Goal: Task Accomplishment & Management: Complete application form

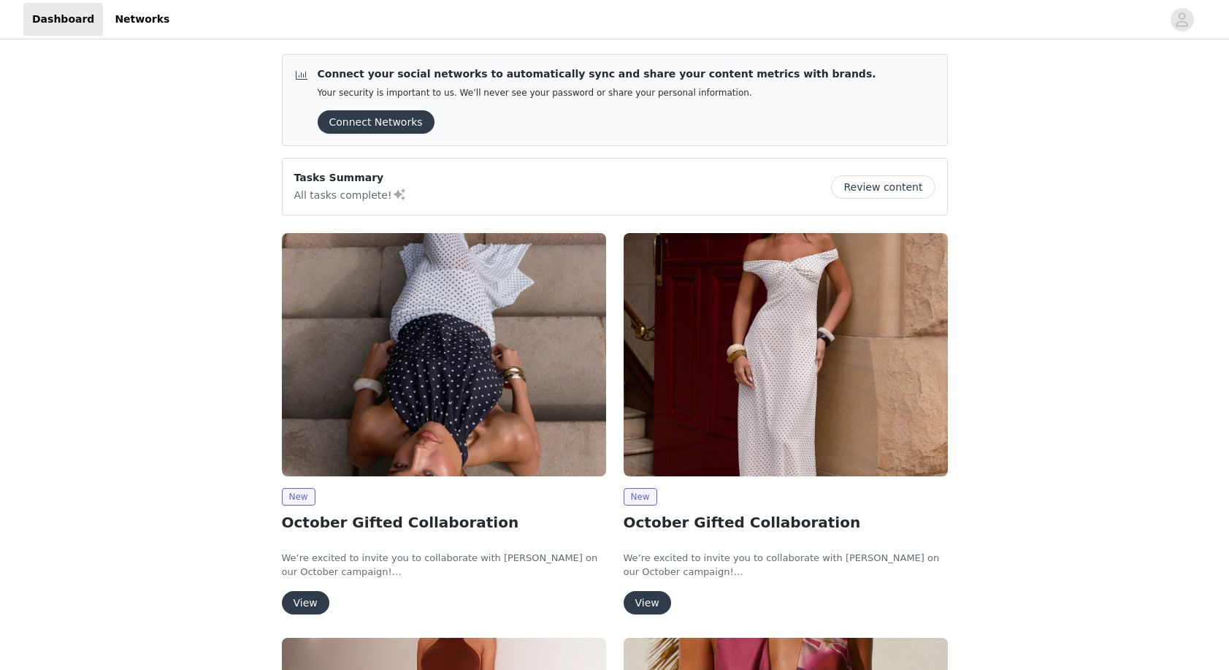
click at [306, 597] on button "View" at bounding box center [305, 602] width 47 height 23
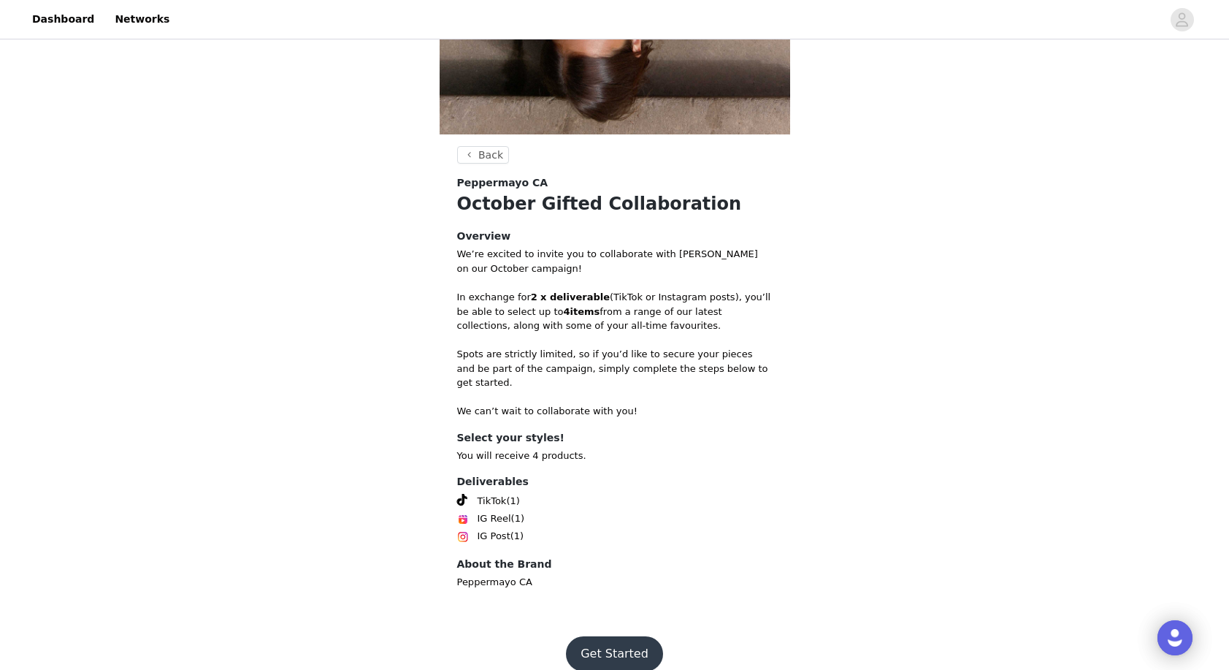
scroll to position [390, 0]
click at [605, 637] on button "Get Started" at bounding box center [614, 654] width 97 height 35
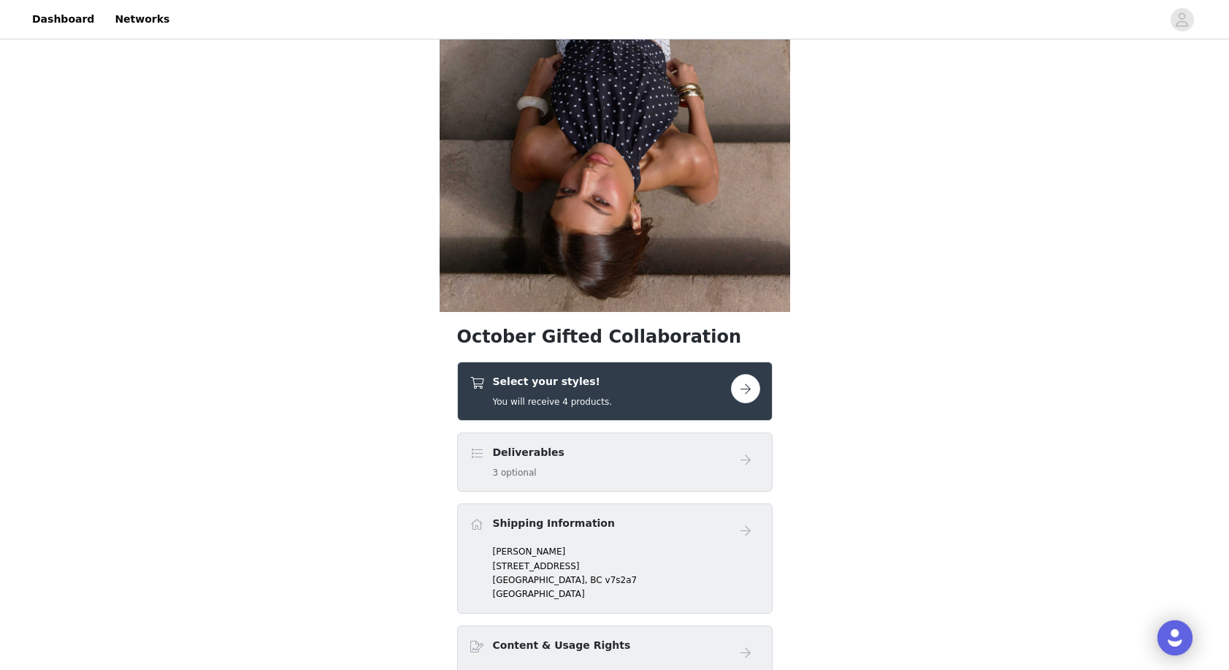
scroll to position [232, 0]
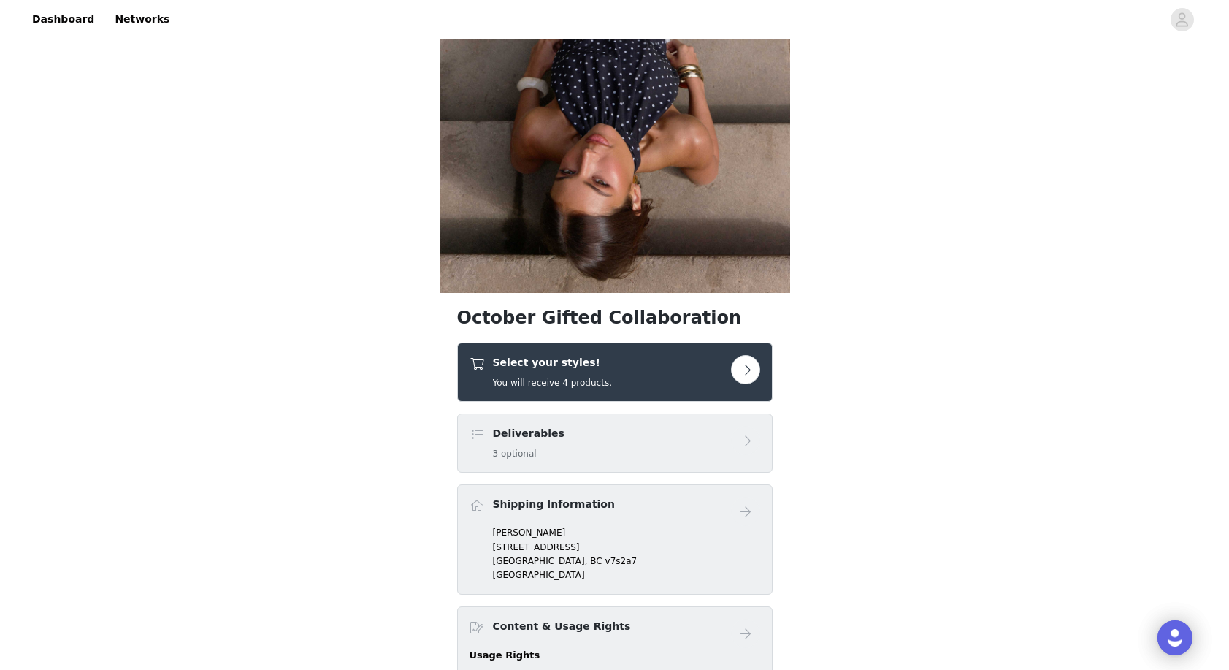
click at [741, 367] on button "button" at bounding box center [745, 369] width 29 height 29
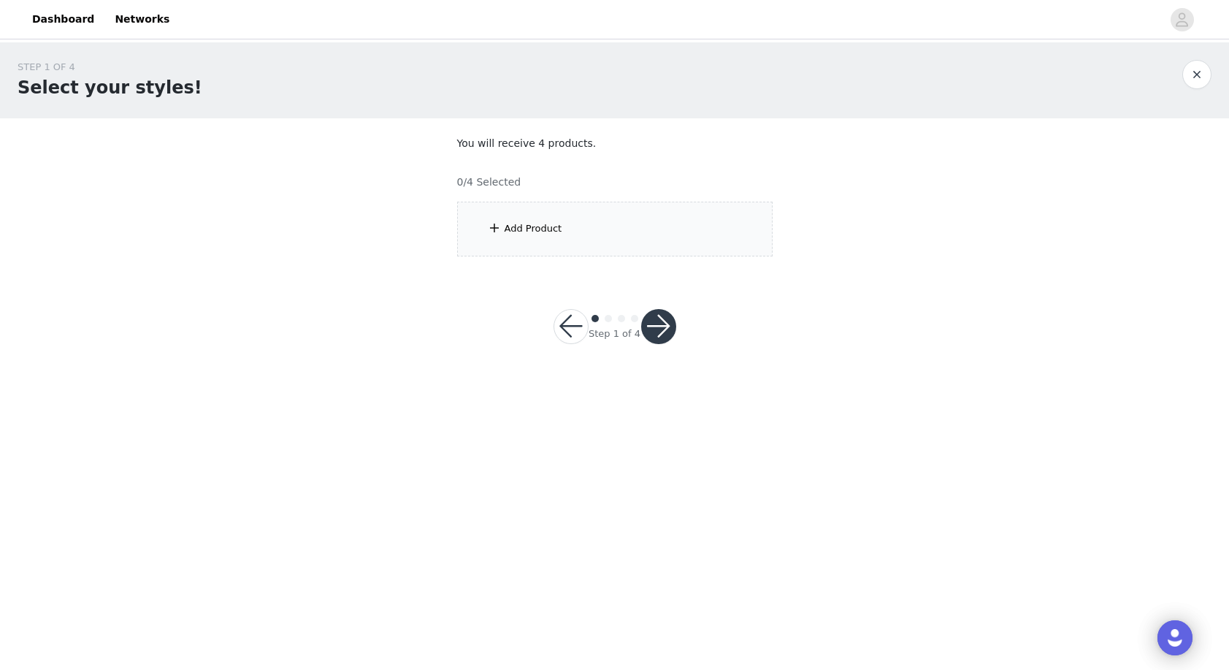
click at [529, 217] on div "Add Product" at bounding box center [614, 229] width 315 height 55
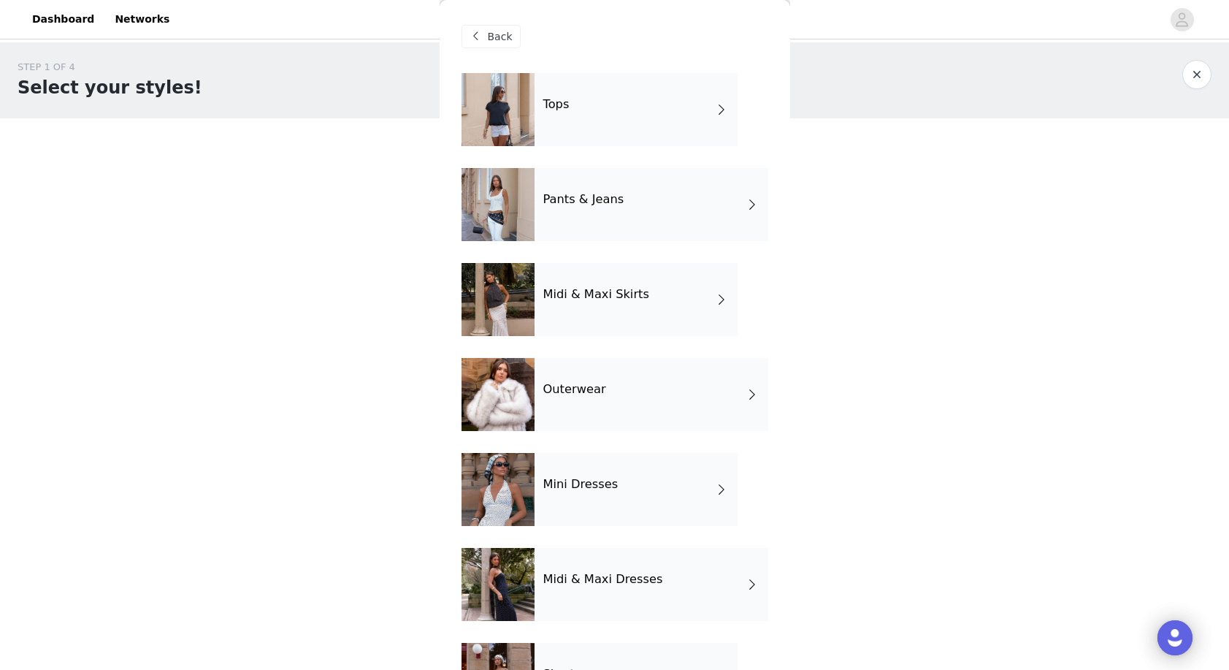
click at [558, 393] on h4 "Outerwear" at bounding box center [574, 389] width 63 height 13
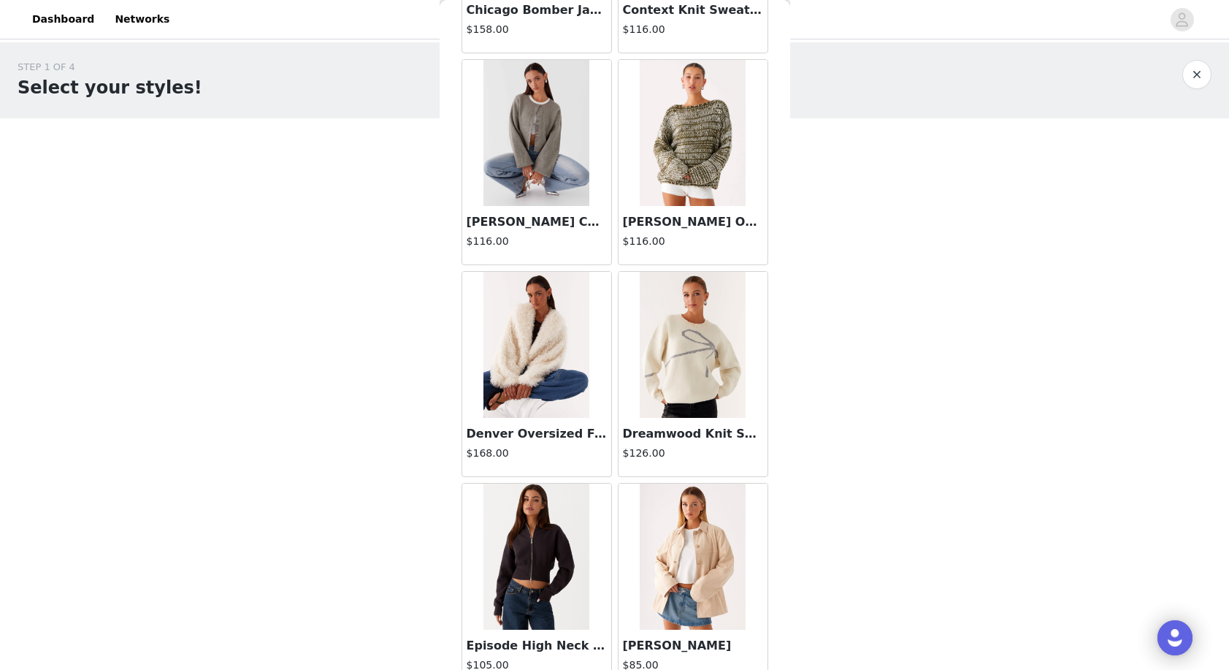
scroll to position [1127, 0]
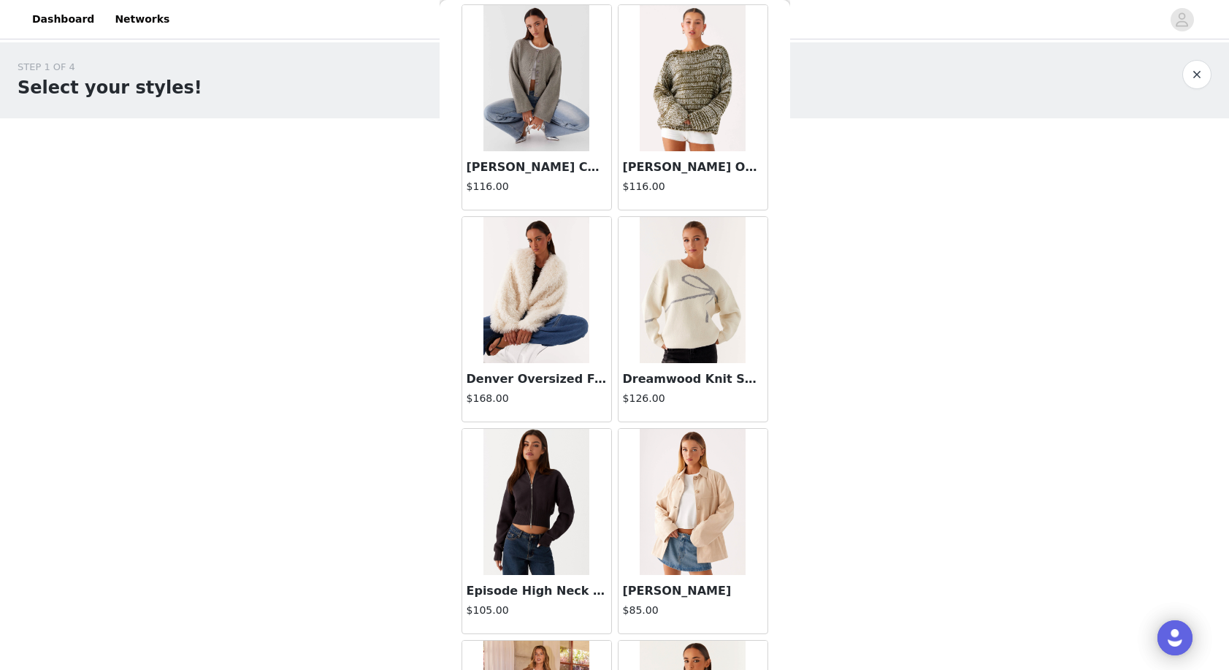
click at [524, 329] on img at bounding box center [536, 290] width 106 height 146
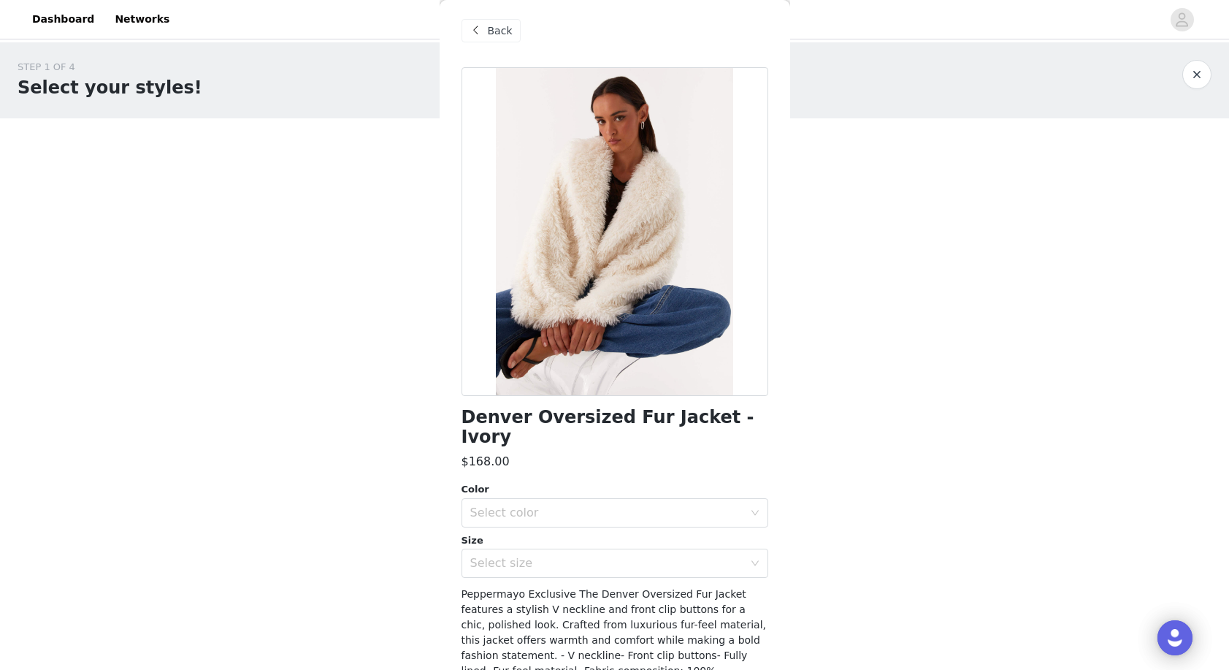
scroll to position [0, 0]
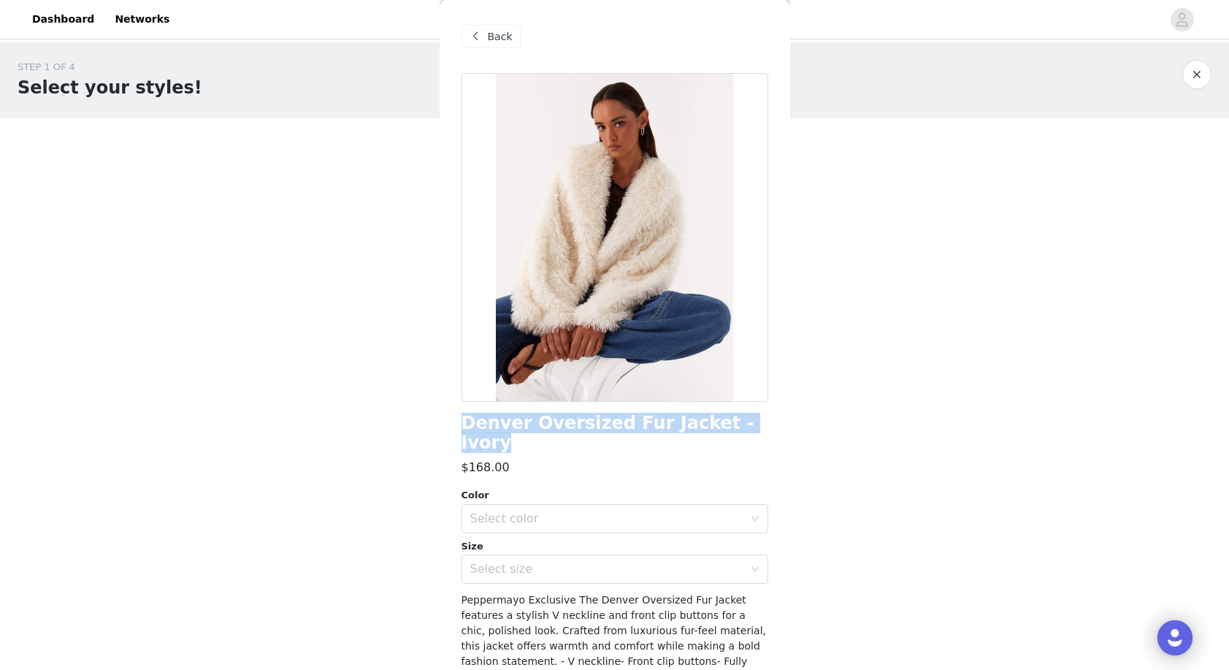
drag, startPoint x: 460, startPoint y: 425, endPoint x: 754, endPoint y: 424, distance: 293.6
click at [754, 424] on div "Back Denver Oversized Fur Jacket - Ivory $168.00 Color Select color Size Select…" at bounding box center [615, 335] width 351 height 670
copy h1 "Denver Oversized Fur Jacket - Ivory"
click at [656, 511] on div "Select color" at bounding box center [606, 518] width 273 height 15
click at [649, 519] on li "Ivory" at bounding box center [614, 529] width 307 height 23
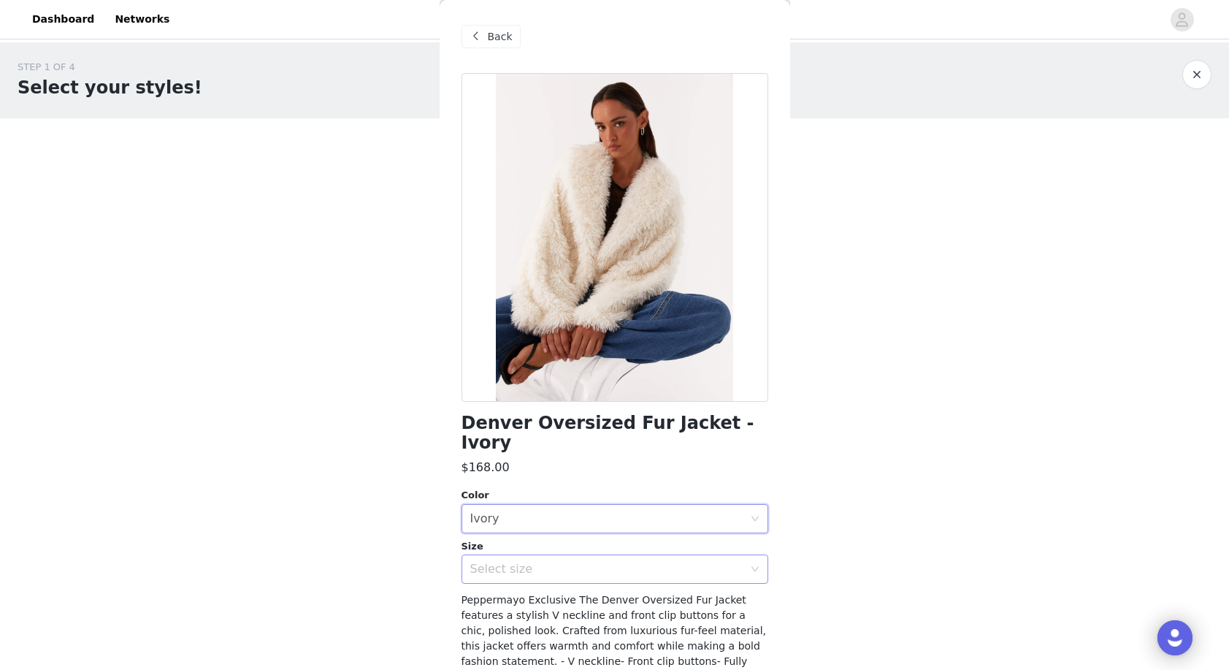
click at [628, 562] on div "Select size" at bounding box center [606, 569] width 273 height 15
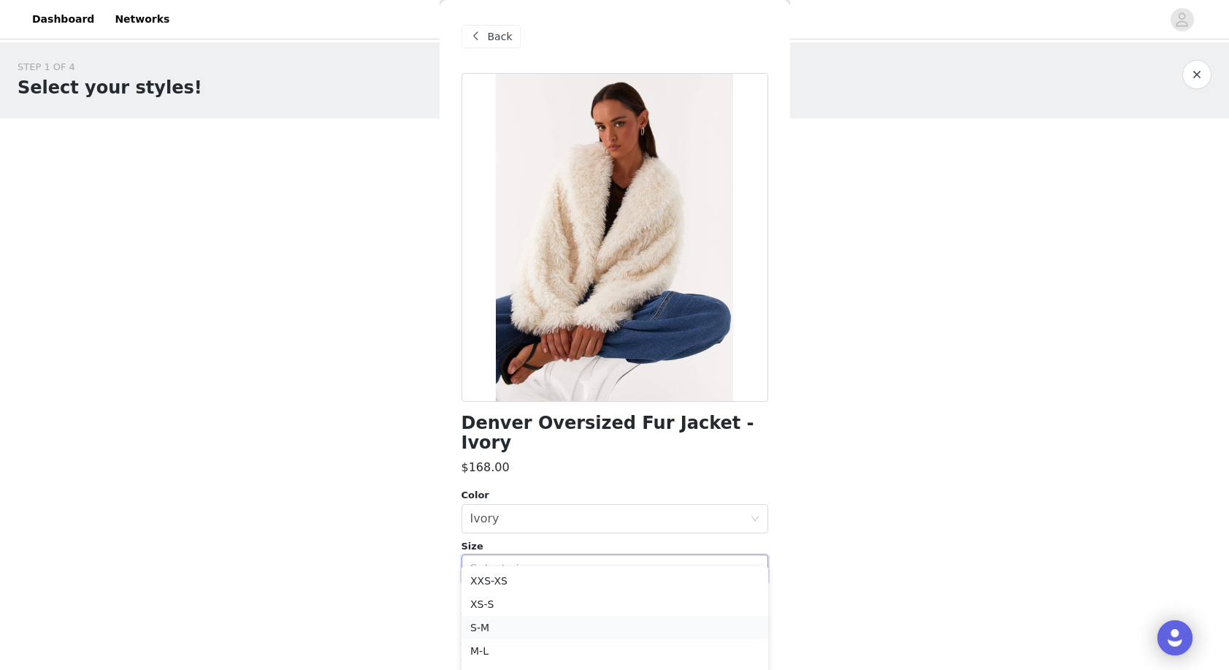
click at [603, 624] on li "S-M" at bounding box center [614, 627] width 307 height 23
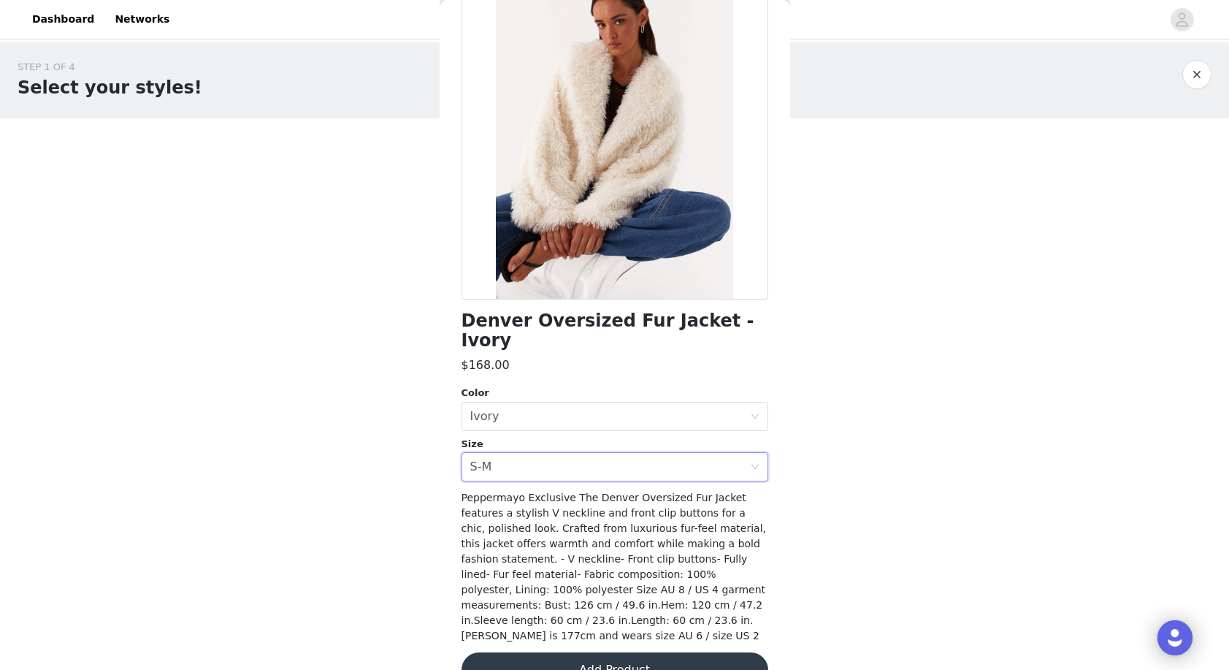
scroll to position [102, 0]
click at [663, 653] on button "Add Product" at bounding box center [614, 670] width 307 height 35
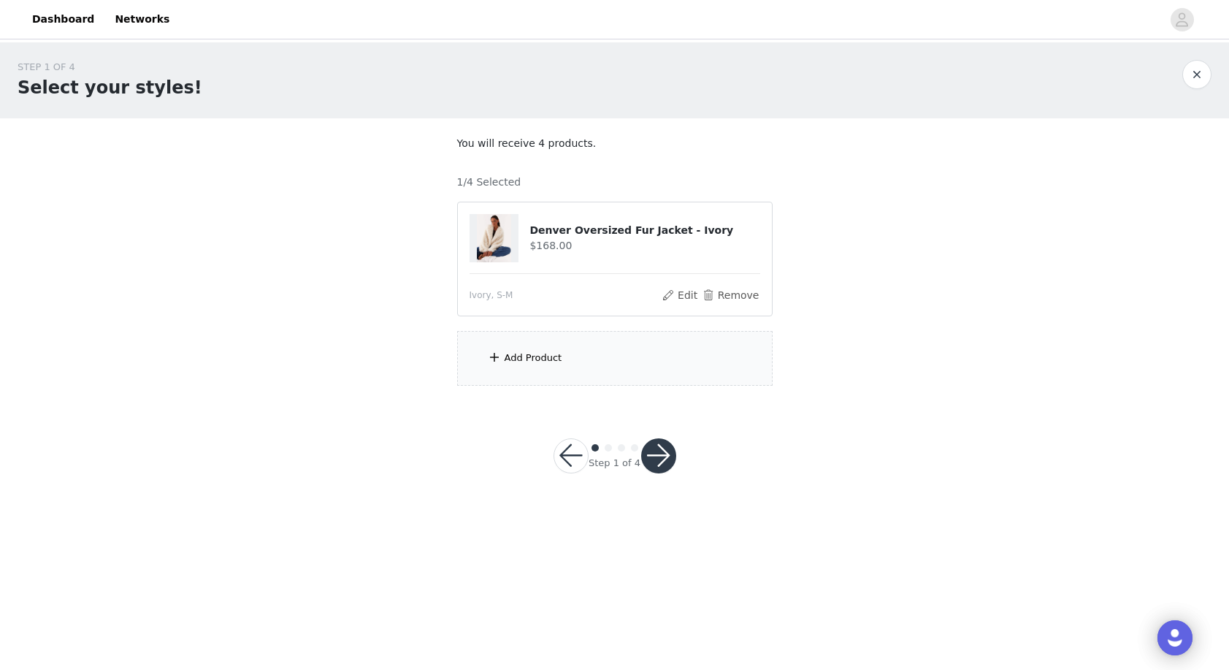
click at [576, 328] on section "You will receive 4 products. 1/4 Selected Denver Oversized Fur Jacket - Ivory $…" at bounding box center [615, 260] width 351 height 285
click at [558, 352] on div "Add Product" at bounding box center [534, 358] width 58 height 15
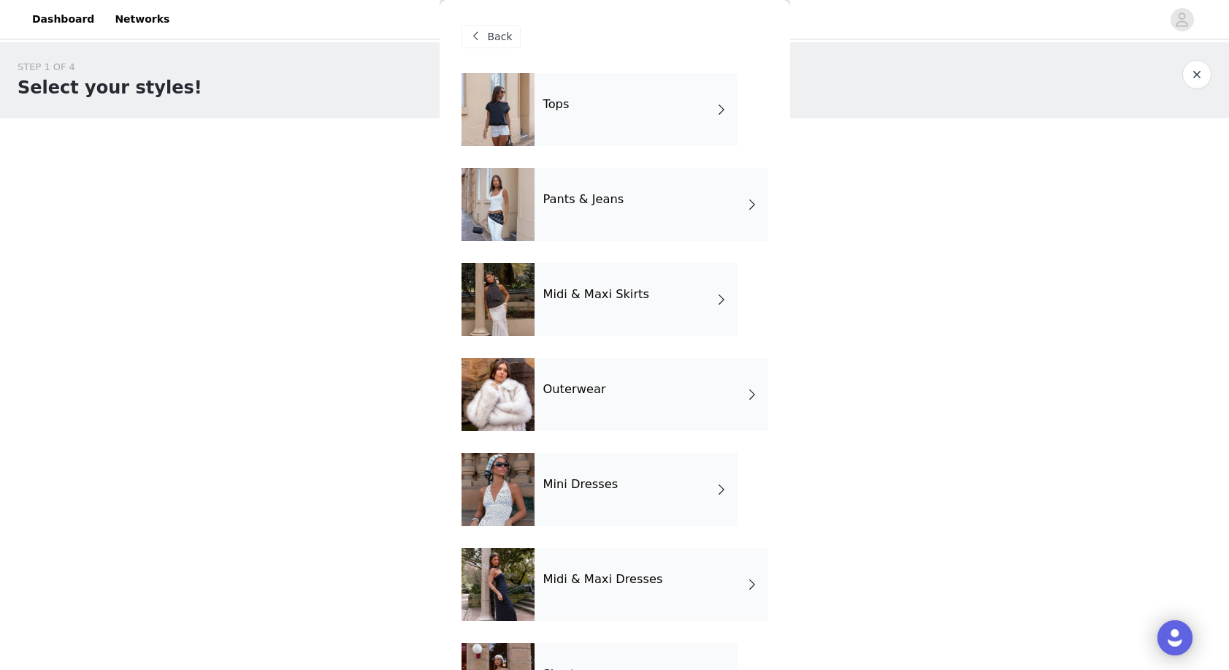
click at [598, 127] on div "Tops" at bounding box center [636, 109] width 203 height 73
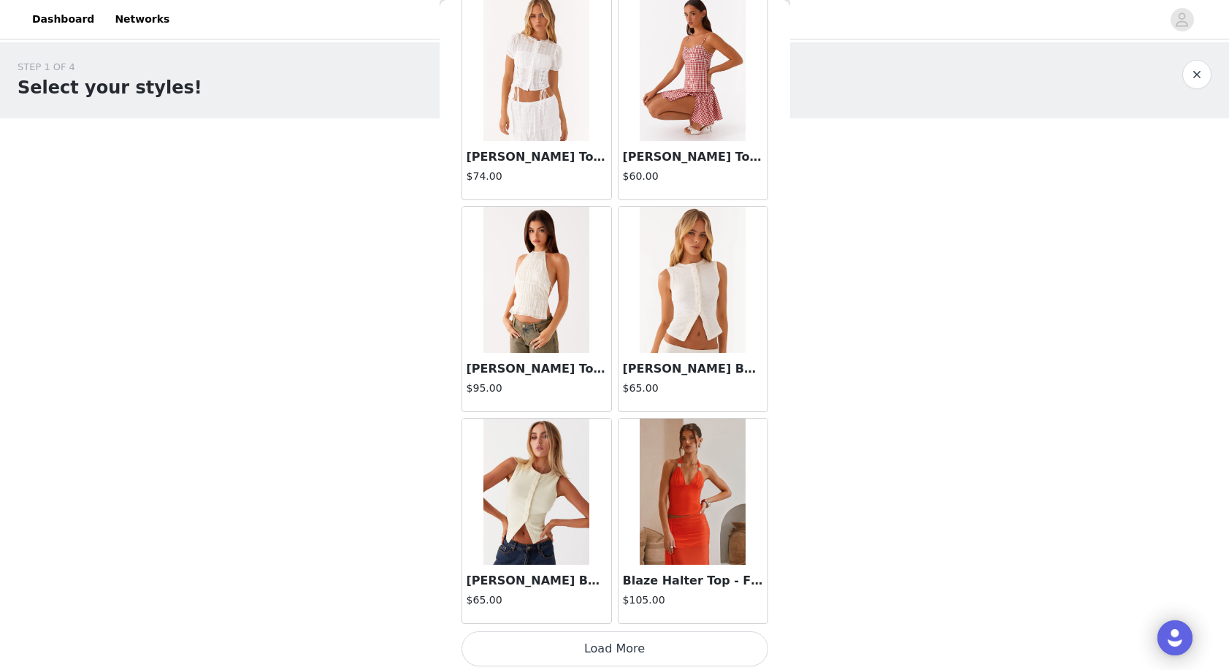
scroll to position [0, 0]
click at [595, 640] on button "Load More" at bounding box center [614, 648] width 307 height 35
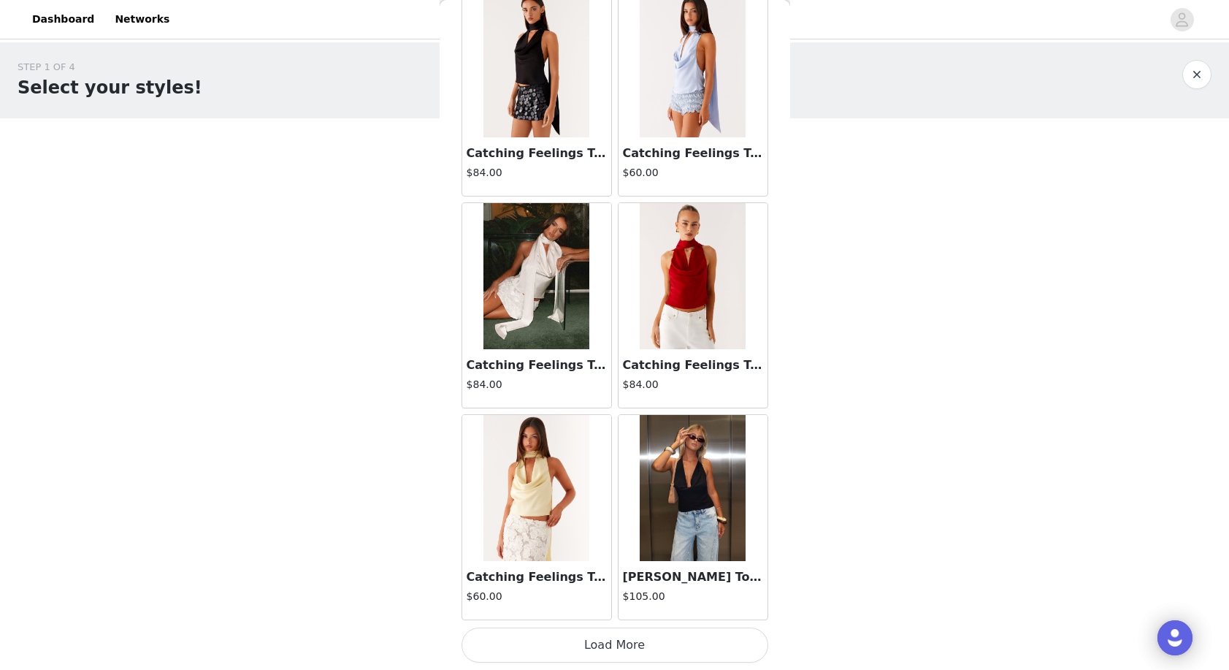
scroll to position [3683, 0]
click at [631, 643] on button "Load More" at bounding box center [614, 644] width 307 height 35
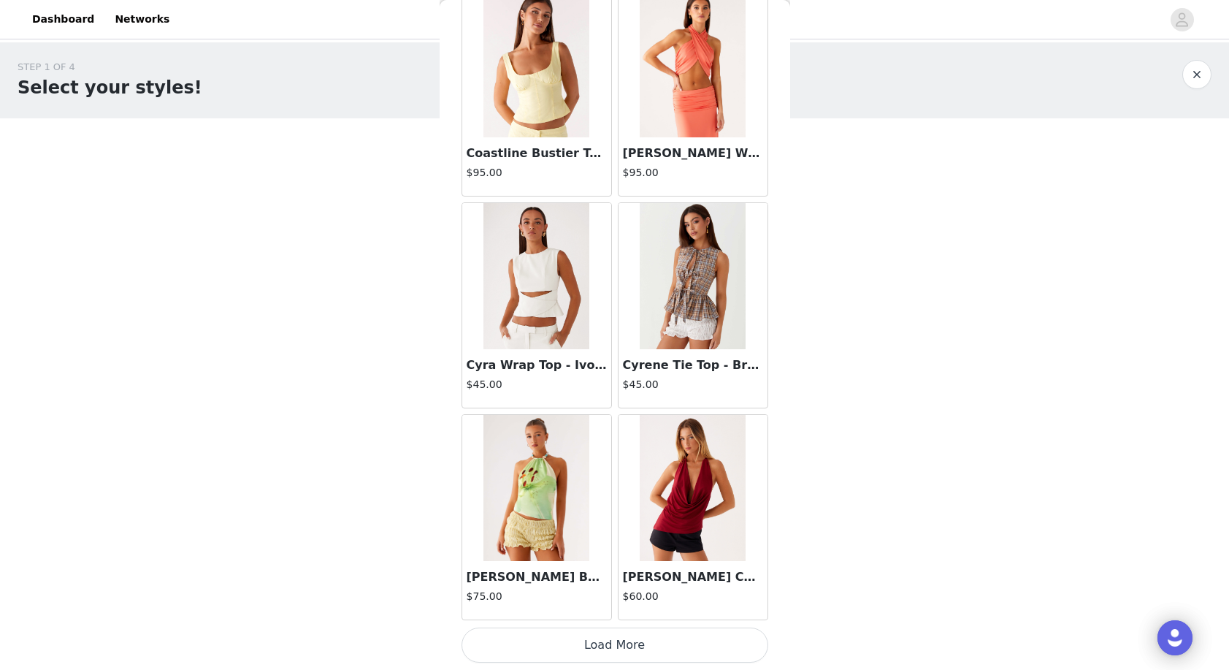
scroll to position [5800, 0]
click at [645, 643] on button "Load More" at bounding box center [614, 644] width 307 height 35
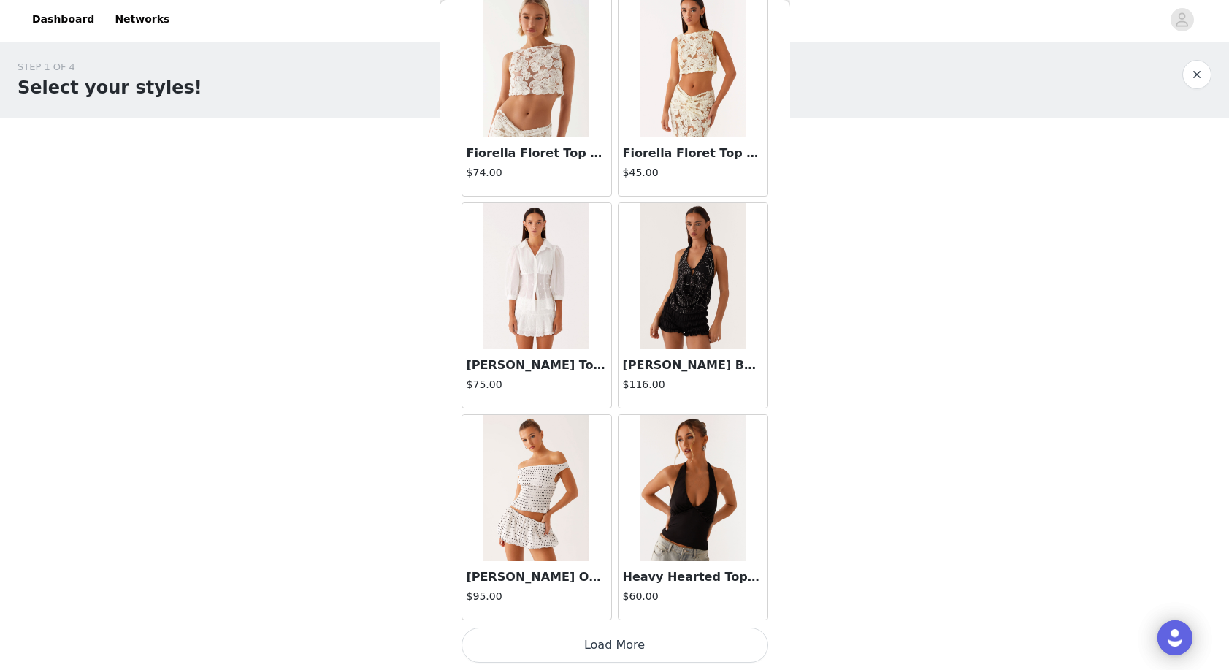
scroll to position [0, 0]
click at [625, 643] on button "Load More" at bounding box center [614, 644] width 307 height 35
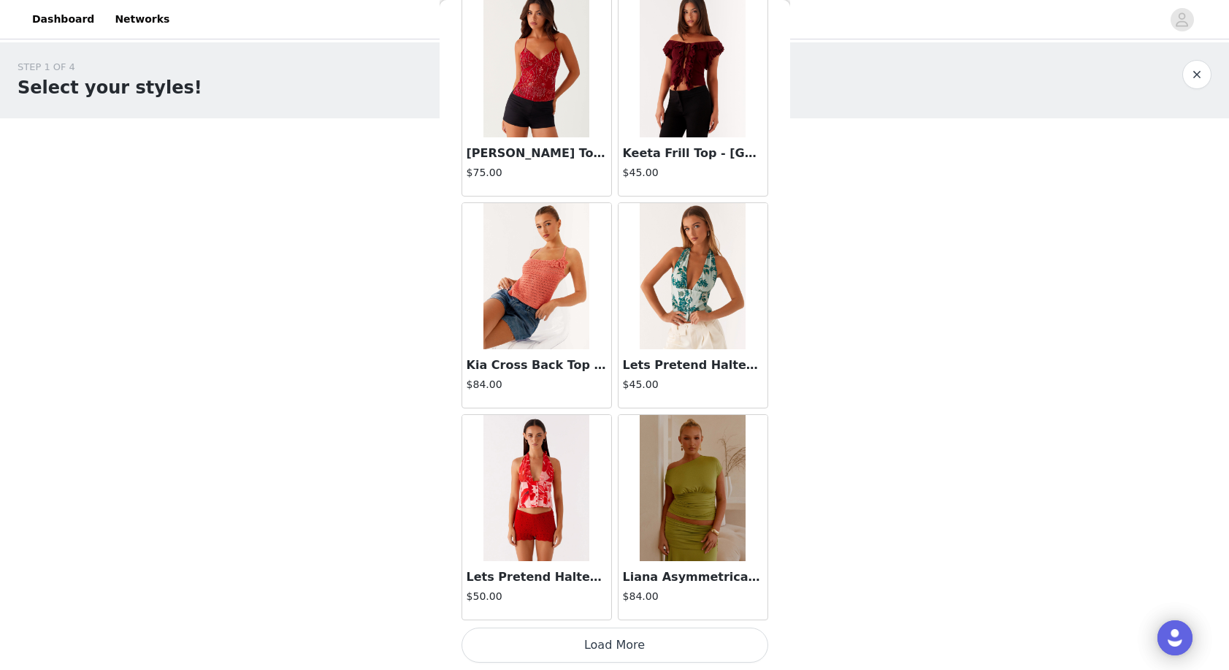
click at [608, 643] on button "Load More" at bounding box center [614, 644] width 307 height 35
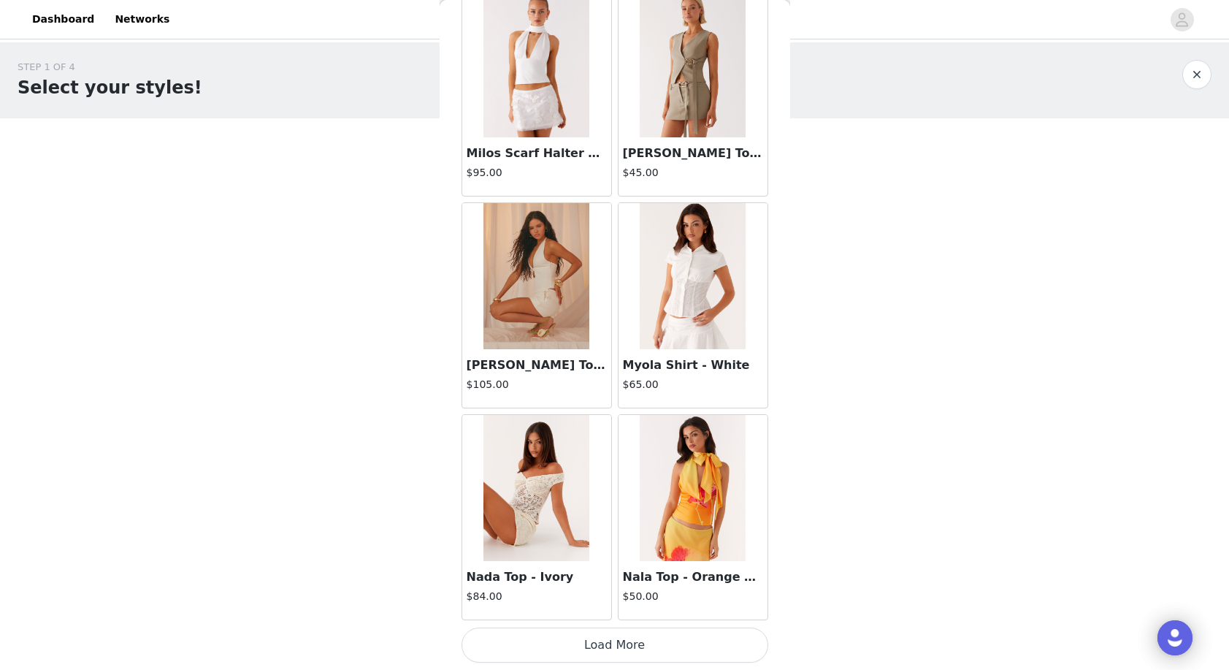
scroll to position [12153, 0]
click at [632, 650] on button "Load More" at bounding box center [614, 644] width 307 height 35
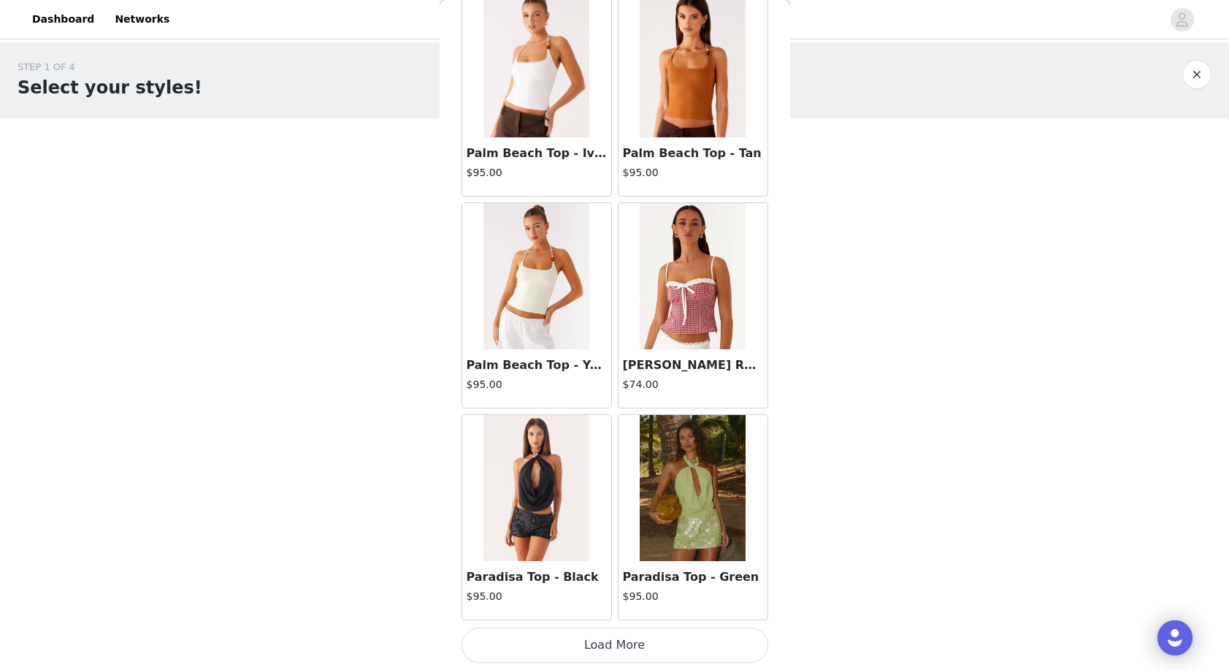
scroll to position [14271, 0]
click at [631, 644] on button "Load More" at bounding box center [614, 644] width 307 height 35
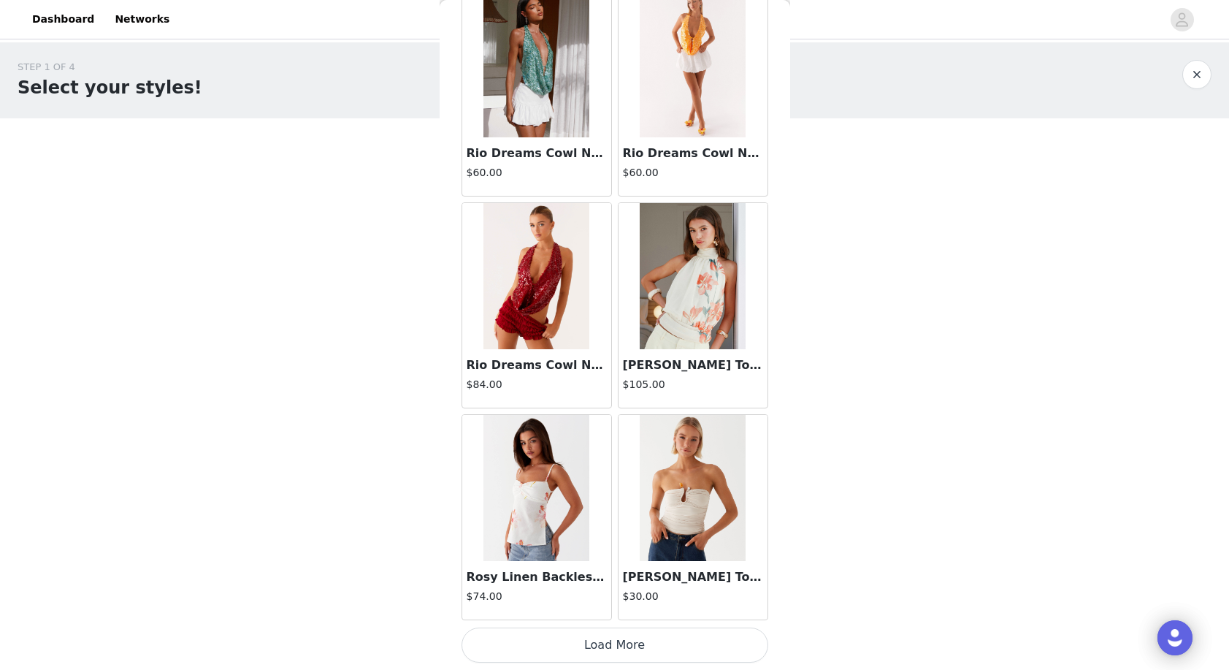
scroll to position [0, 0]
click at [621, 641] on button "Load More" at bounding box center [614, 644] width 307 height 35
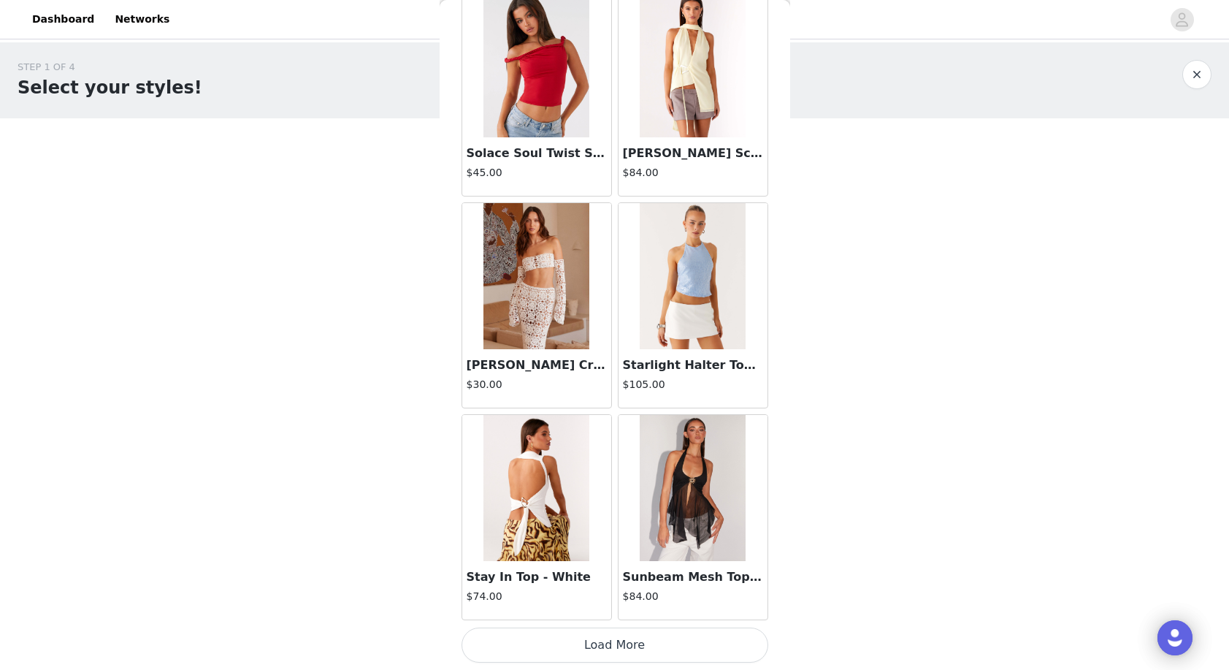
click at [634, 647] on button "Load More" at bounding box center [614, 644] width 307 height 35
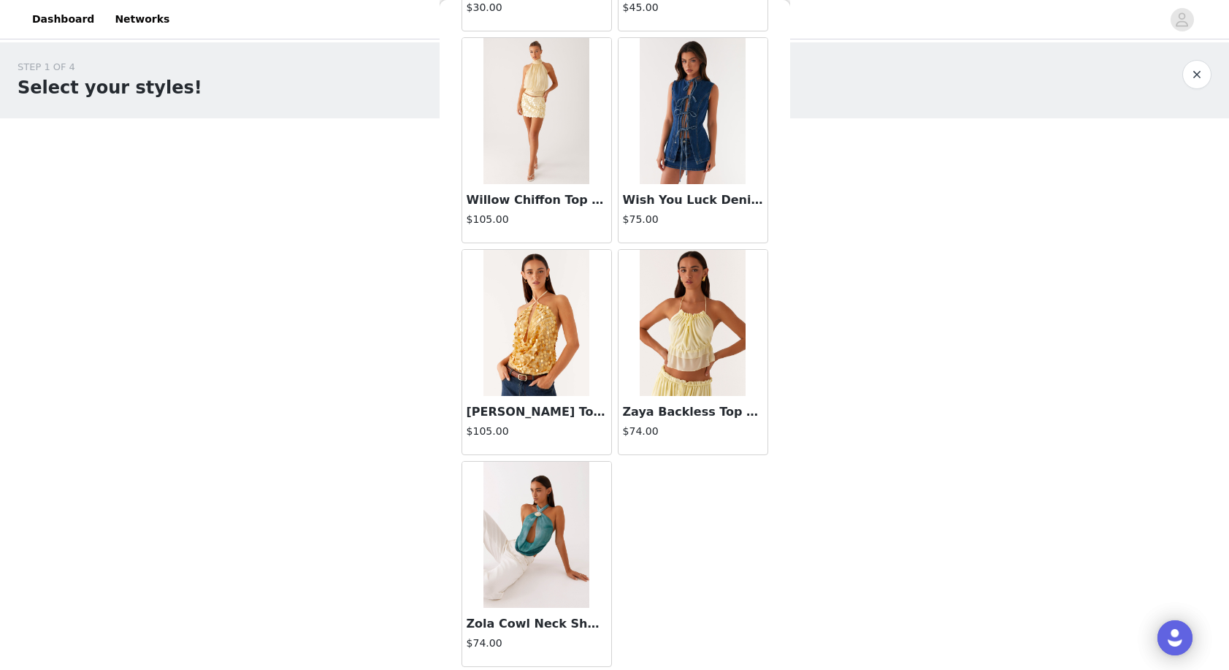
scroll to position [20577, 0]
click at [90, 18] on link "Dashboard" at bounding box center [63, 19] width 80 height 33
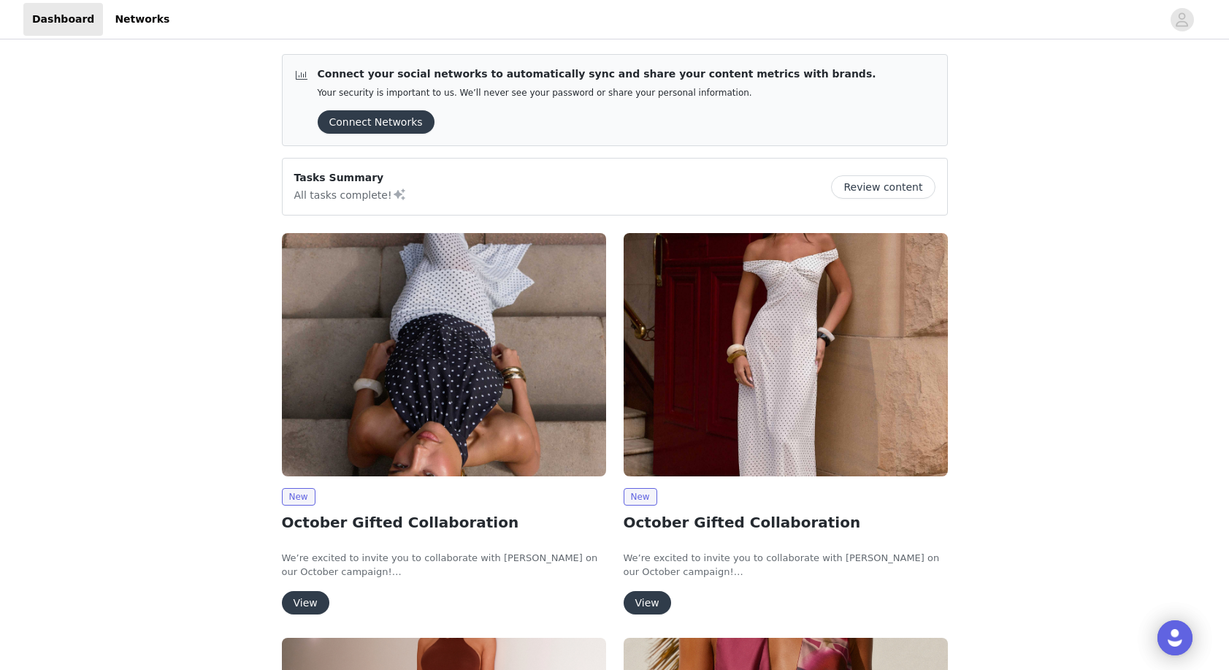
click at [426, 375] on img at bounding box center [444, 354] width 324 height 243
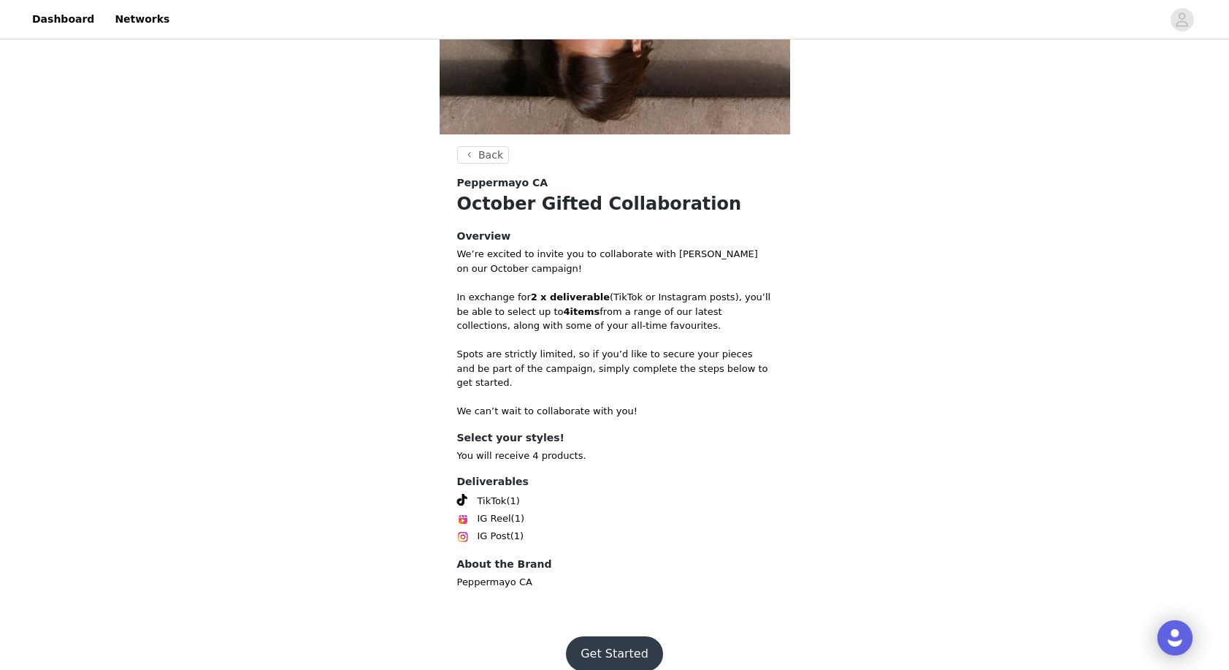
scroll to position [390, 0]
click at [605, 637] on button "Get Started" at bounding box center [614, 654] width 97 height 35
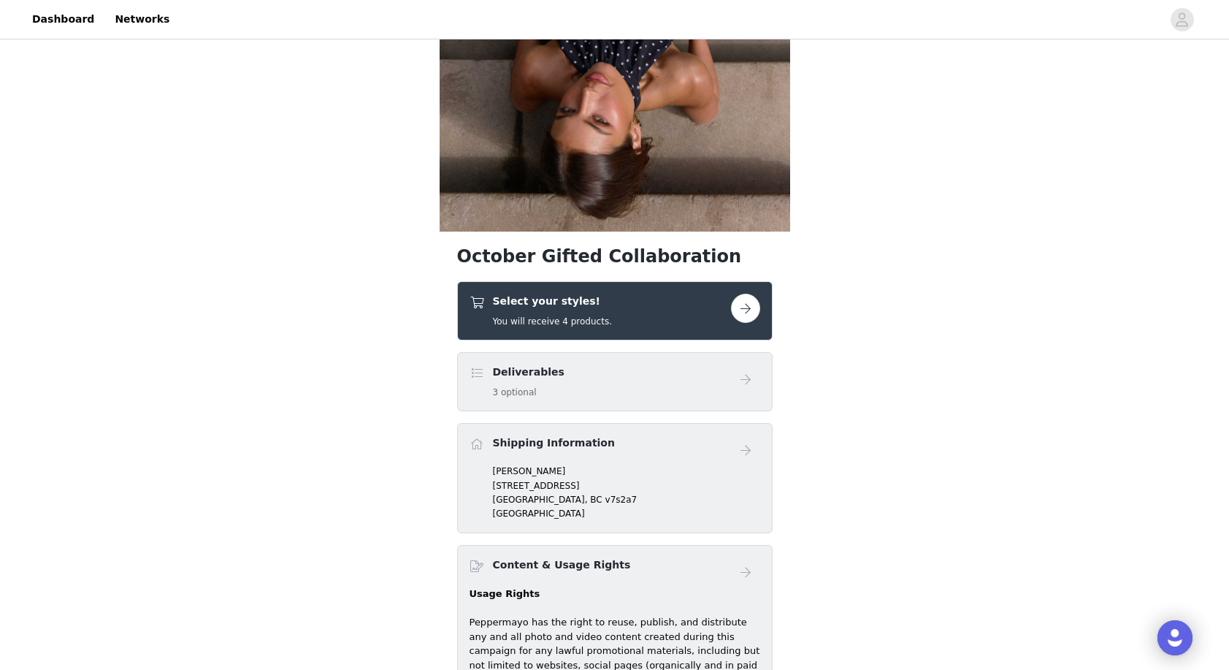
scroll to position [302, 0]
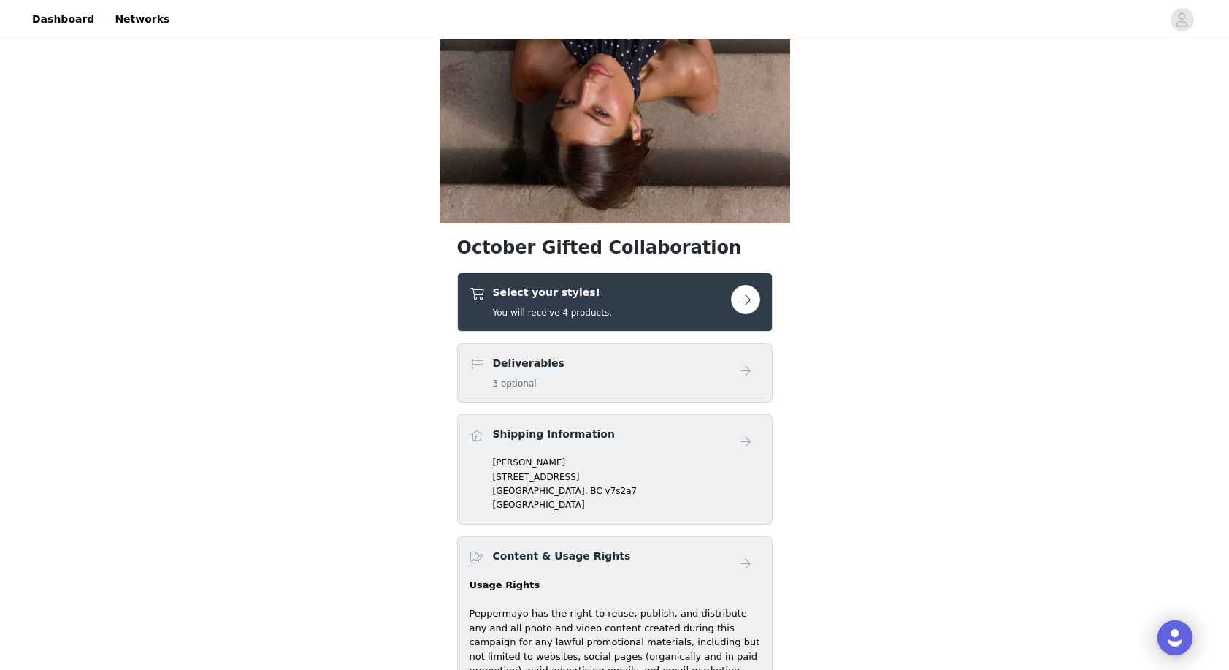
click at [753, 300] on button "button" at bounding box center [745, 299] width 29 height 29
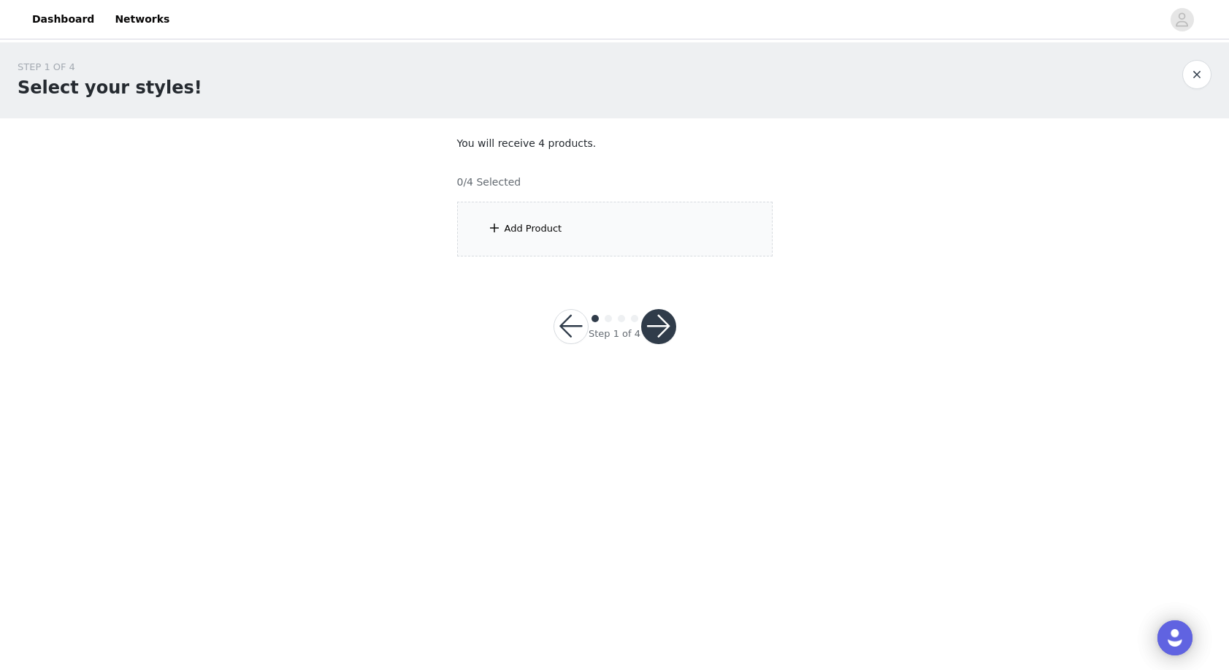
click at [594, 242] on div "Add Product" at bounding box center [614, 229] width 315 height 55
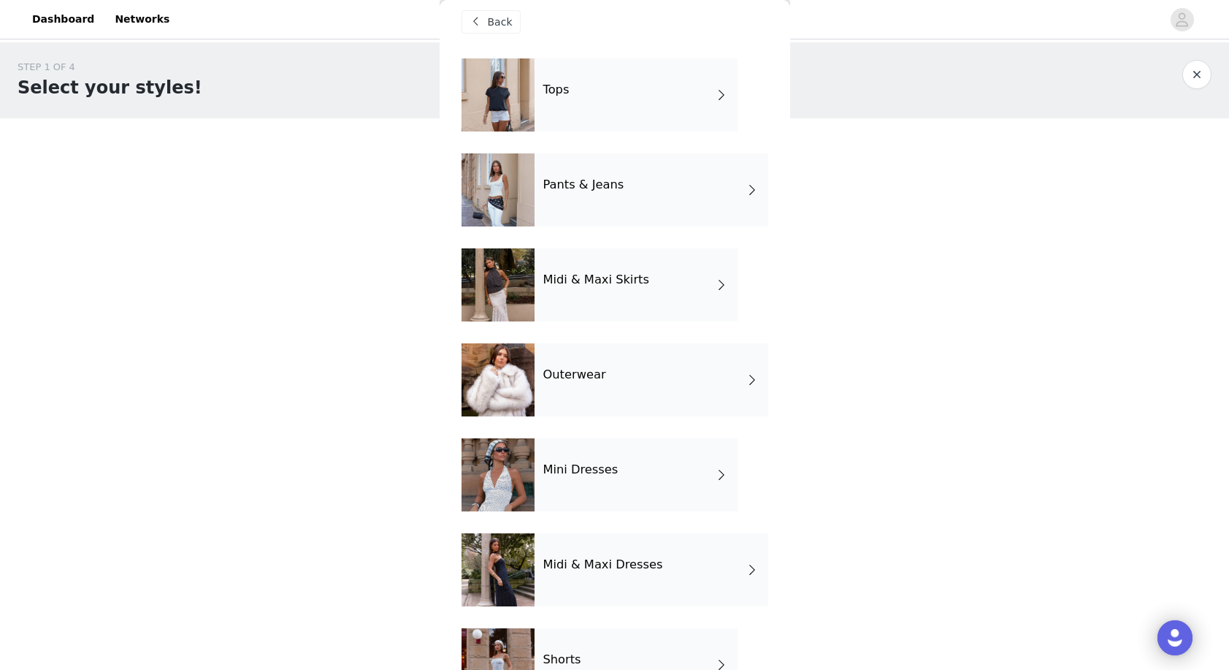
scroll to position [7, 0]
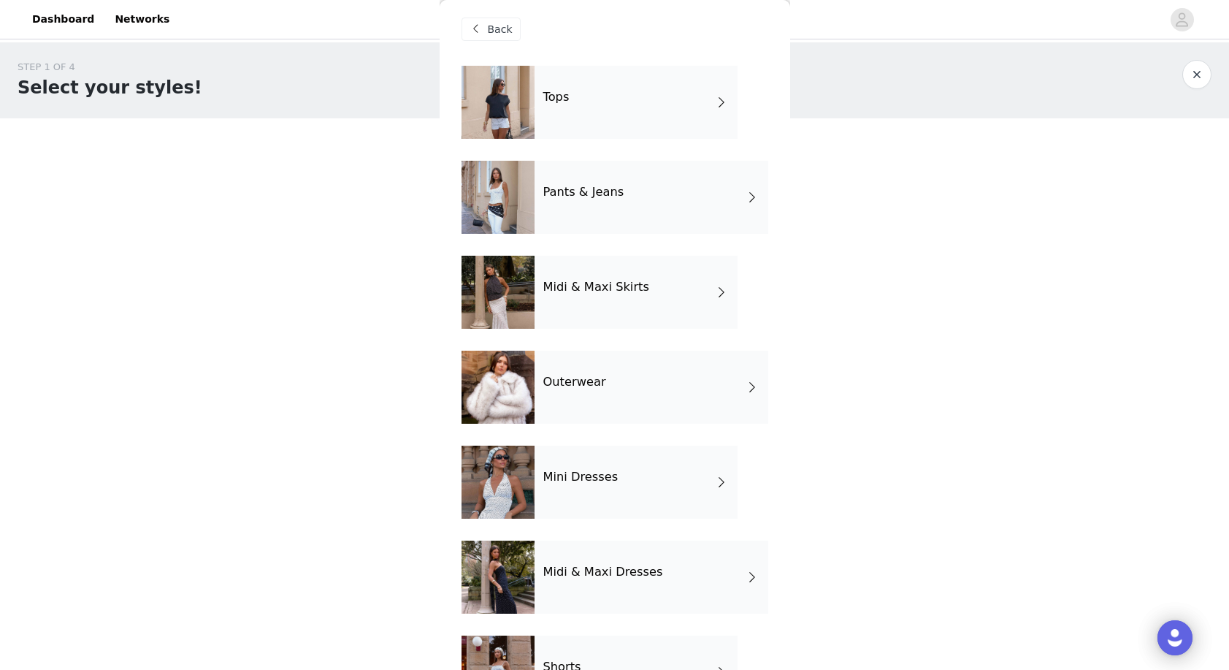
click at [616, 183] on div "Pants & Jeans" at bounding box center [652, 197] width 234 height 73
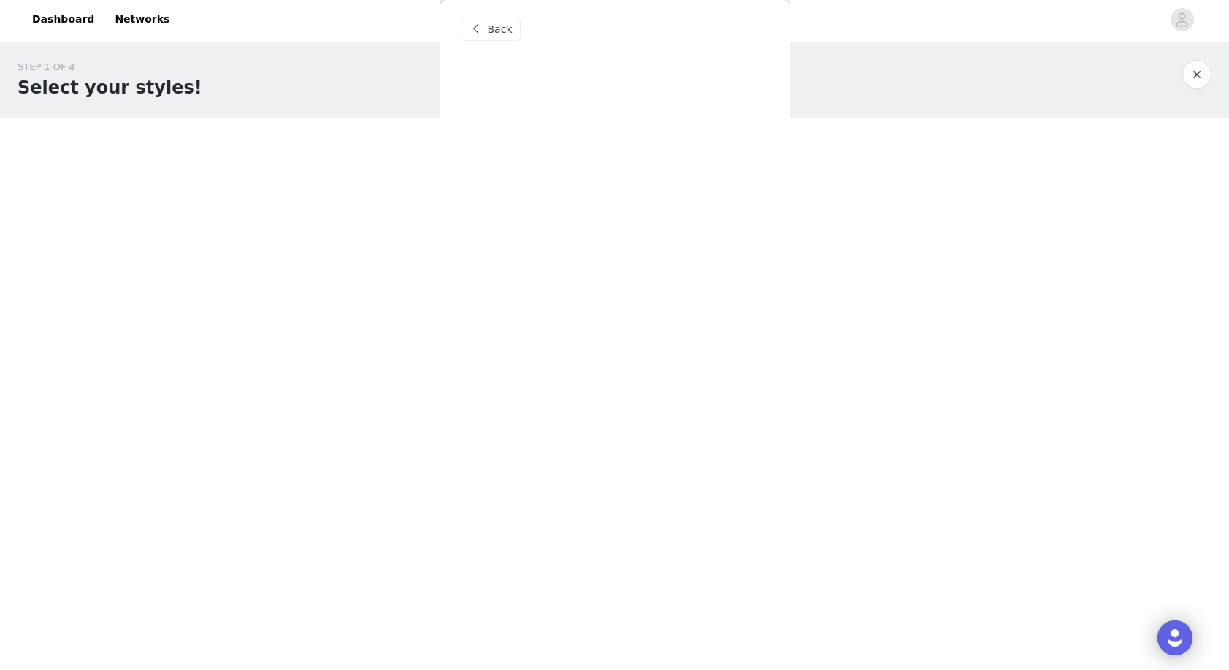
scroll to position [0, 0]
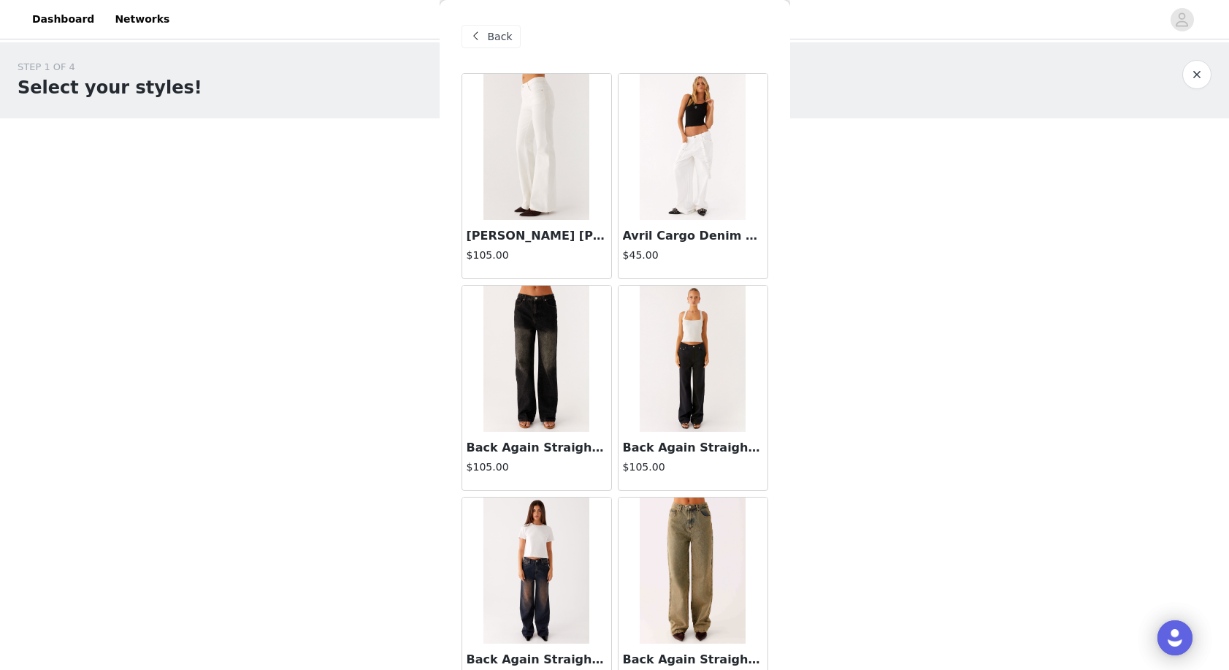
click at [528, 148] on img at bounding box center [536, 147] width 106 height 146
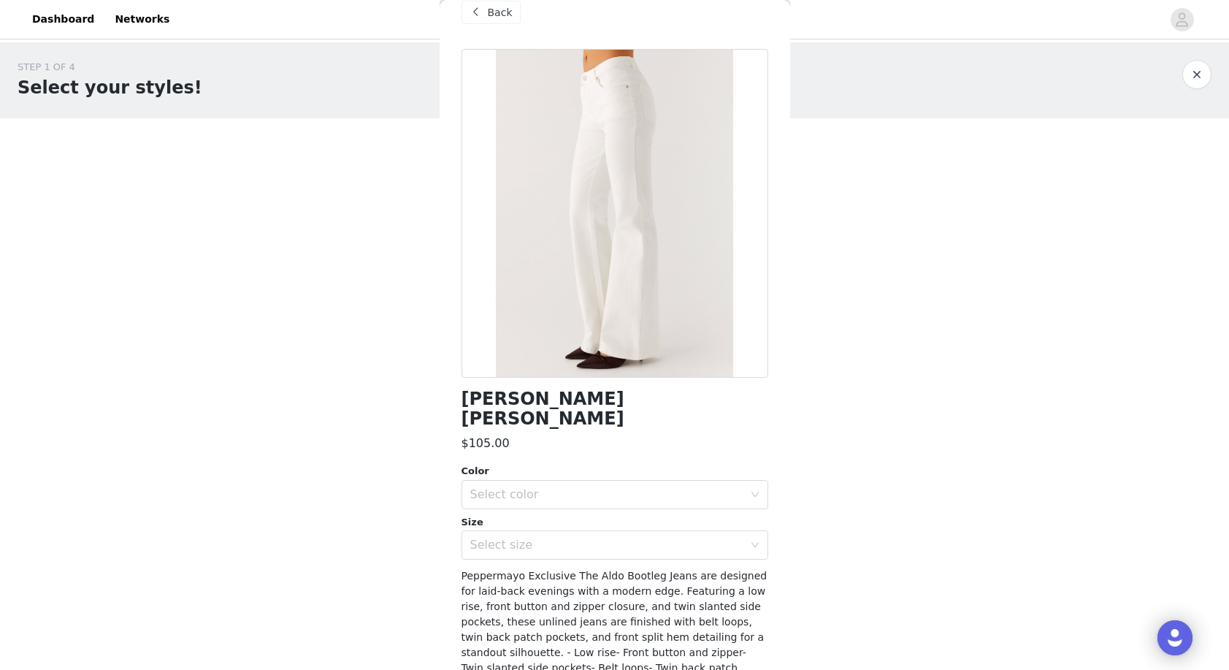
scroll to position [30, 0]
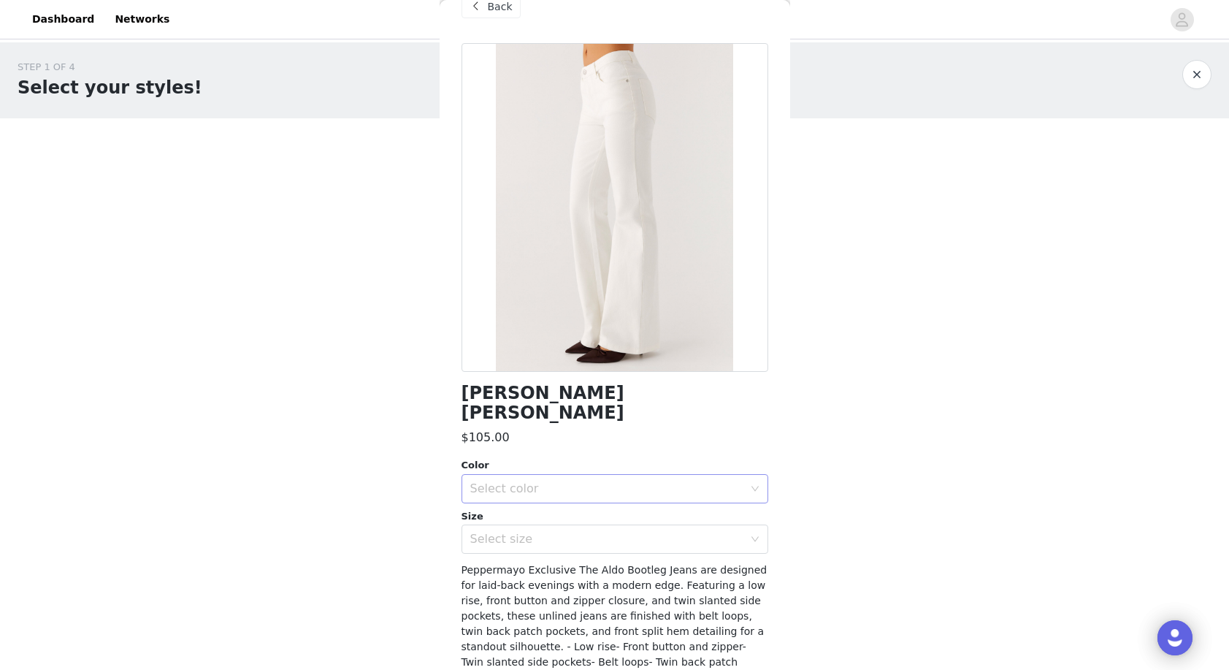
click at [589, 481] on div "Select color" at bounding box center [606, 488] width 273 height 15
click at [585, 494] on li "White" at bounding box center [614, 500] width 307 height 23
click at [586, 564] on span "Peppermayo Exclusive The Aldo Bootleg Jeans are designed for laid-back evenings…" at bounding box center [614, 669] width 306 height 211
click at [594, 532] on div "Select size" at bounding box center [606, 539] width 273 height 15
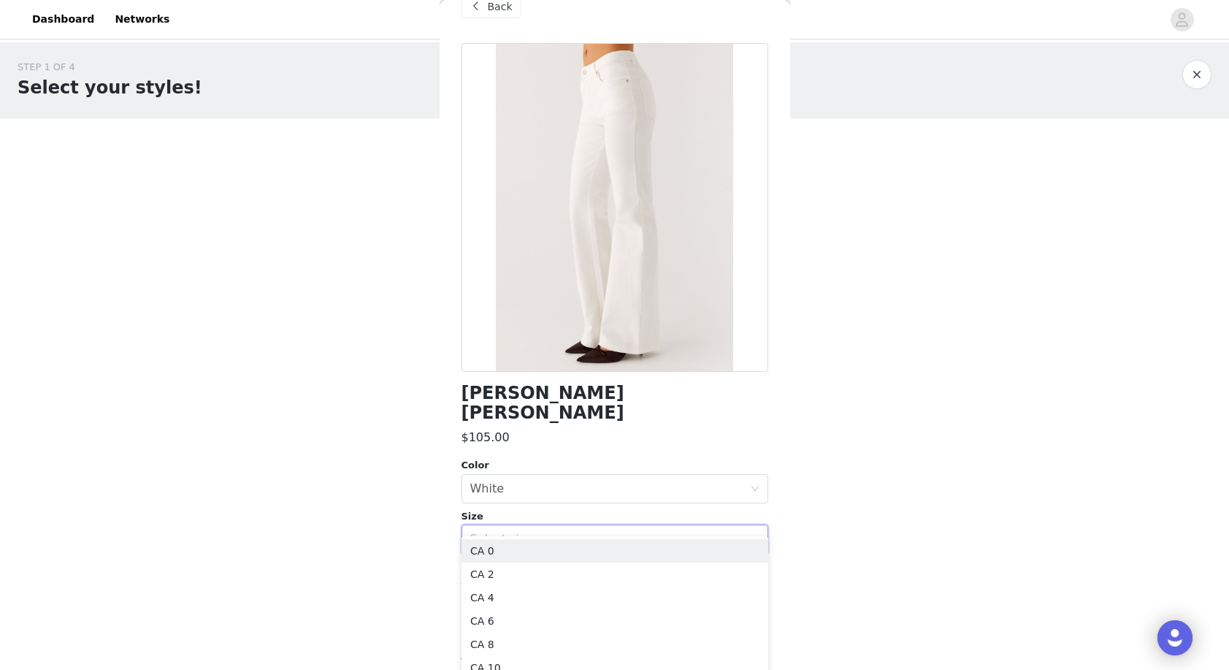
click at [800, 380] on body "Dashboard Networks STEP 1 OF 4 Select your styles! You will receive 4 products.…" at bounding box center [614, 335] width 1229 height 670
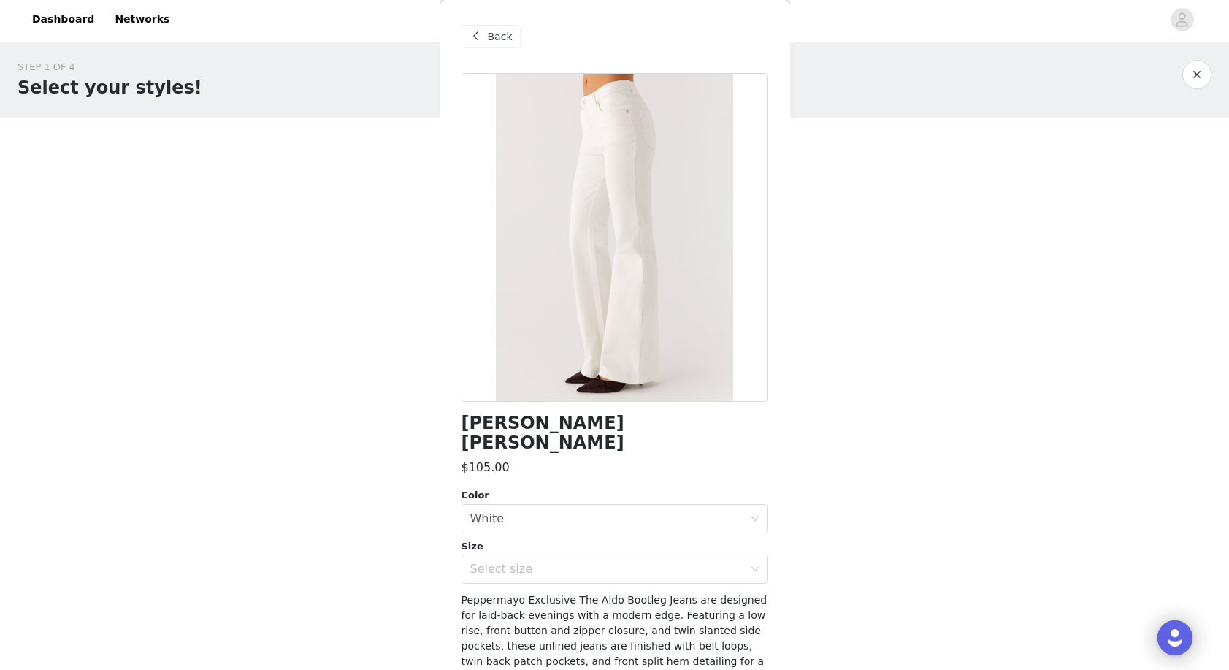
scroll to position [0, 0]
click at [493, 47] on div "Back" at bounding box center [490, 36] width 59 height 23
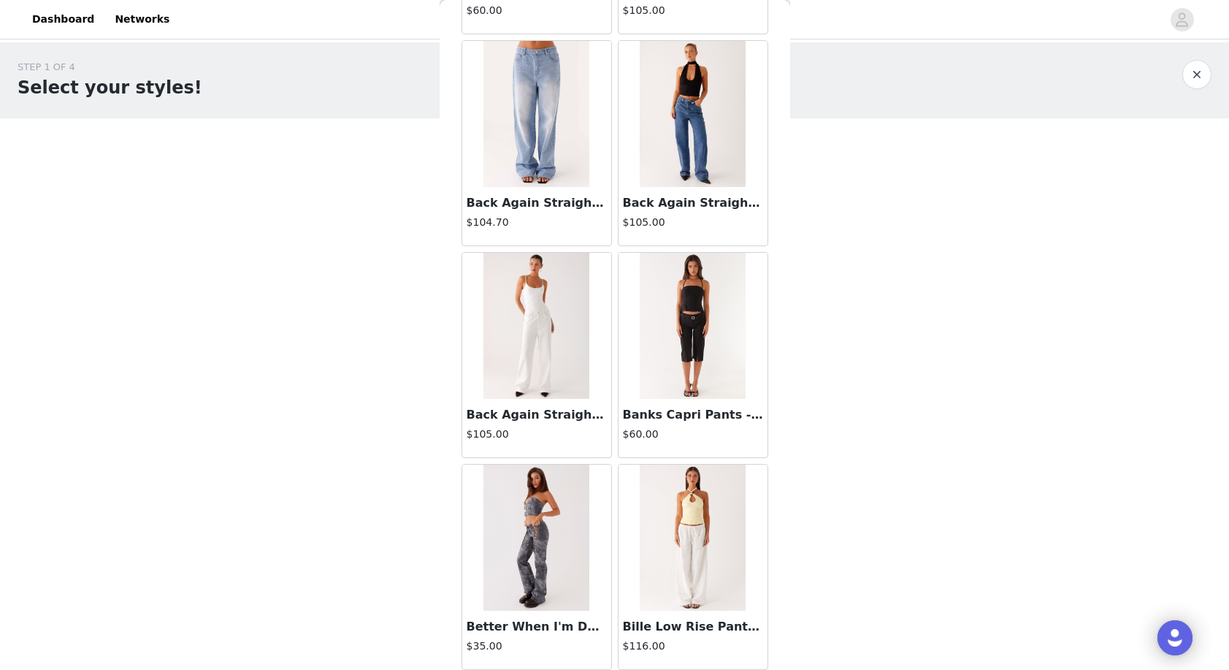
scroll to position [882, 0]
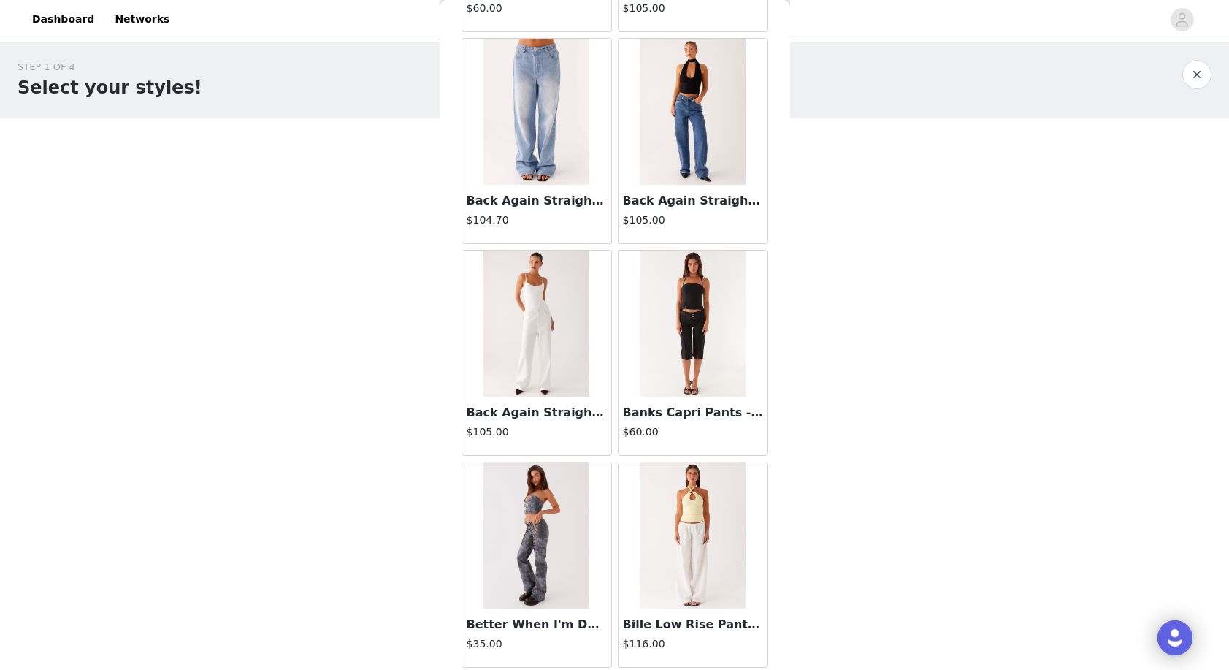
click at [686, 354] on img at bounding box center [693, 323] width 106 height 146
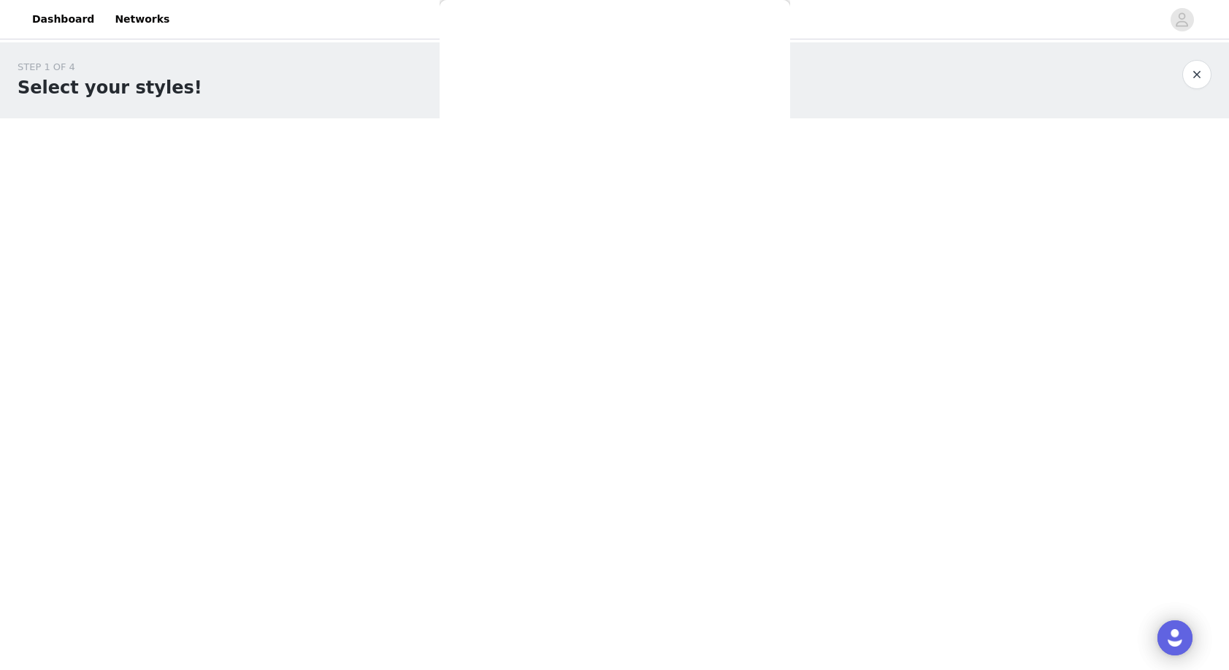
scroll to position [0, 0]
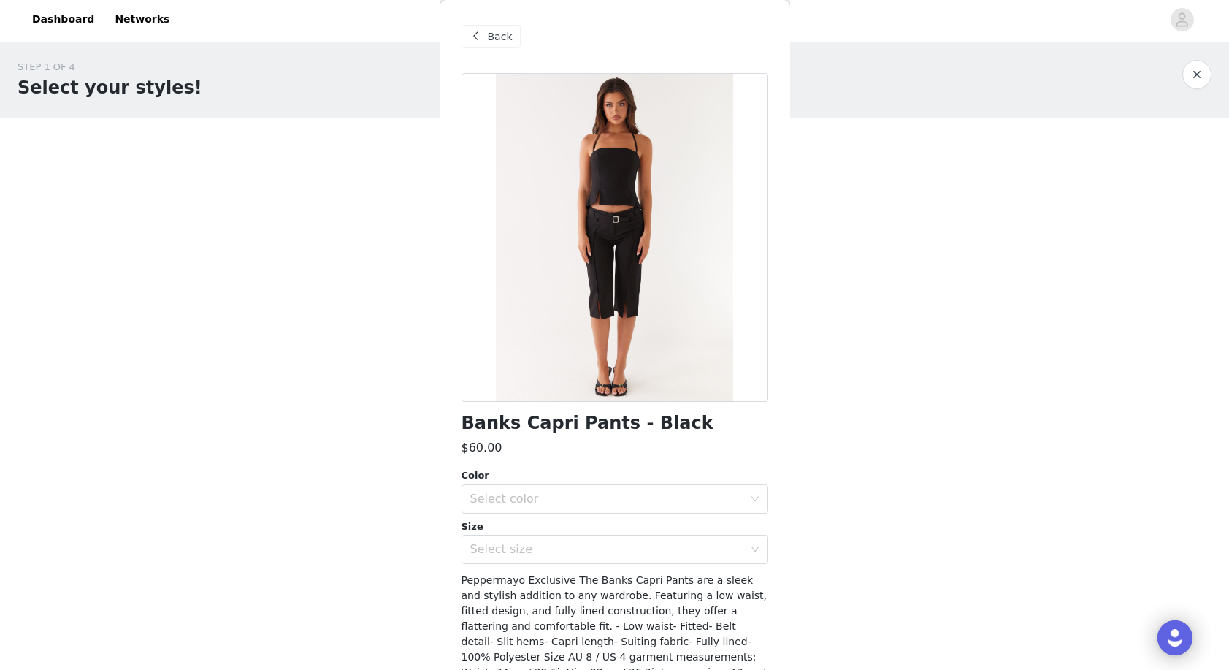
click at [500, 39] on span "Back" at bounding box center [500, 36] width 25 height 15
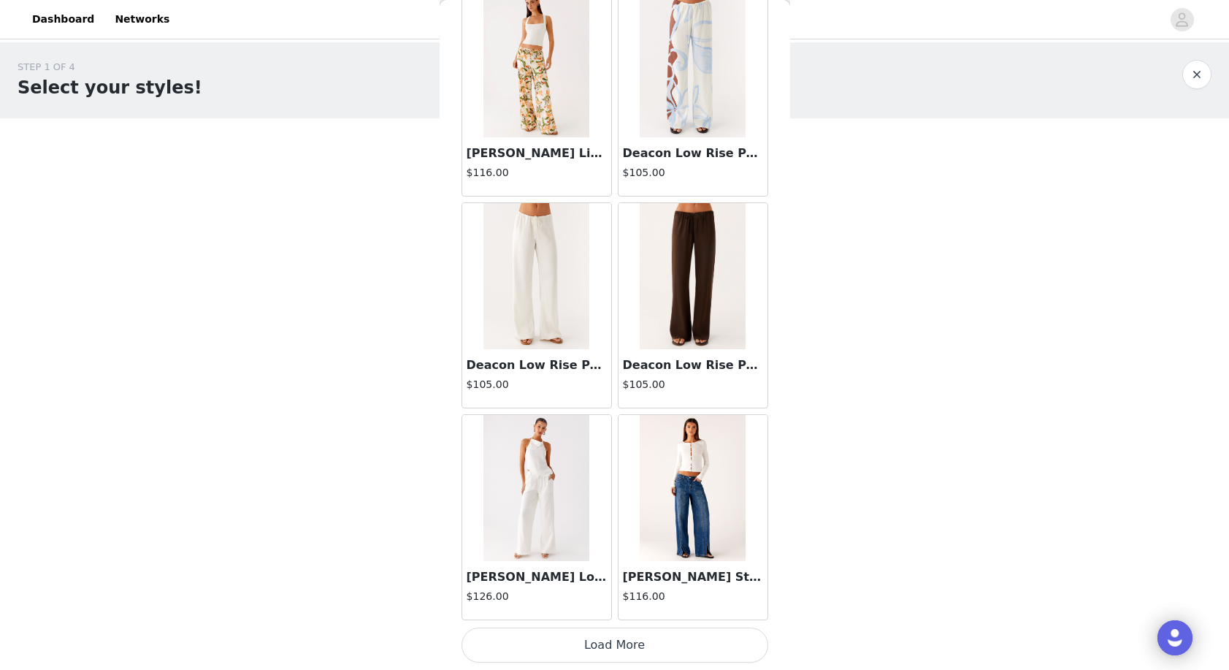
scroll to position [1565, 0]
click at [646, 646] on button "Load More" at bounding box center [614, 644] width 307 height 35
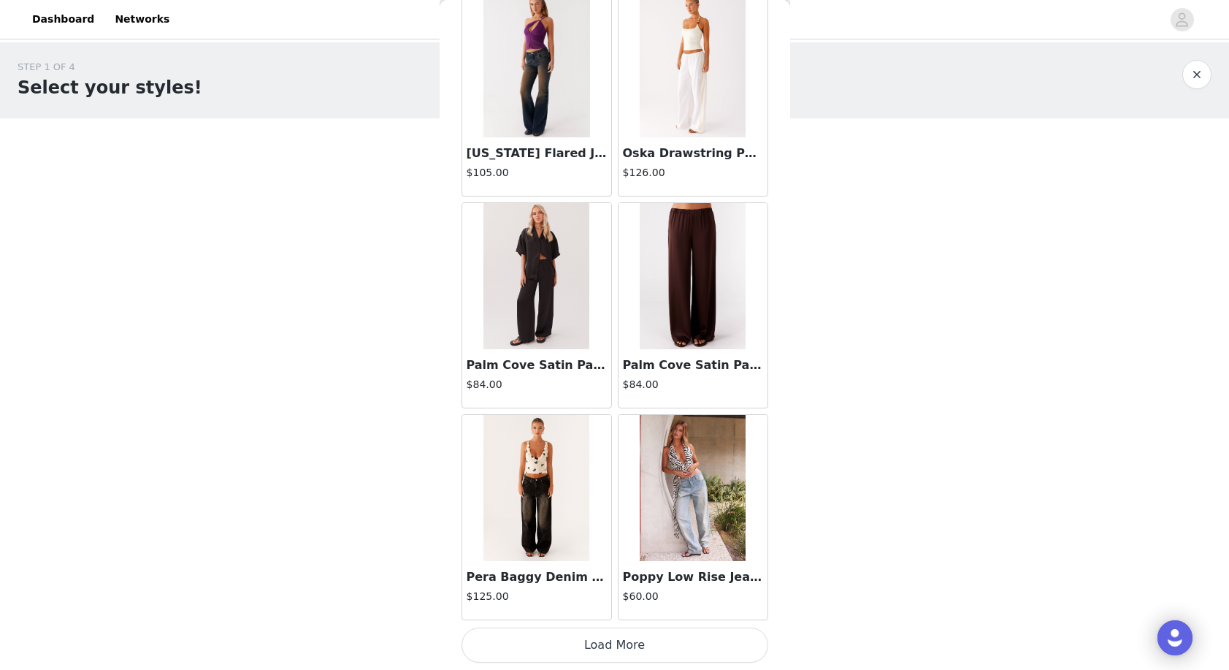
scroll to position [0, 0]
click at [652, 643] on button "Load More" at bounding box center [614, 644] width 307 height 35
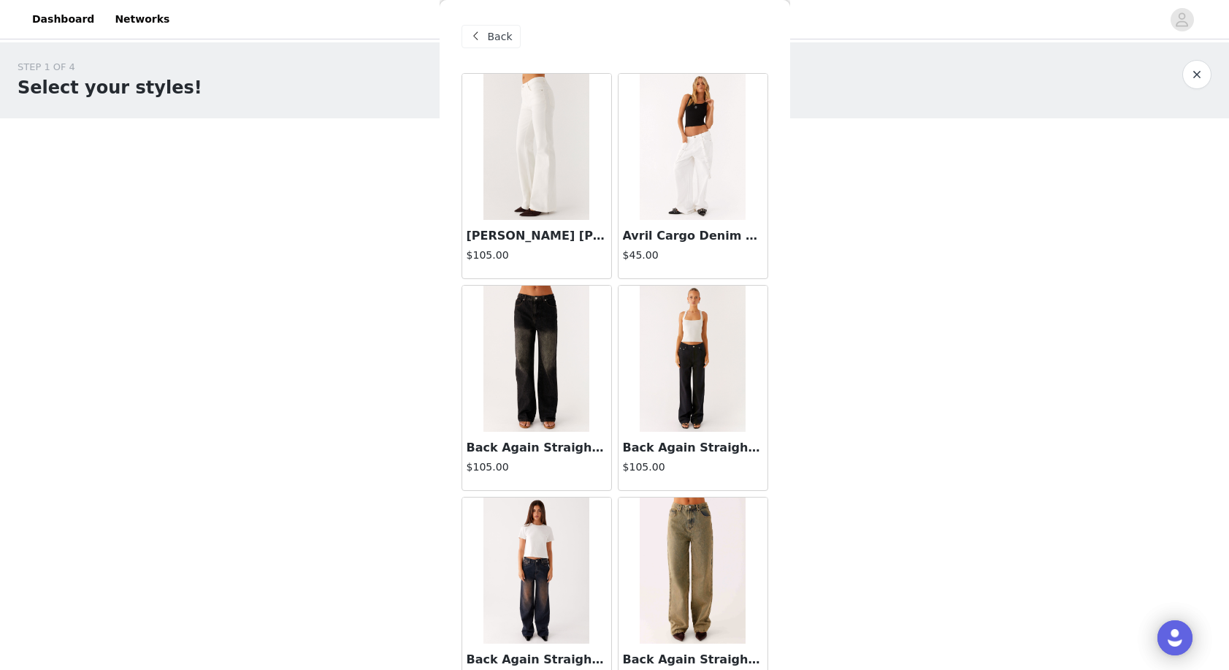
click at [495, 36] on span "Back" at bounding box center [500, 36] width 25 height 15
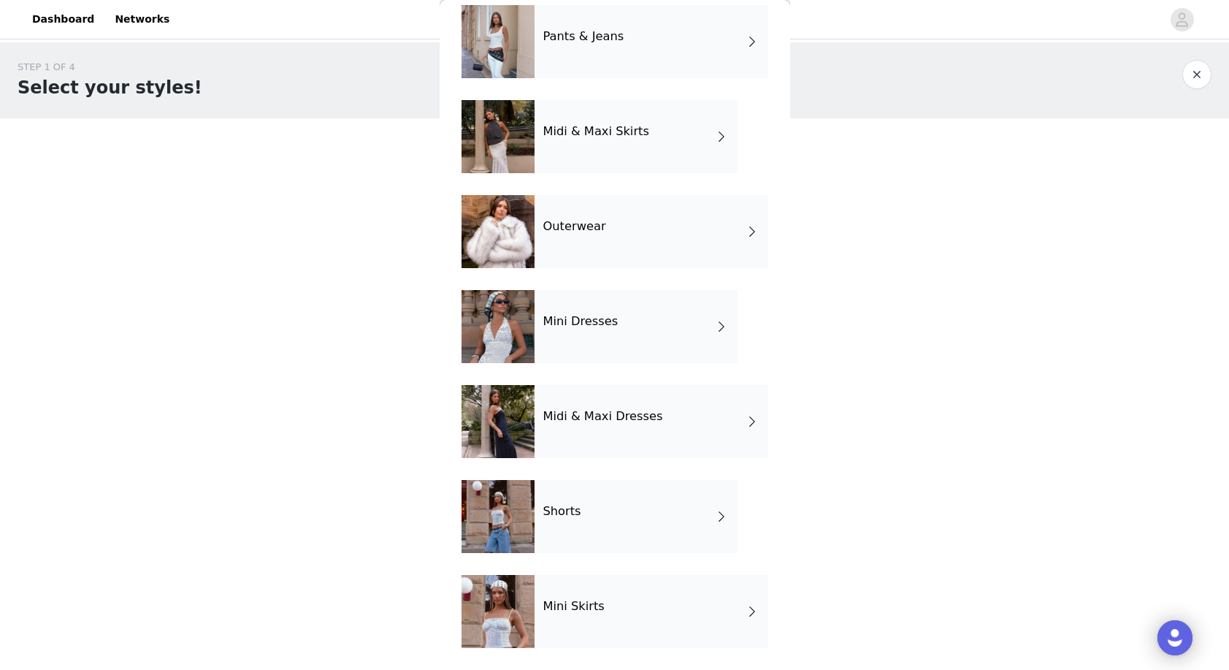
scroll to position [163, 0]
click at [641, 321] on div "Mini Dresses" at bounding box center [636, 326] width 203 height 73
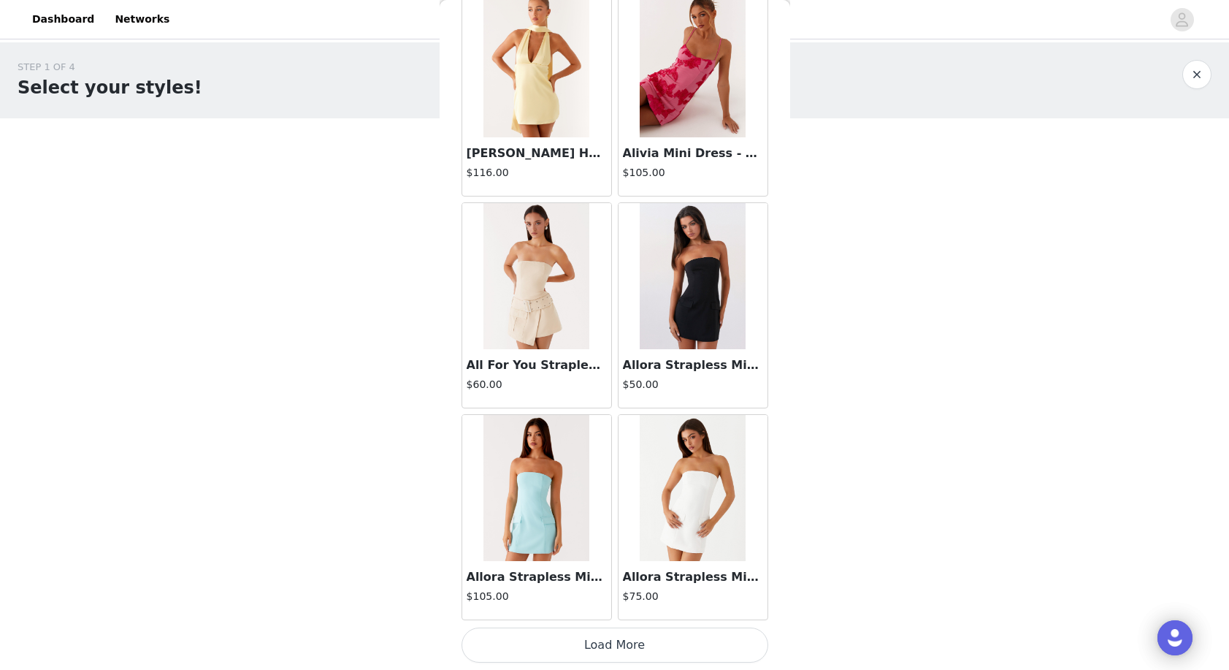
scroll to position [0, 0]
click at [690, 646] on button "Load More" at bounding box center [614, 644] width 307 height 35
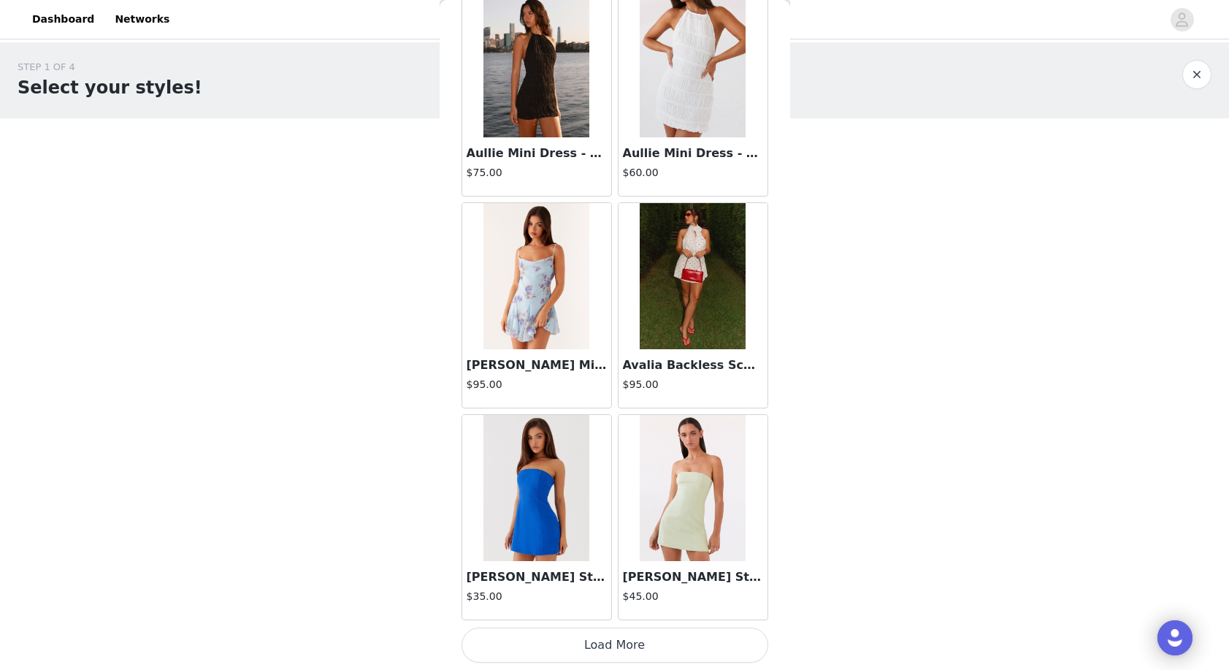
scroll to position [3683, 0]
click at [682, 641] on button "Load More" at bounding box center [614, 644] width 307 height 35
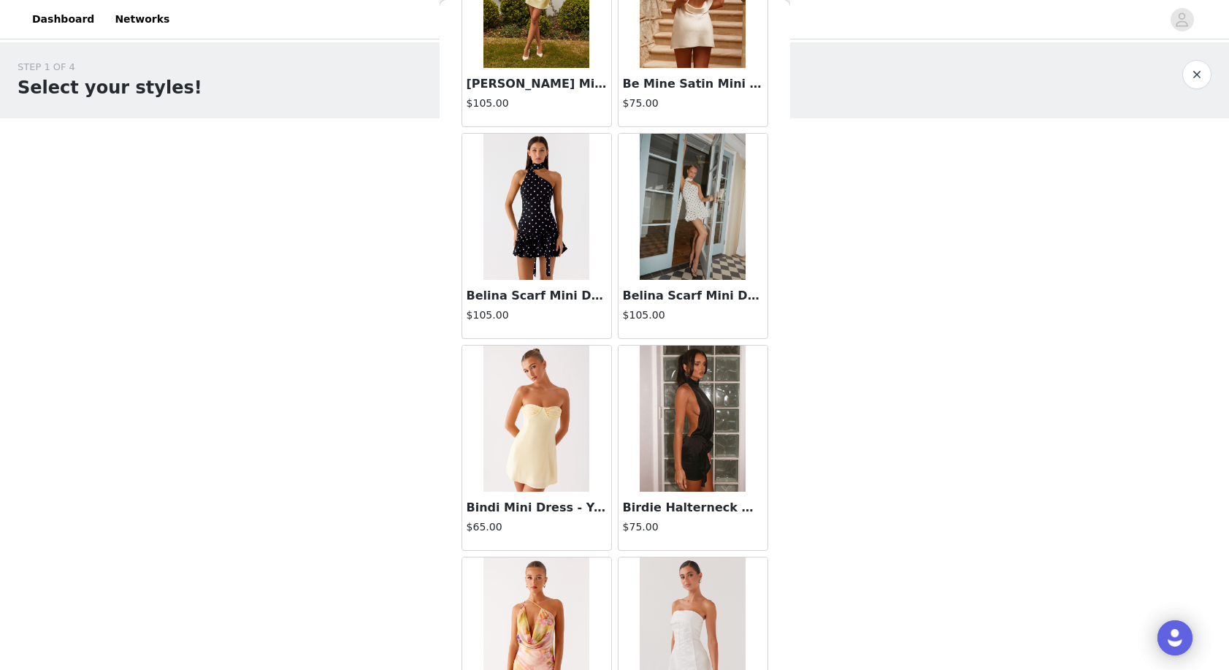
scroll to position [4593, 0]
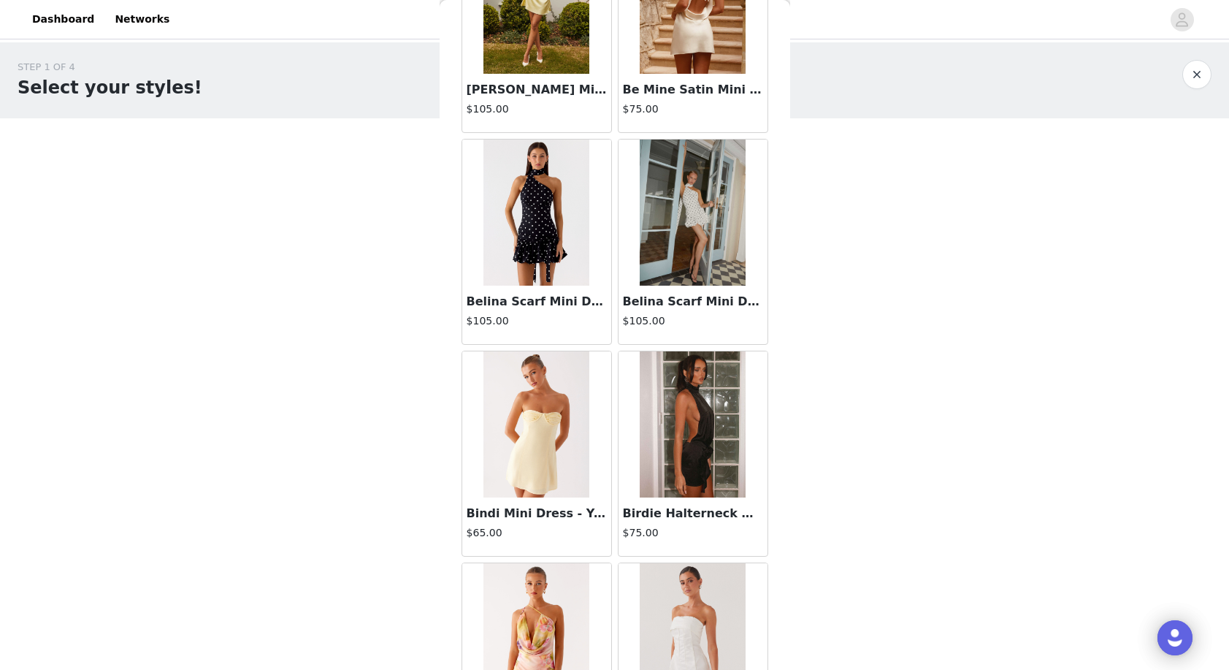
click at [556, 195] on img at bounding box center [536, 212] width 106 height 146
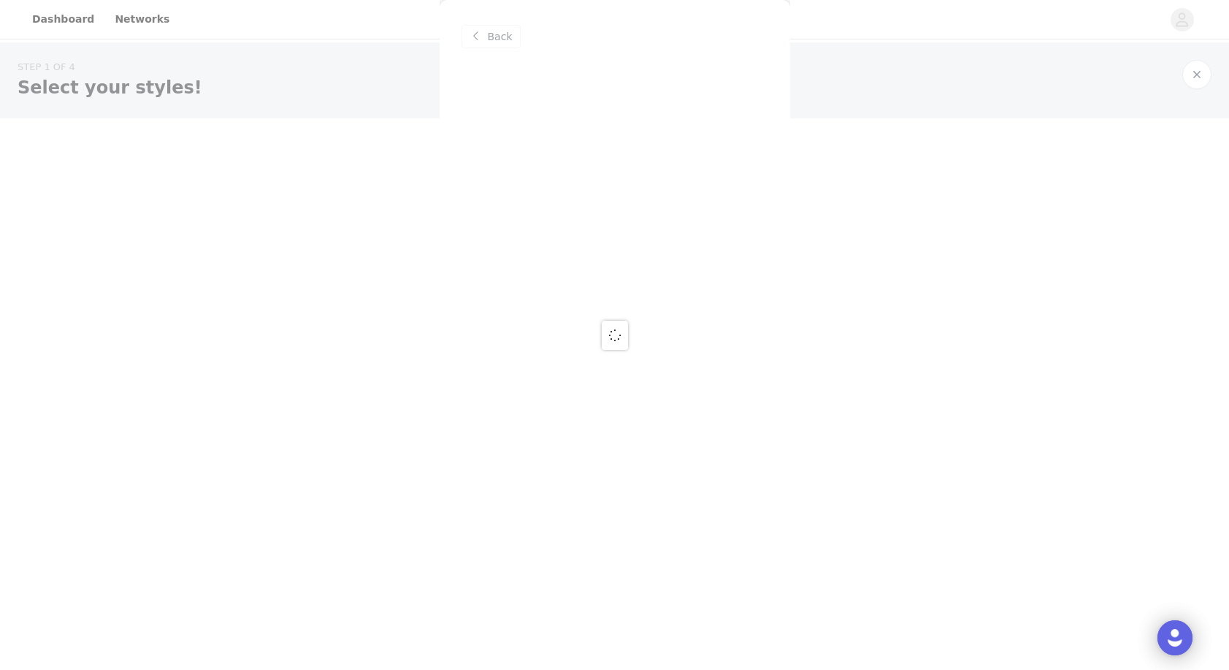
scroll to position [0, 0]
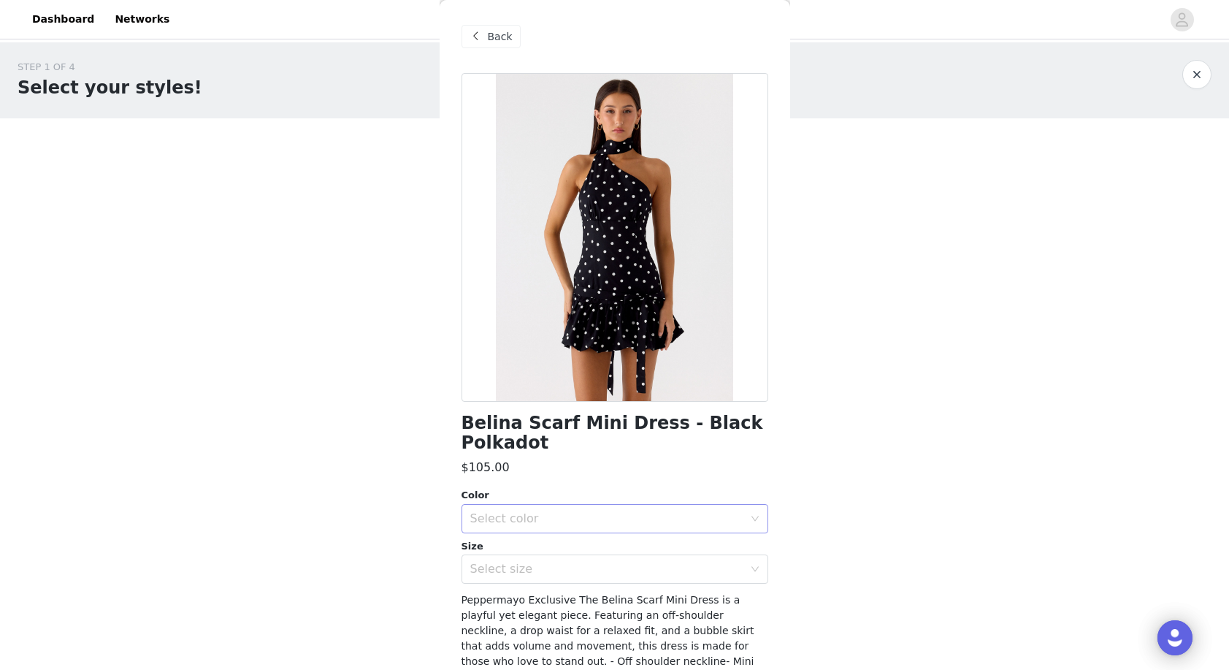
click at [614, 523] on div "Select color" at bounding box center [606, 518] width 273 height 15
click at [604, 546] on li "Black Polkadot" at bounding box center [614, 549] width 307 height 23
click at [602, 566] on div "Select size" at bounding box center [606, 569] width 273 height 15
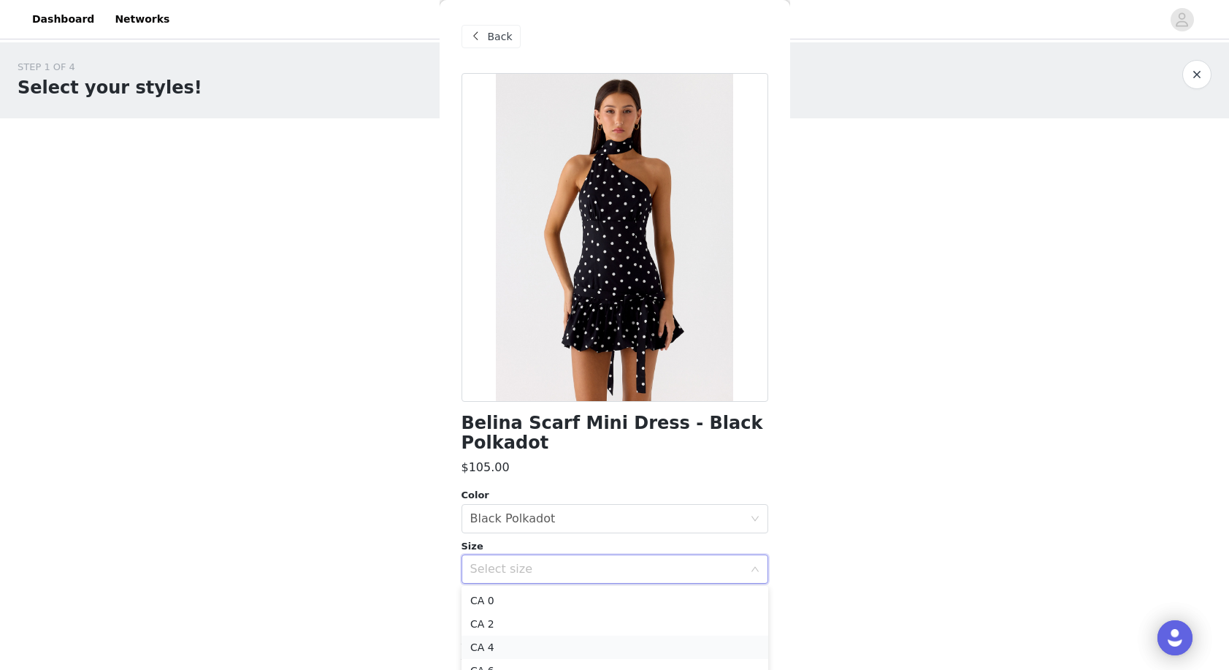
click at [610, 646] on li "CA 4" at bounding box center [614, 646] width 307 height 23
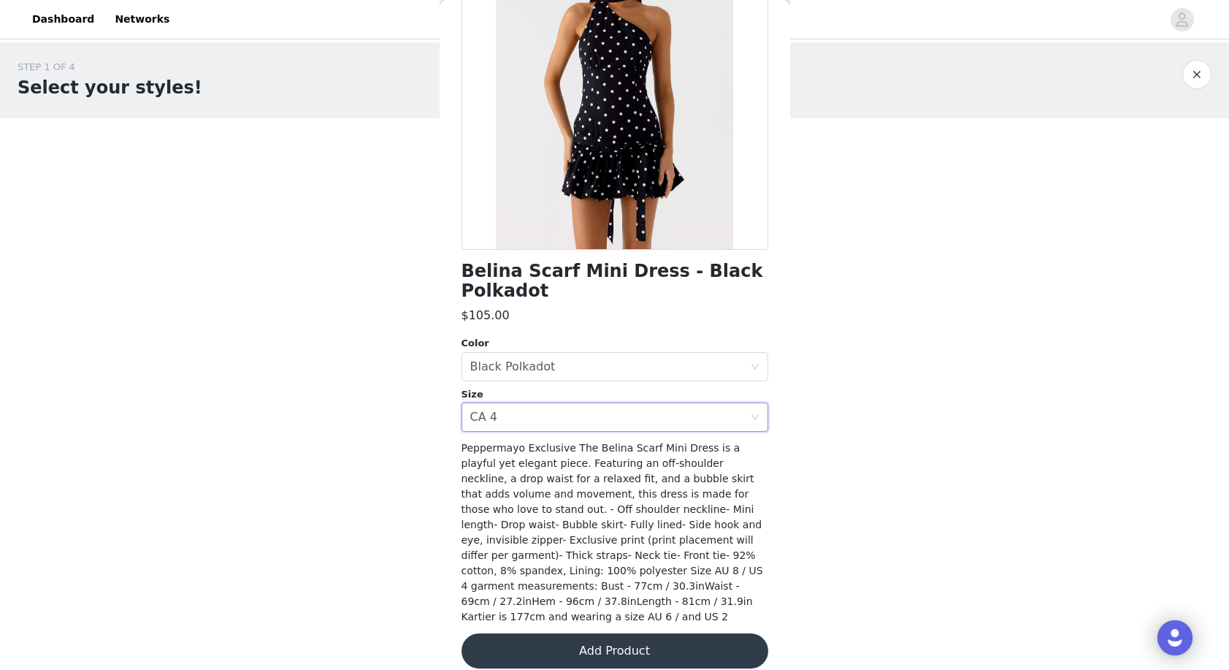
click at [690, 634] on button "Add Product" at bounding box center [614, 650] width 307 height 35
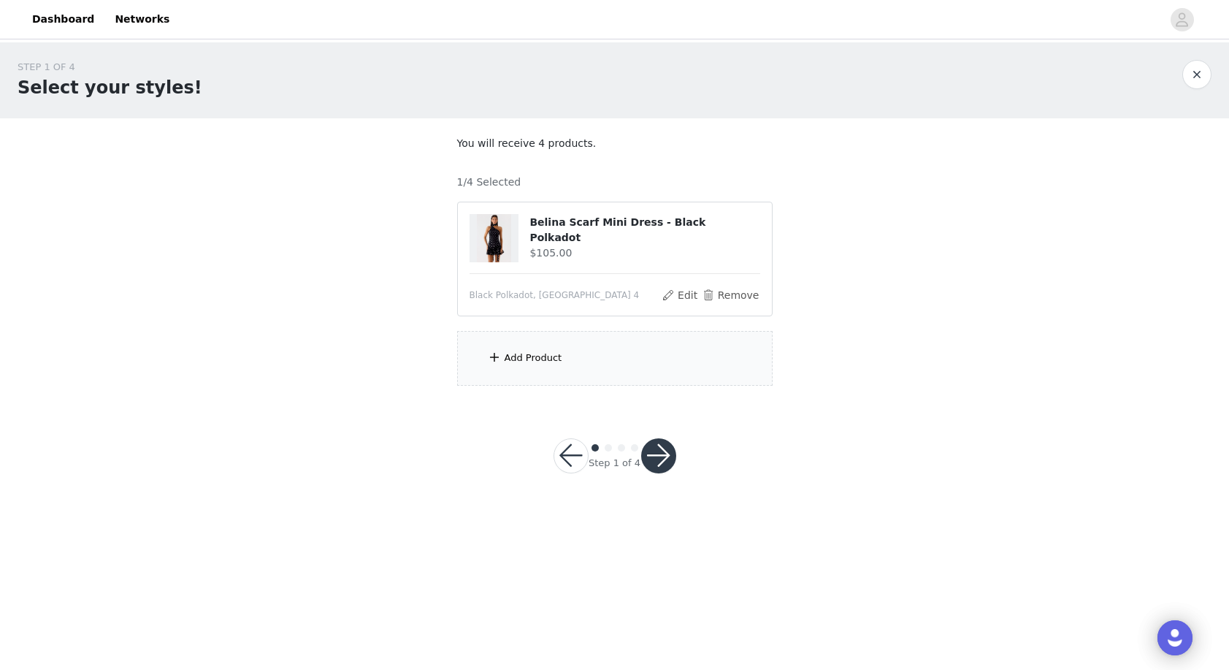
click at [629, 363] on div "Add Product" at bounding box center [614, 358] width 315 height 55
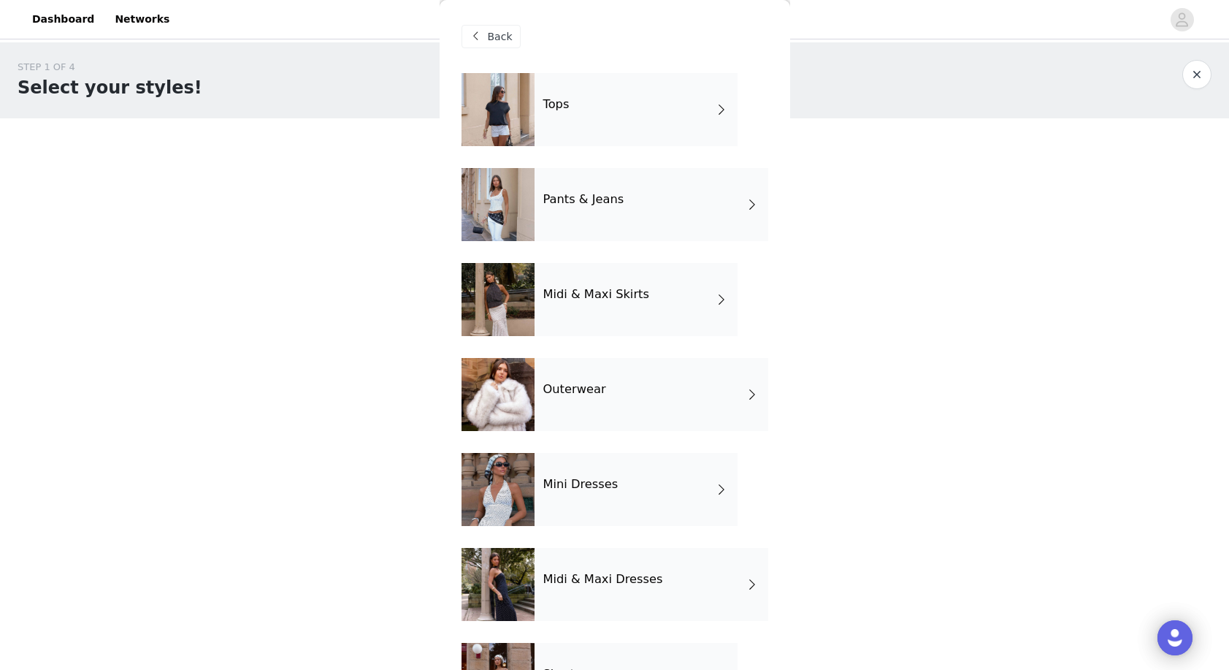
click at [630, 497] on div "Mini Dresses" at bounding box center [636, 489] width 203 height 73
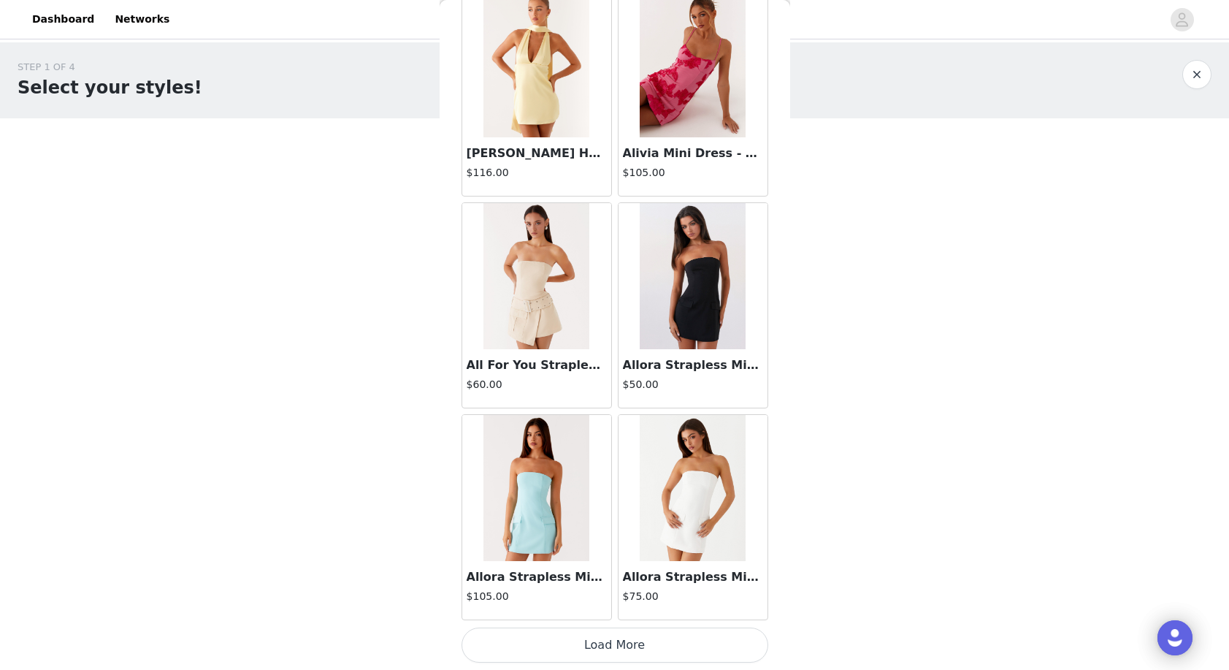
click at [640, 631] on button "Load More" at bounding box center [614, 644] width 307 height 35
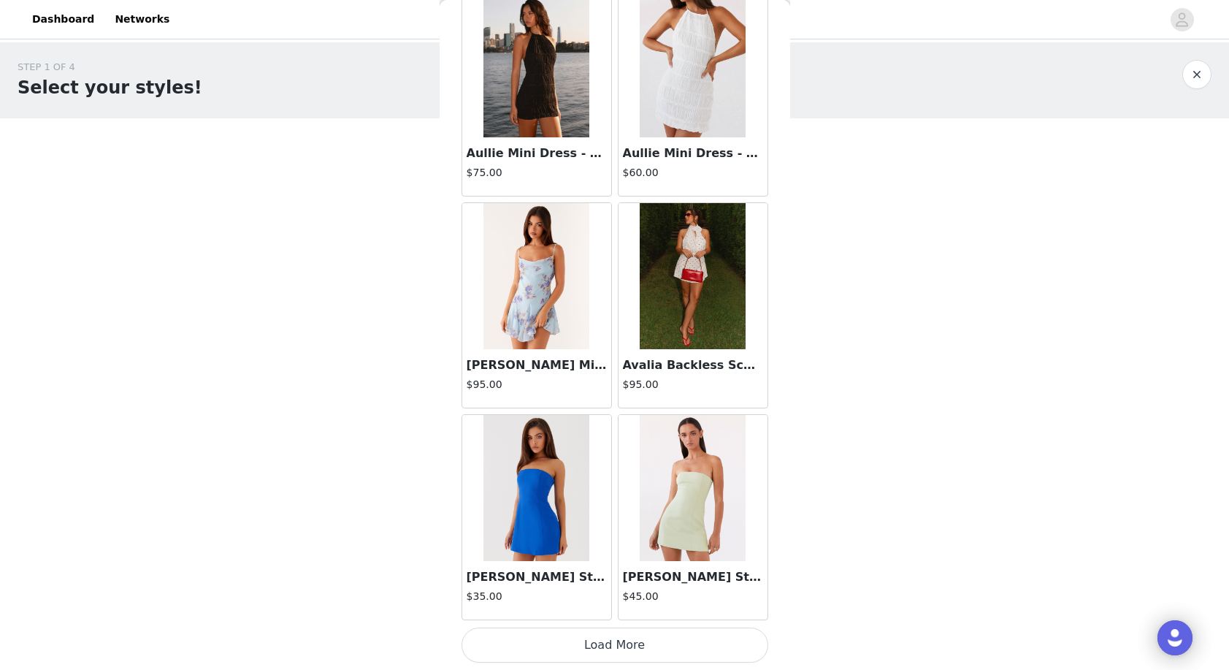
scroll to position [3683, 0]
click at [634, 645] on button "Load More" at bounding box center [614, 644] width 307 height 35
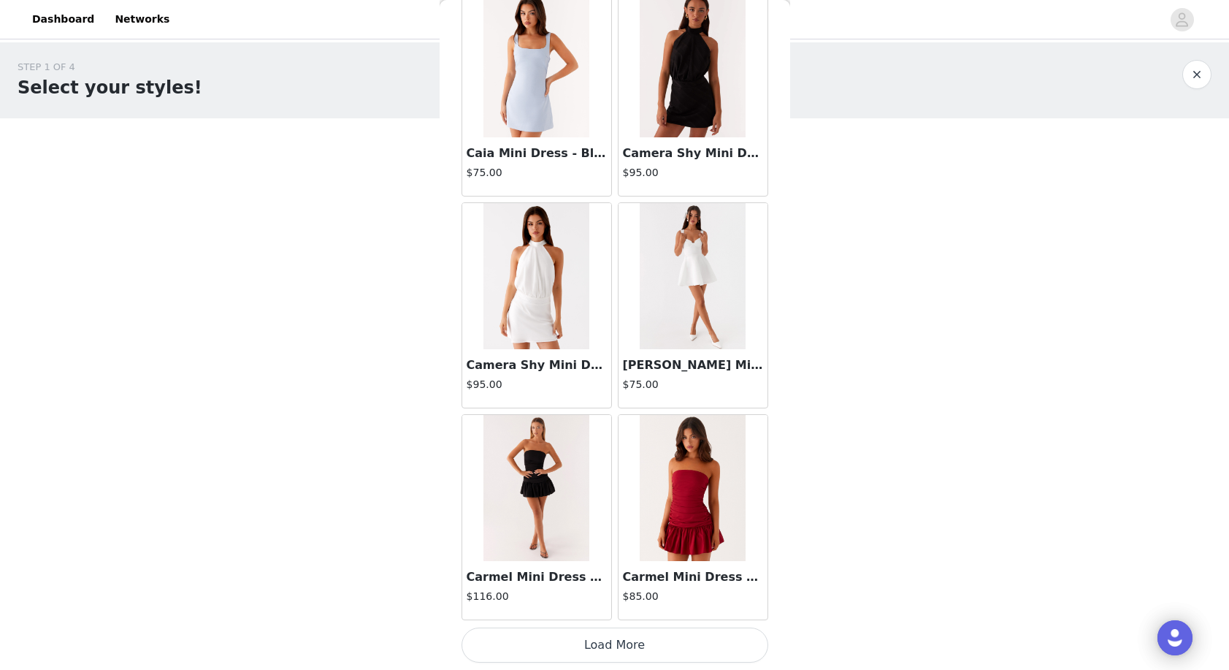
scroll to position [5800, 0]
click at [621, 650] on button "Load More" at bounding box center [614, 644] width 307 height 35
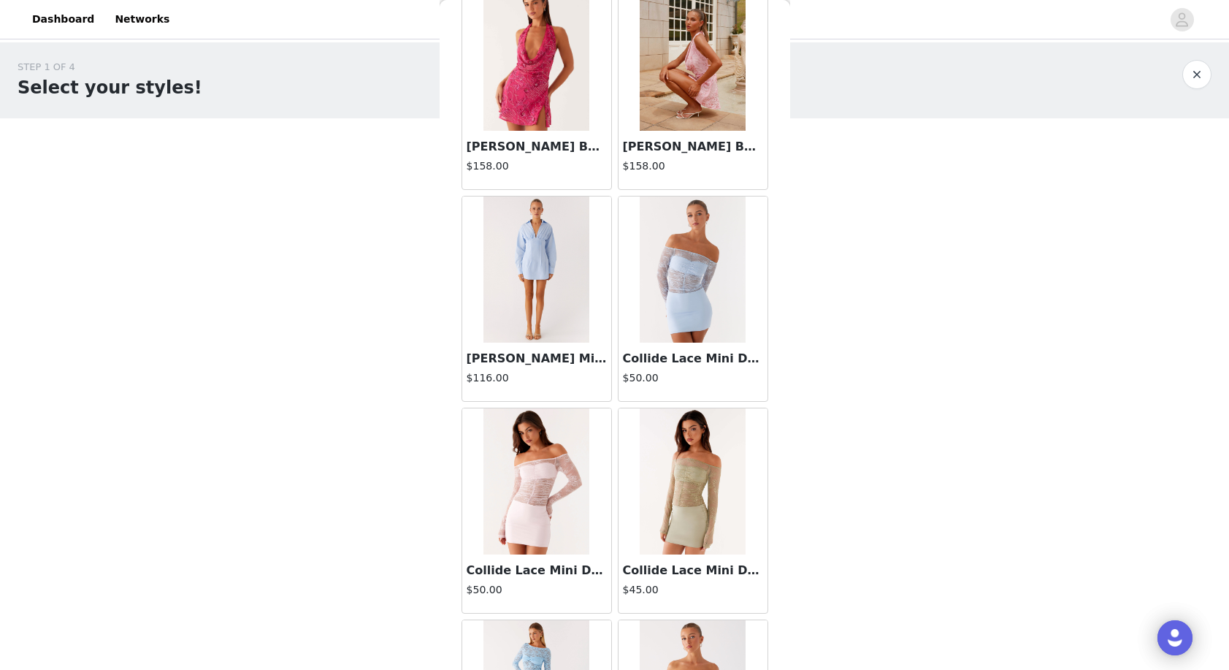
scroll to position [7848, 0]
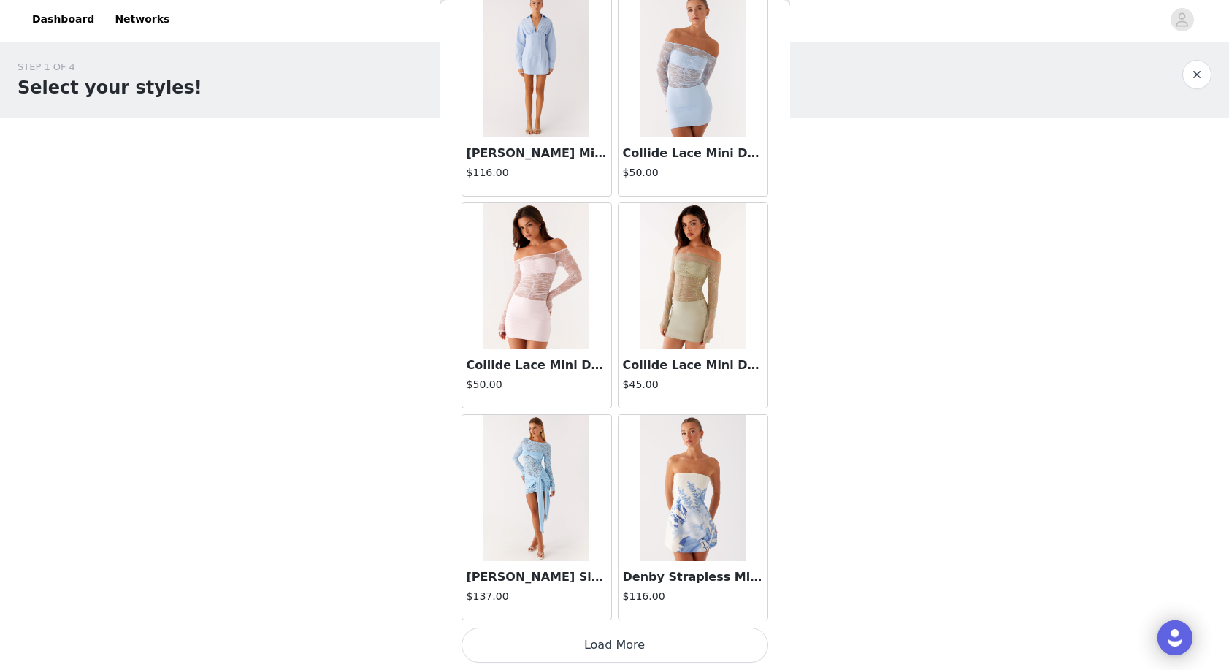
click at [627, 642] on button "Load More" at bounding box center [614, 644] width 307 height 35
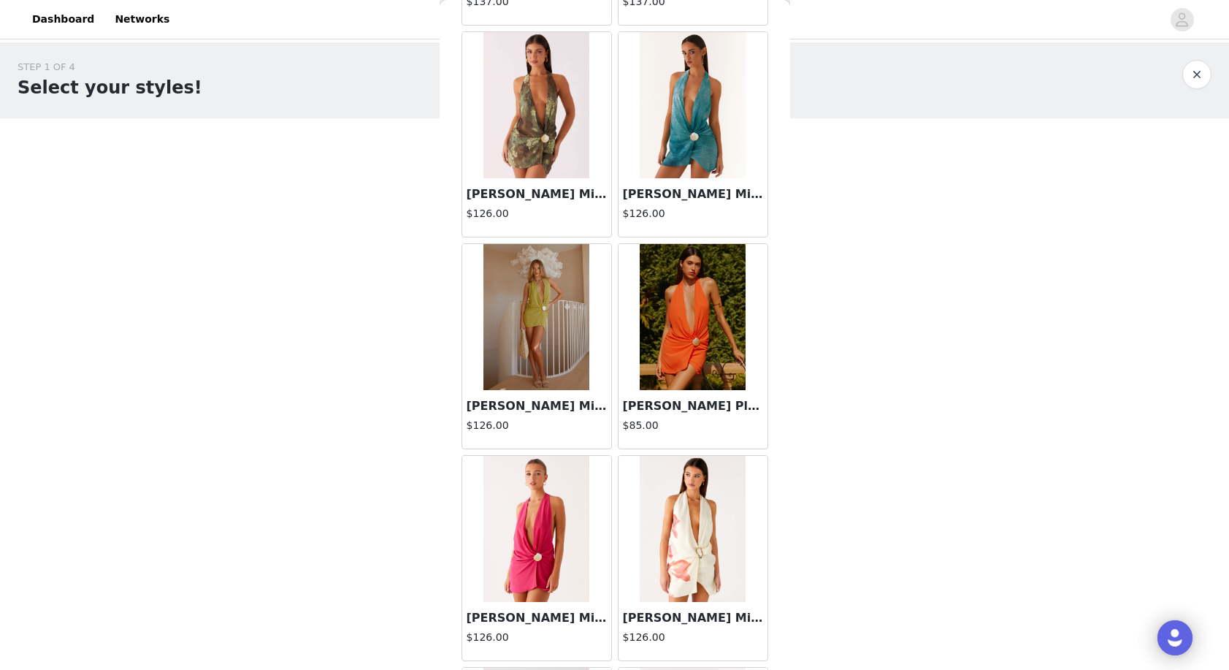
scroll to position [9681, 0]
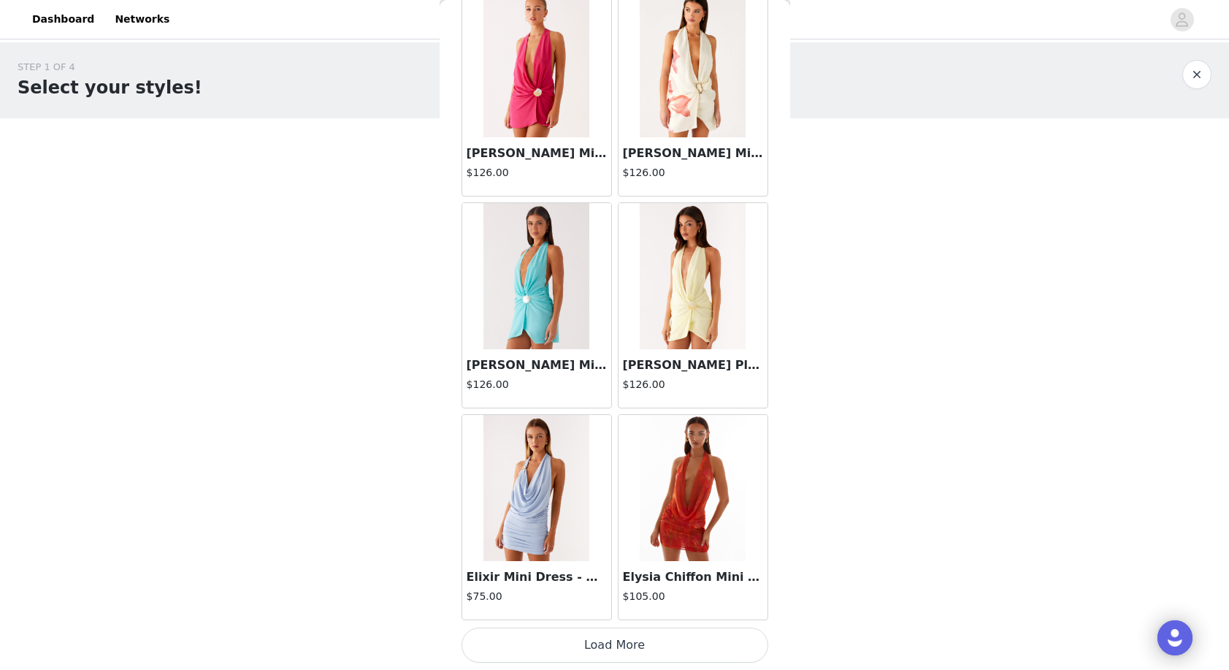
click at [629, 640] on button "Load More" at bounding box center [614, 644] width 307 height 35
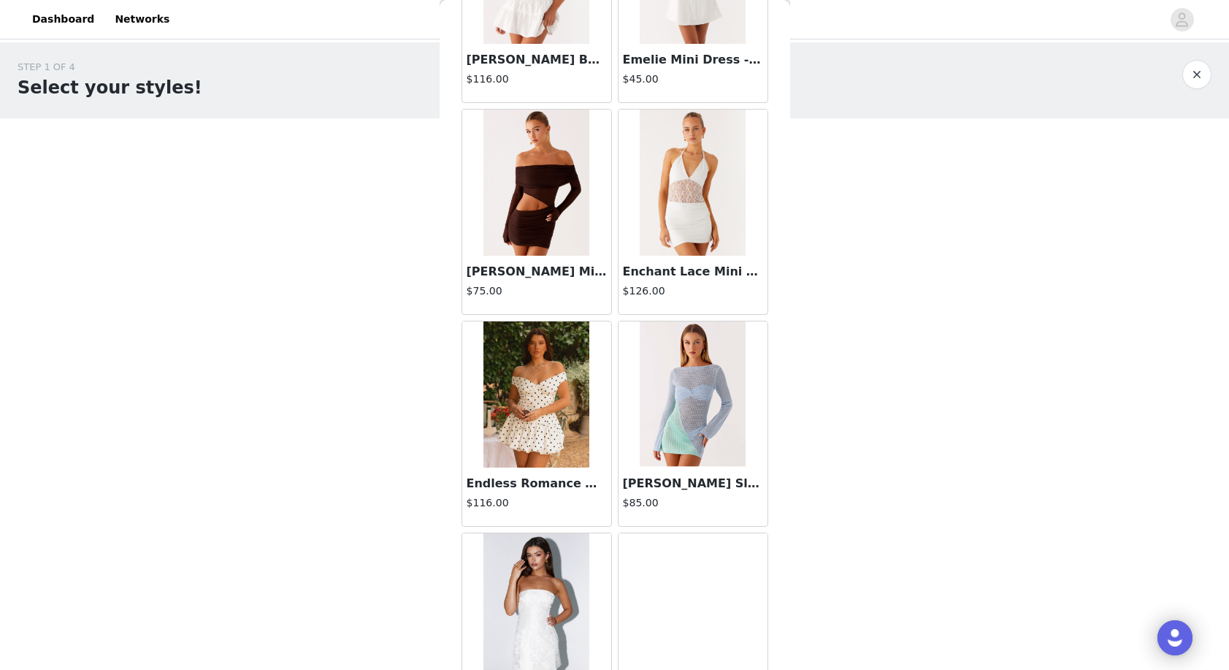
scroll to position [11203, 0]
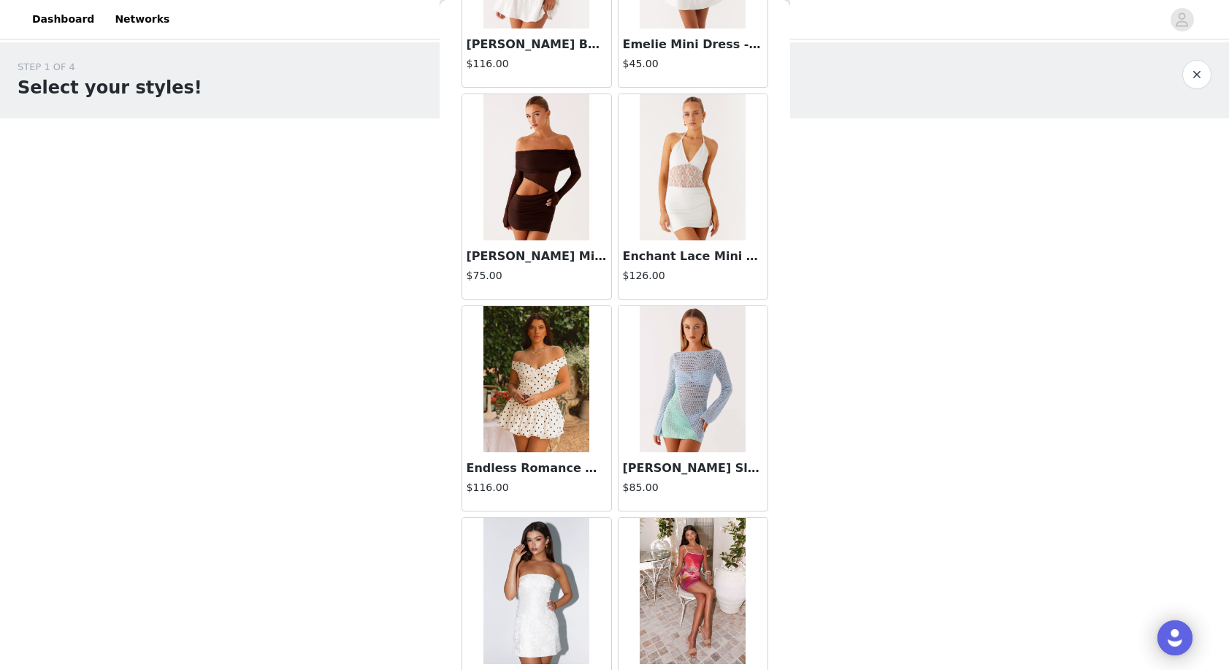
click at [518, 183] on img at bounding box center [536, 167] width 106 height 146
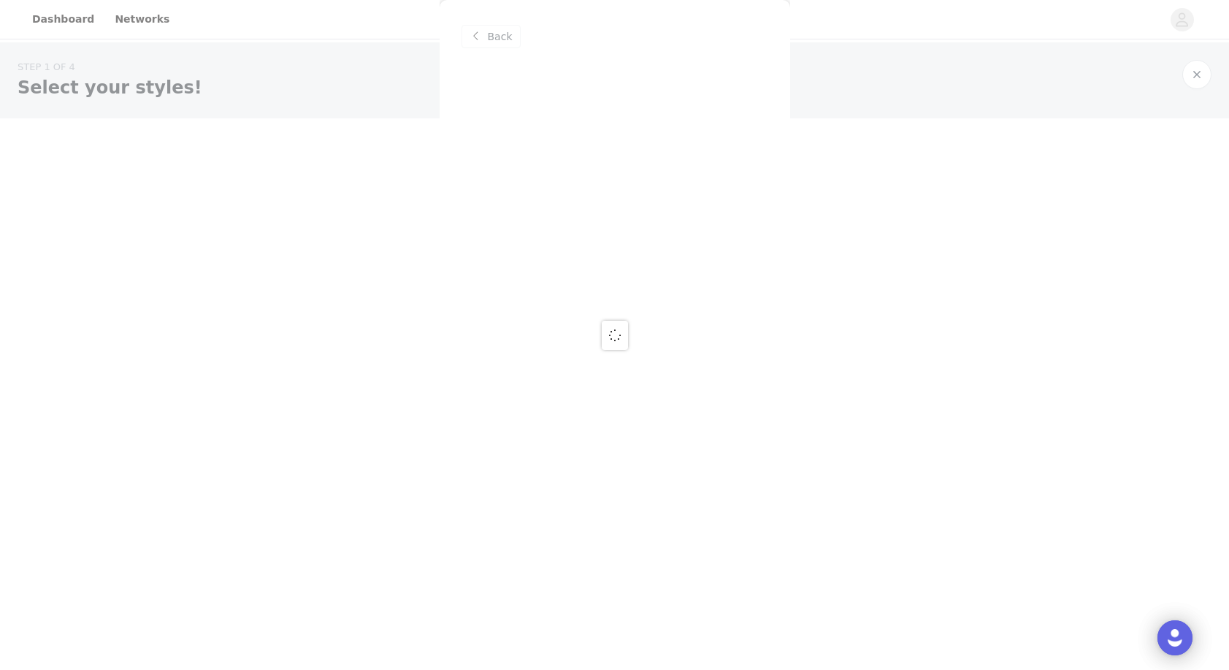
scroll to position [0, 0]
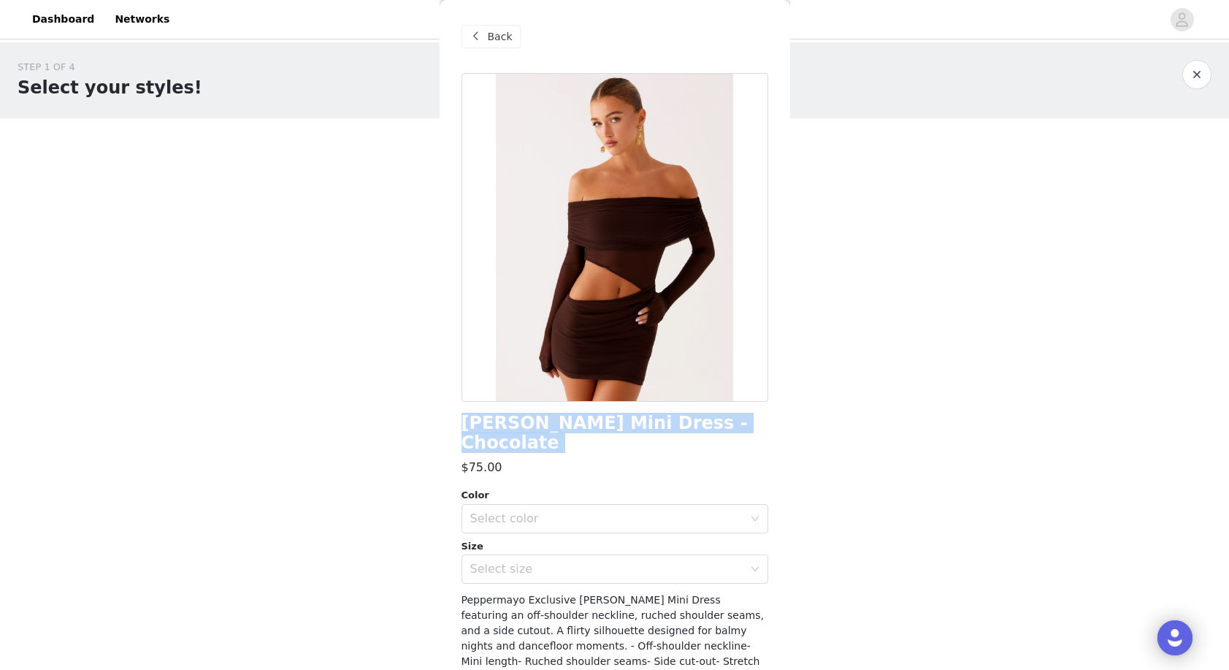
drag, startPoint x: 461, startPoint y: 422, endPoint x: 665, endPoint y: 434, distance: 204.1
click at [665, 435] on div "[PERSON_NAME] Mini Dress - Chocolate $75.00 Color Select color Size Select size…" at bounding box center [614, 447] width 307 height 749
copy div "[PERSON_NAME] Mini Dress - Chocolate"
click at [594, 511] on div "Select color" at bounding box center [606, 518] width 273 height 15
click at [588, 523] on li "Chcolate" at bounding box center [614, 529] width 307 height 23
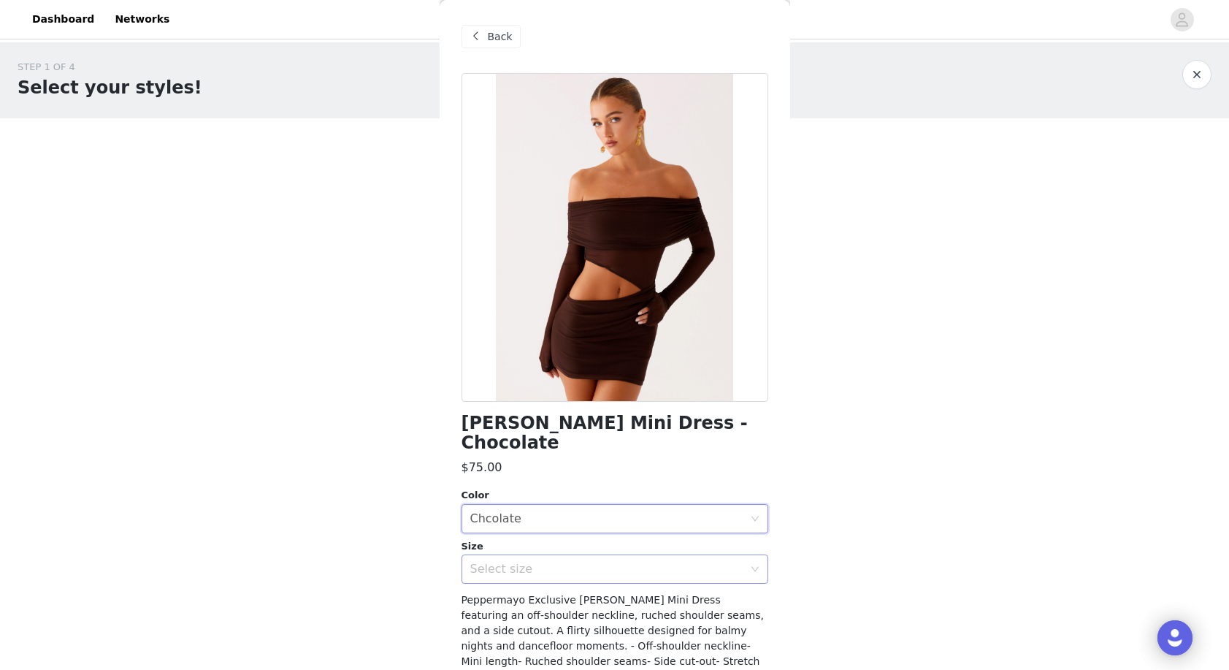
click at [584, 562] on div "Select size" at bounding box center [606, 569] width 273 height 15
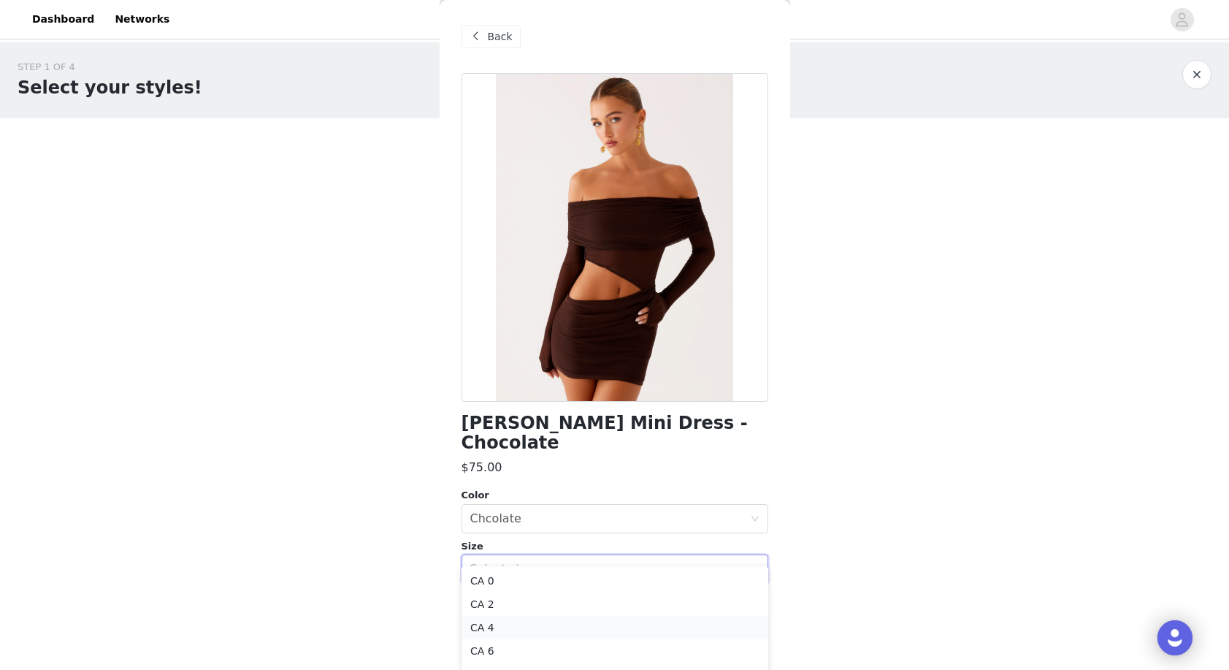
click at [577, 627] on li "CA 4" at bounding box center [614, 627] width 307 height 23
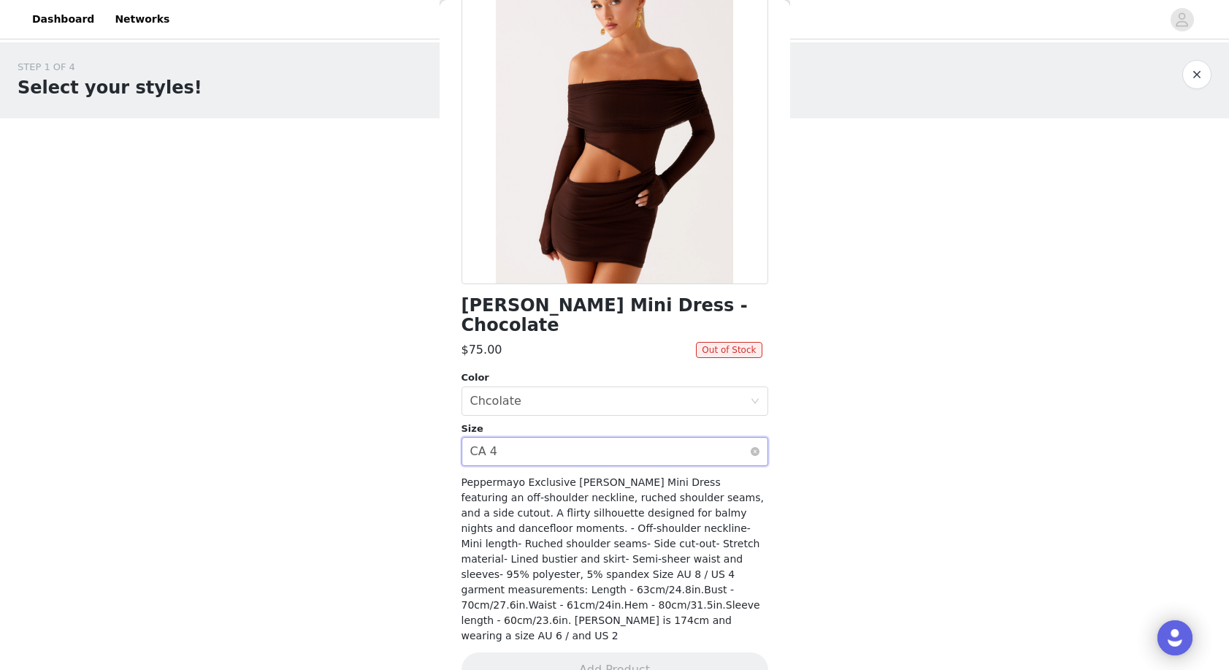
scroll to position [117, 0]
click at [681, 438] on div "Select size CA 4" at bounding box center [610, 452] width 280 height 28
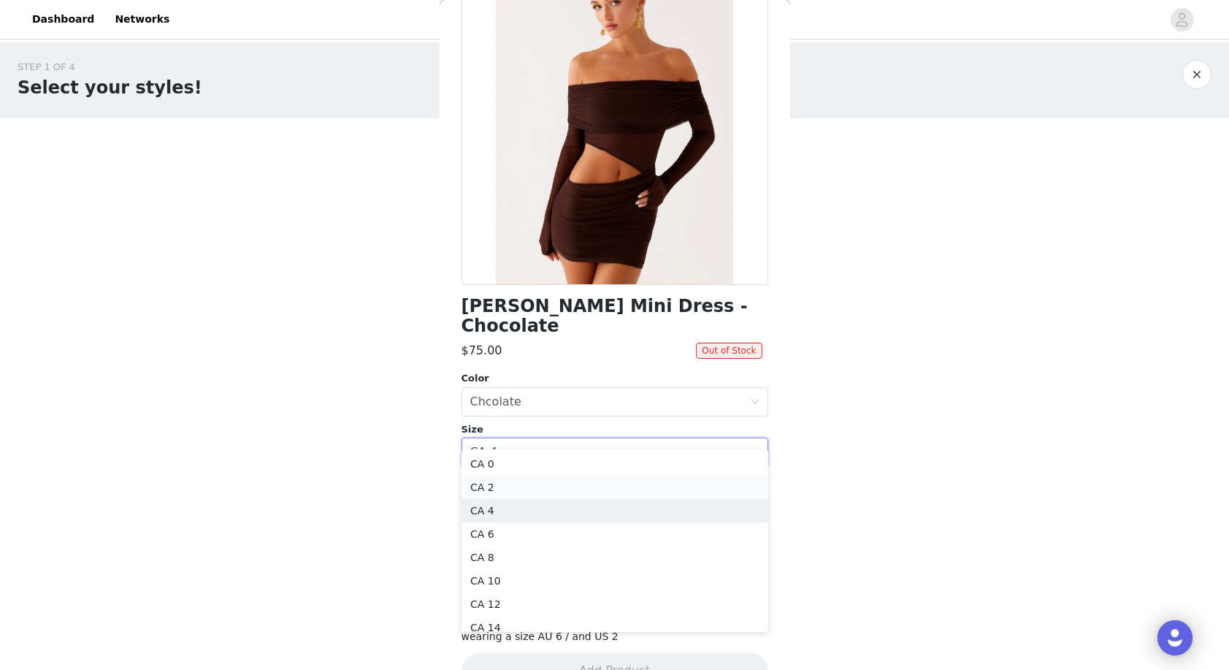
click at [596, 490] on li "CA 2" at bounding box center [614, 486] width 307 height 23
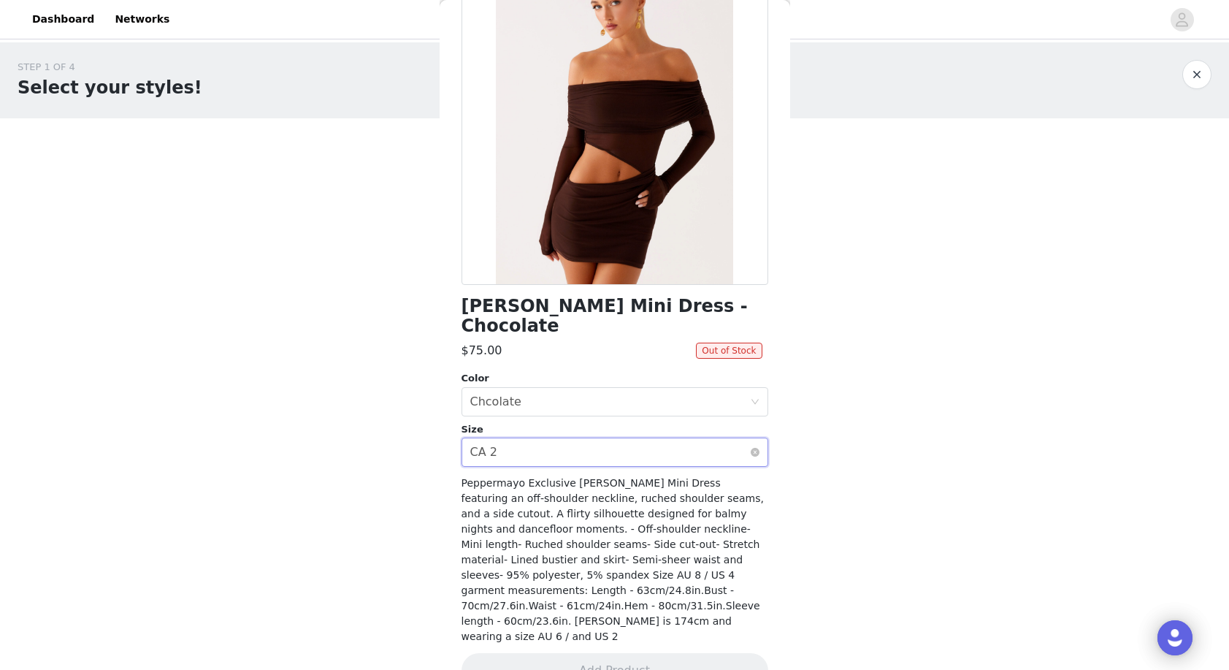
click at [639, 438] on div "Select size CA 2" at bounding box center [610, 452] width 280 height 28
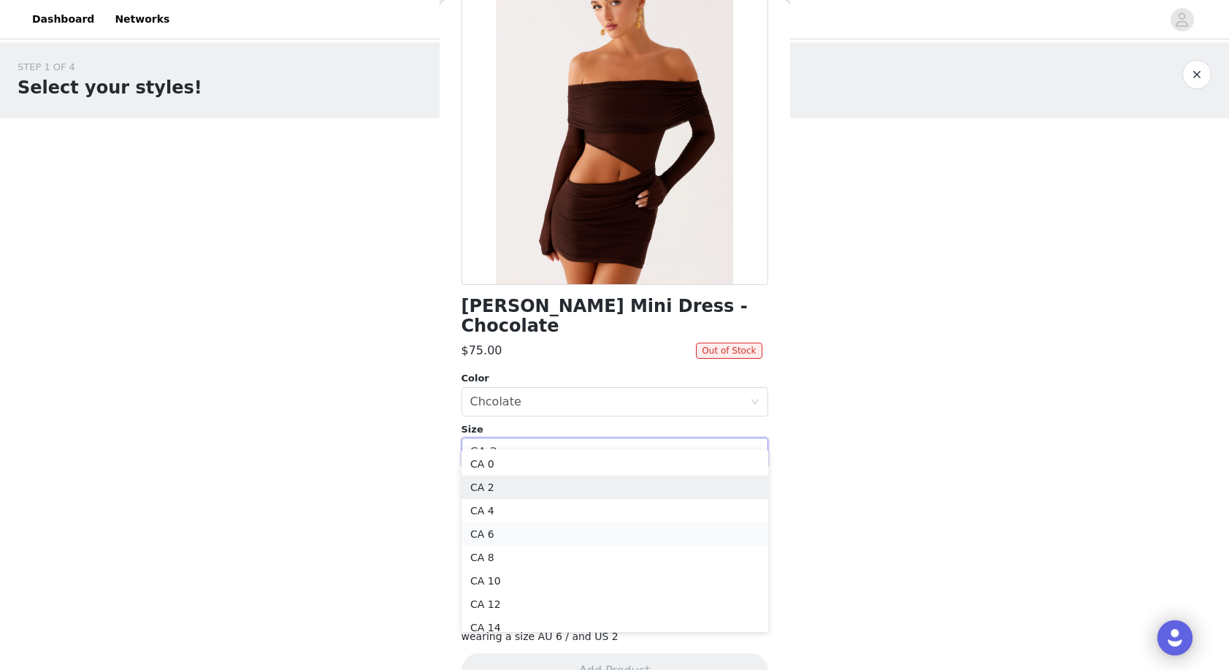
click at [592, 532] on li "CA 6" at bounding box center [614, 533] width 307 height 23
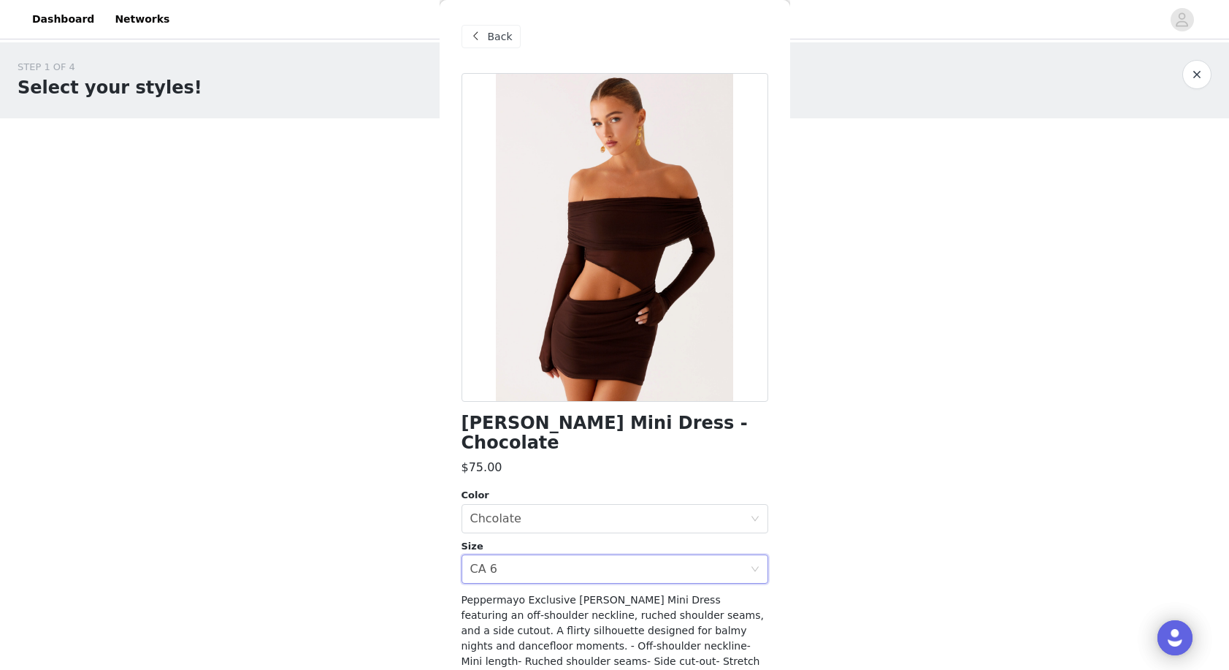
scroll to position [0, 0]
click at [491, 39] on span "Back" at bounding box center [500, 36] width 25 height 15
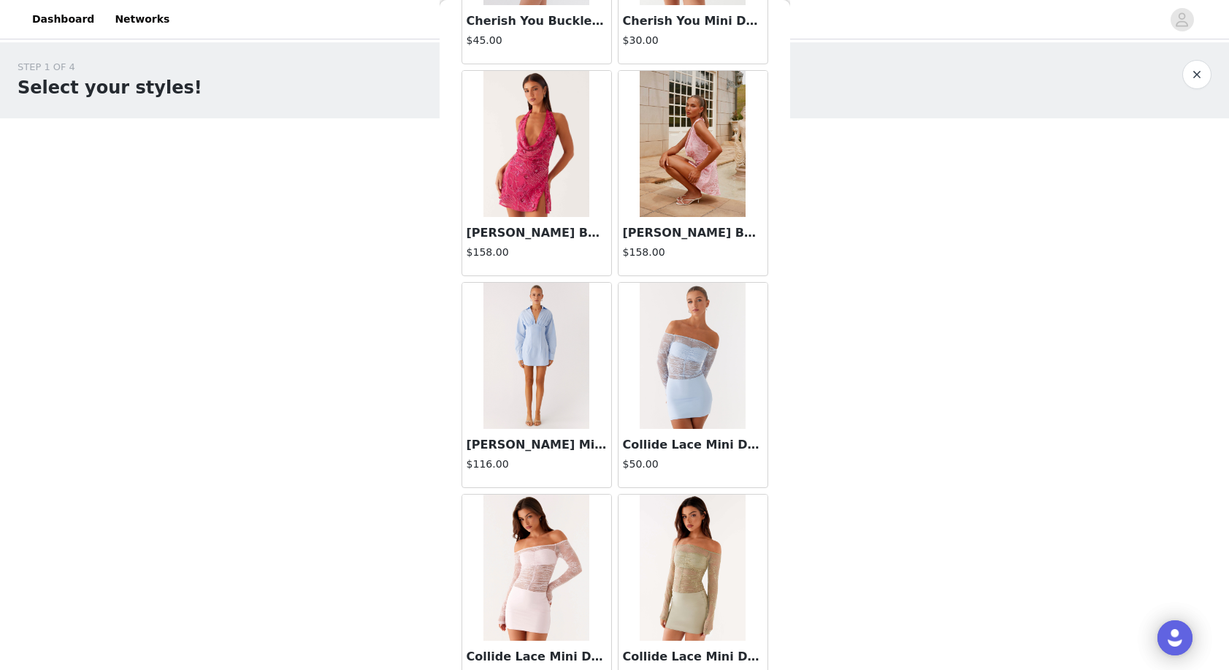
scroll to position [7628, 0]
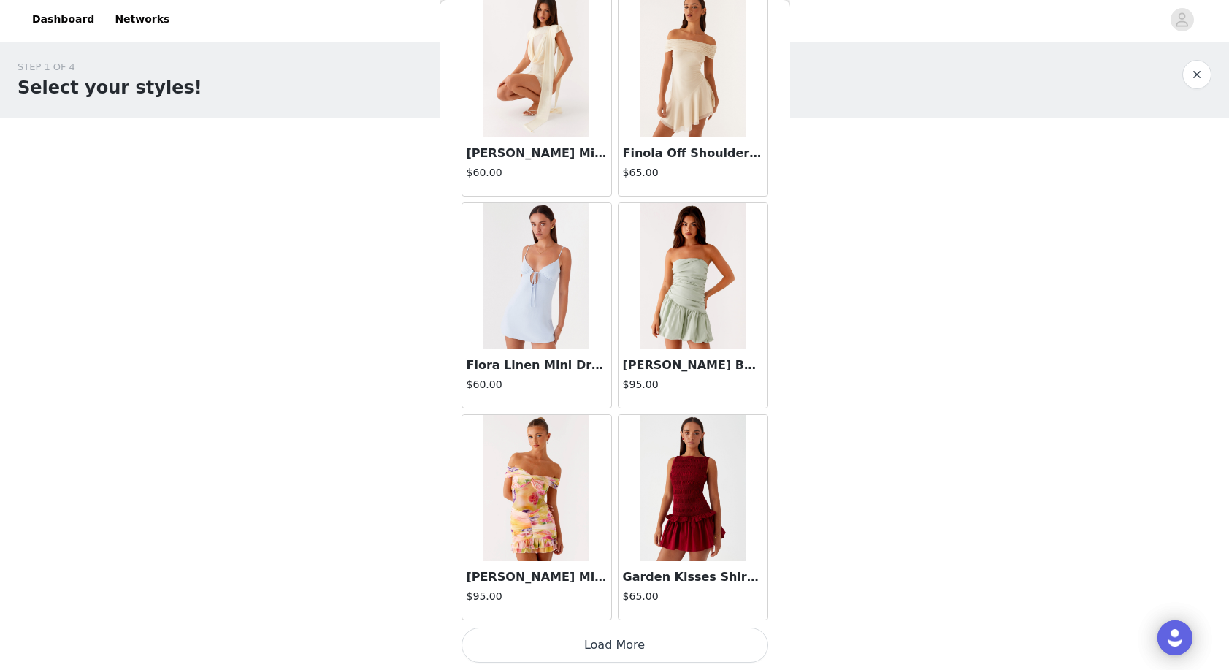
click at [652, 642] on button "Load More" at bounding box center [614, 644] width 307 height 35
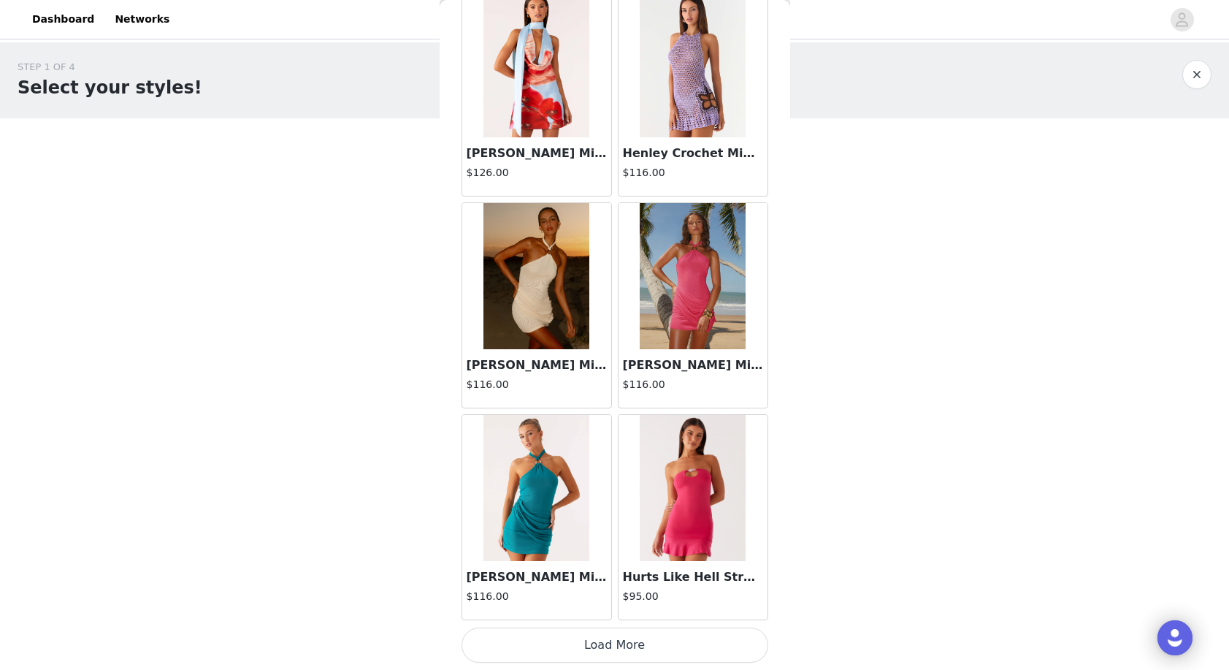
scroll to position [0, 0]
click at [646, 643] on button "Load More" at bounding box center [614, 644] width 307 height 35
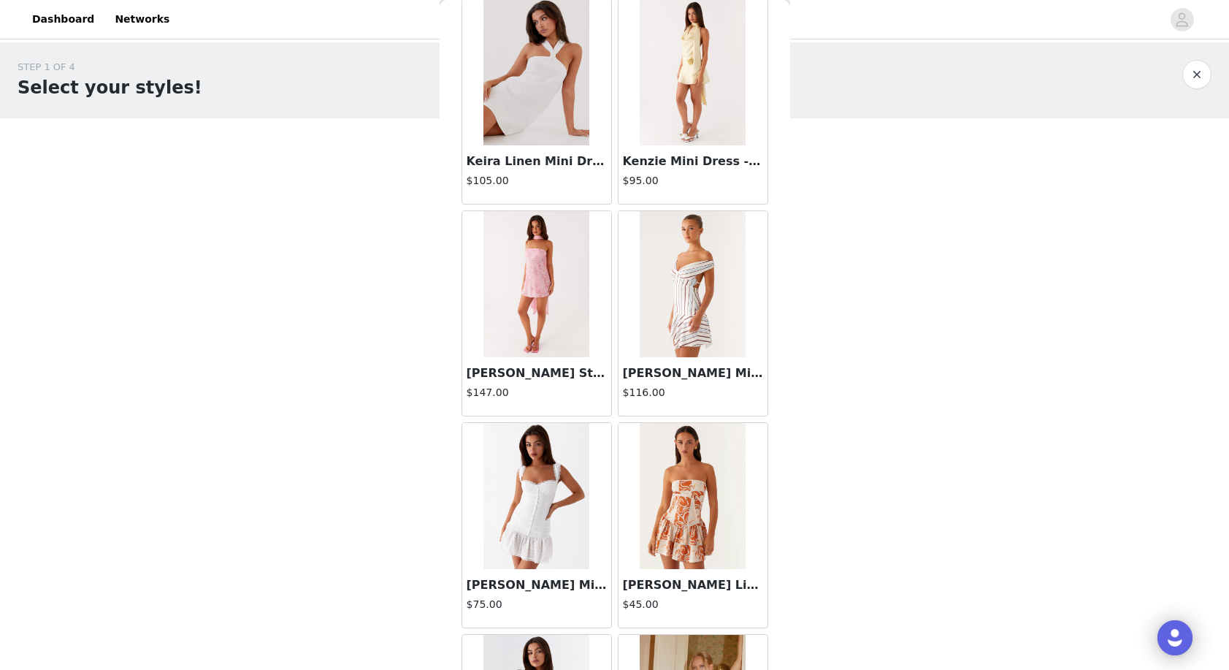
scroll to position [16180, 0]
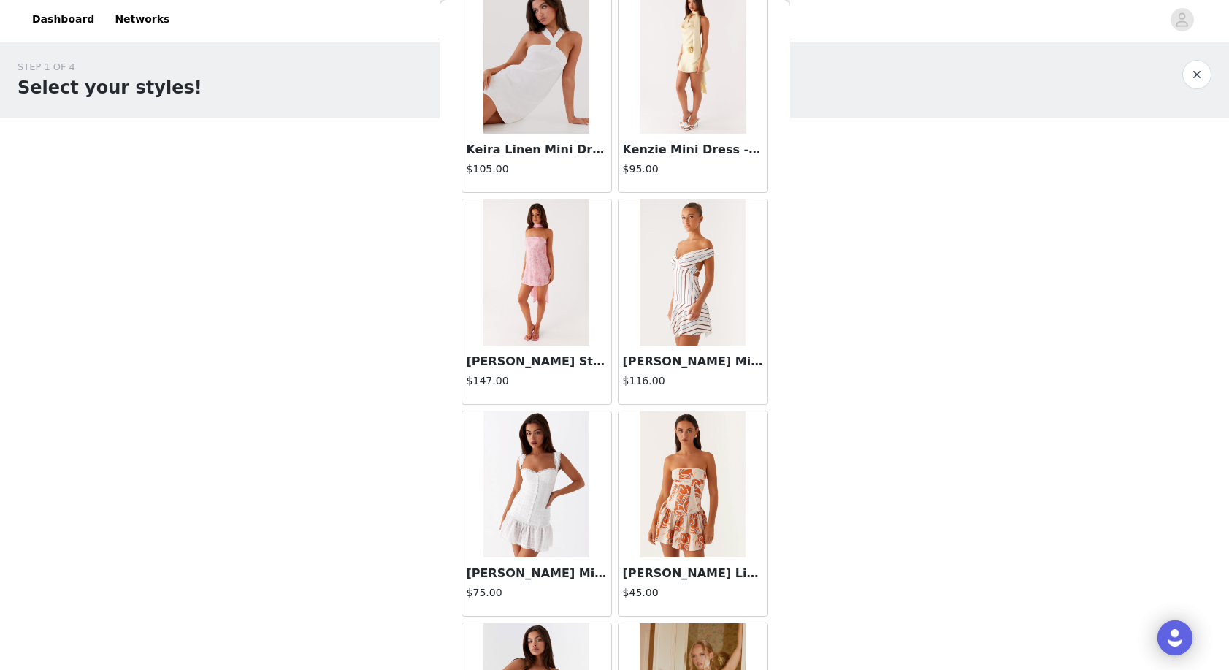
click at [660, 269] on img at bounding box center [693, 272] width 106 height 146
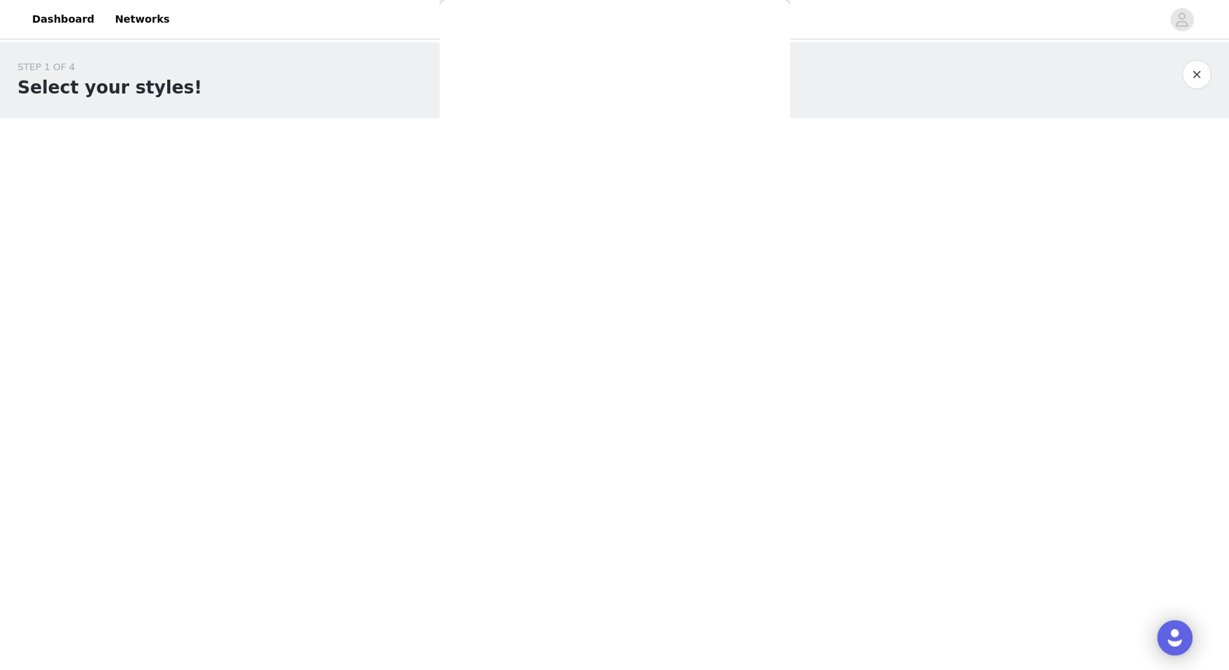
scroll to position [0, 0]
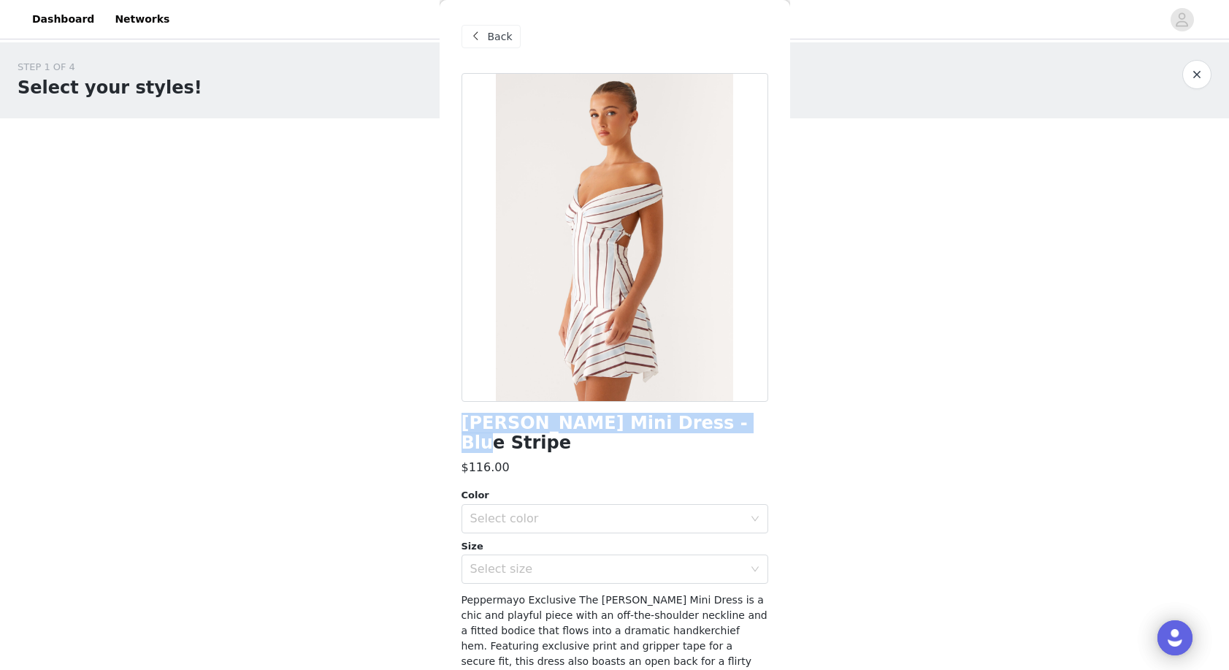
drag, startPoint x: 467, startPoint y: 421, endPoint x: 697, endPoint y: 413, distance: 230.2
click at [697, 413] on div "[PERSON_NAME] Mini Dress - Blue Stripe $116.00 Color Select color Size Select s…" at bounding box center [614, 455] width 307 height 765
copy h1 "[PERSON_NAME] Mini Dress - Blue Stripe"
click at [582, 511] on div "Select color" at bounding box center [606, 518] width 273 height 15
click at [576, 528] on li "Blue Stripe" at bounding box center [614, 529] width 307 height 23
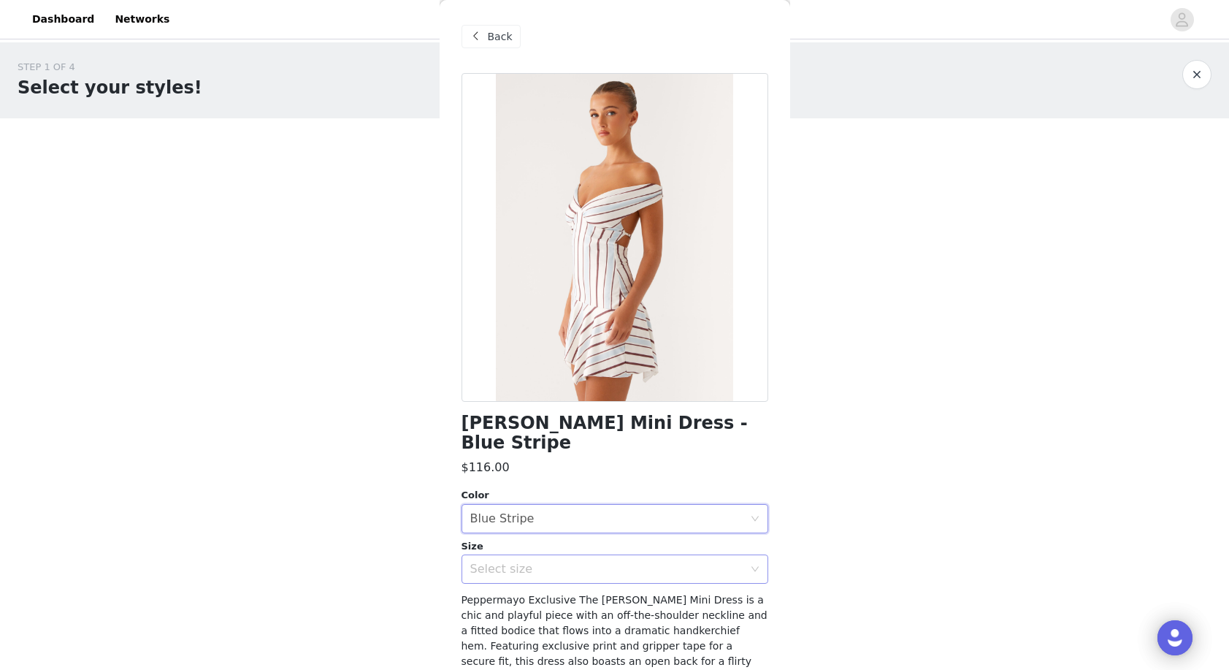
click at [572, 562] on div "Select size" at bounding box center [606, 569] width 273 height 15
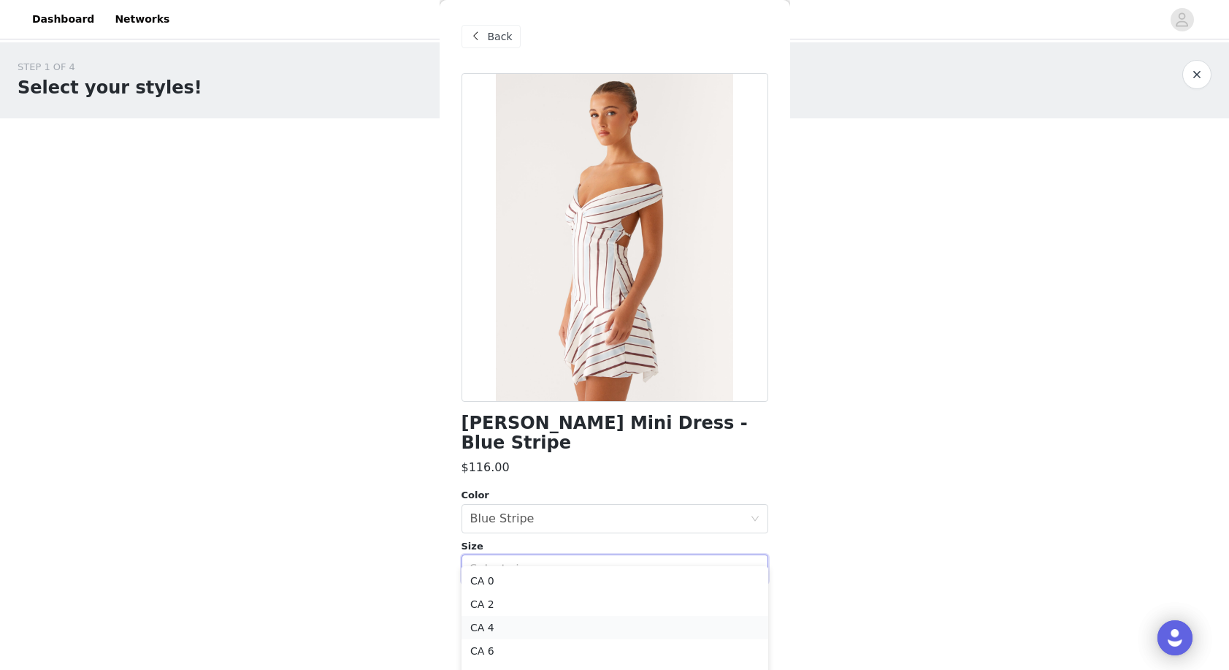
click at [556, 627] on li "CA 4" at bounding box center [614, 627] width 307 height 23
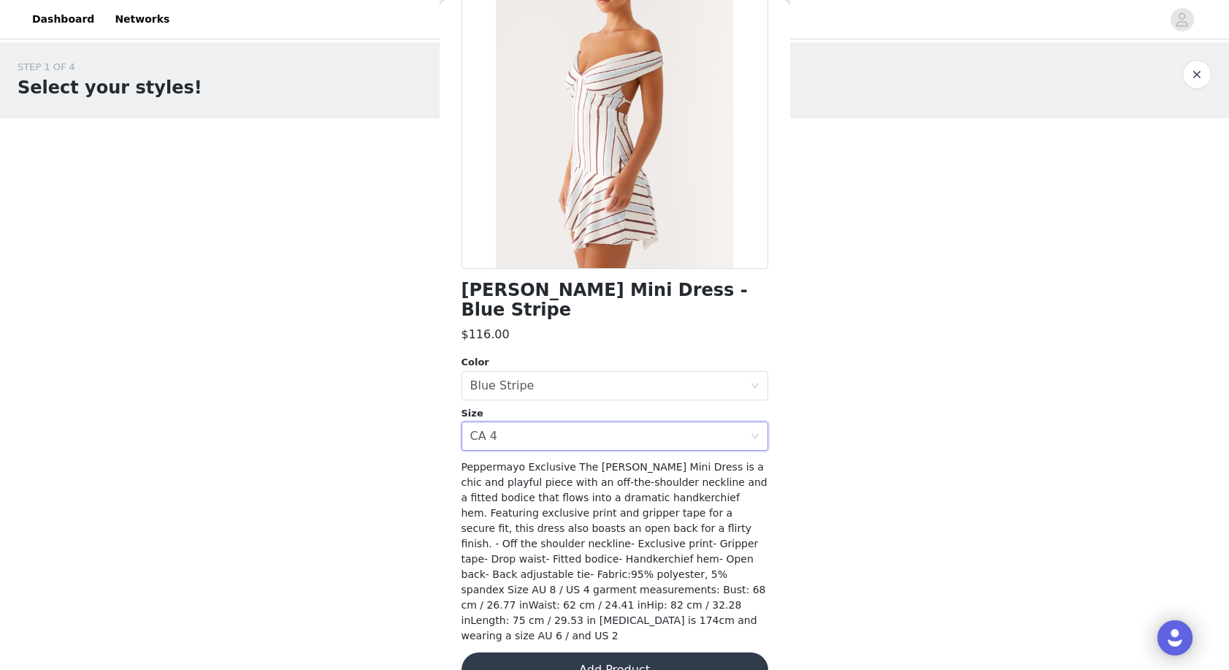
scroll to position [132, 0]
click at [572, 653] on button "Add Product" at bounding box center [614, 670] width 307 height 35
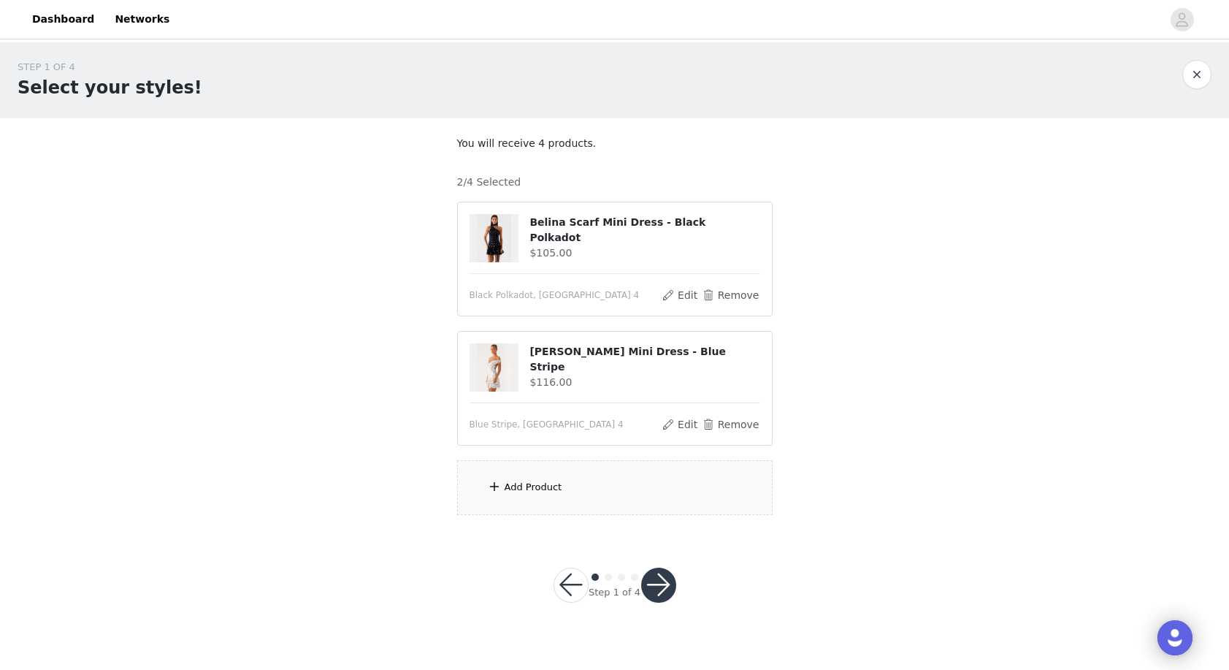
click at [543, 486] on div "Add Product" at bounding box center [534, 487] width 58 height 15
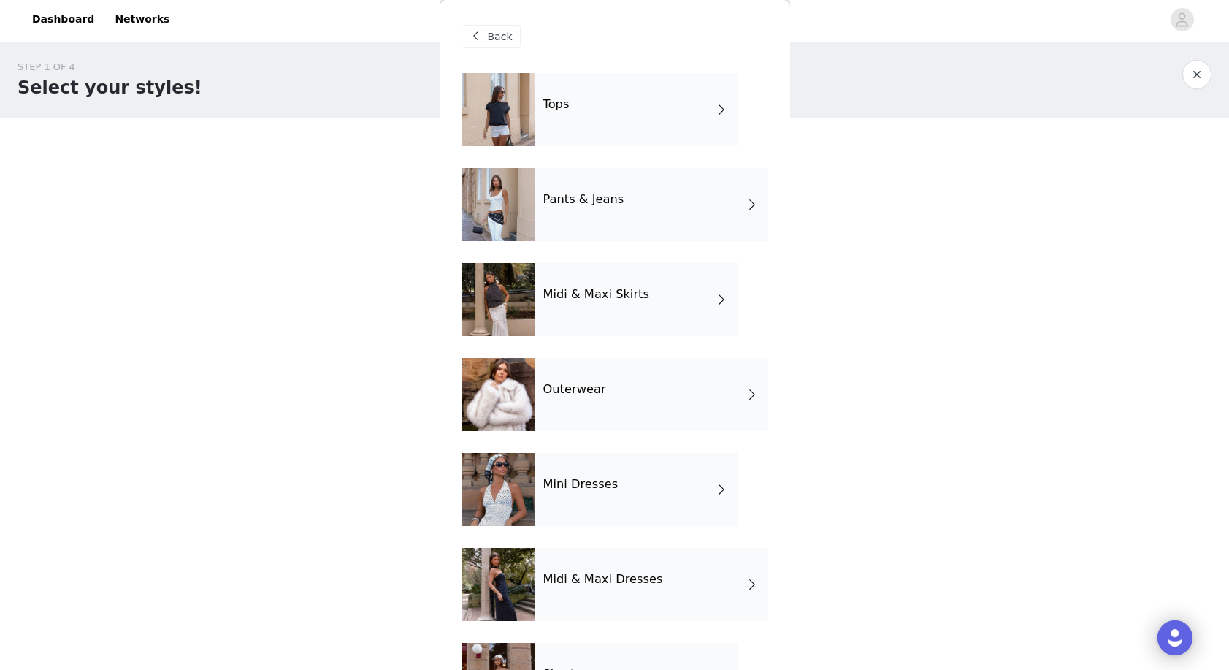
click at [622, 494] on div "Mini Dresses" at bounding box center [636, 489] width 203 height 73
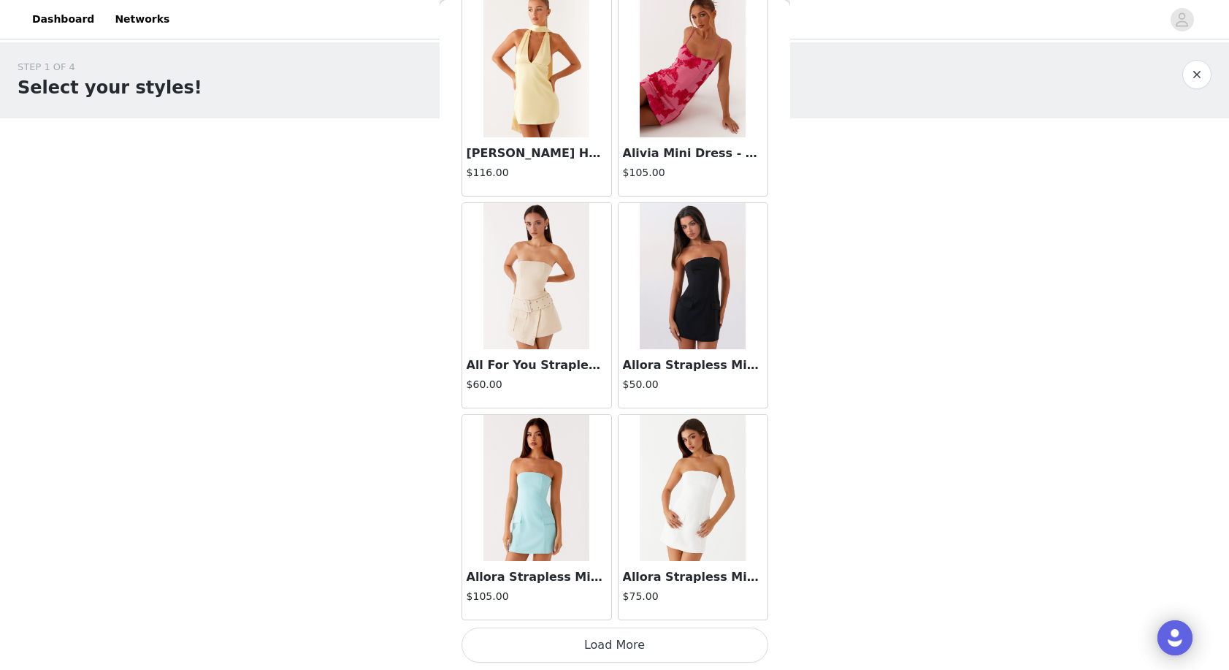
click at [665, 646] on button "Load More" at bounding box center [614, 644] width 307 height 35
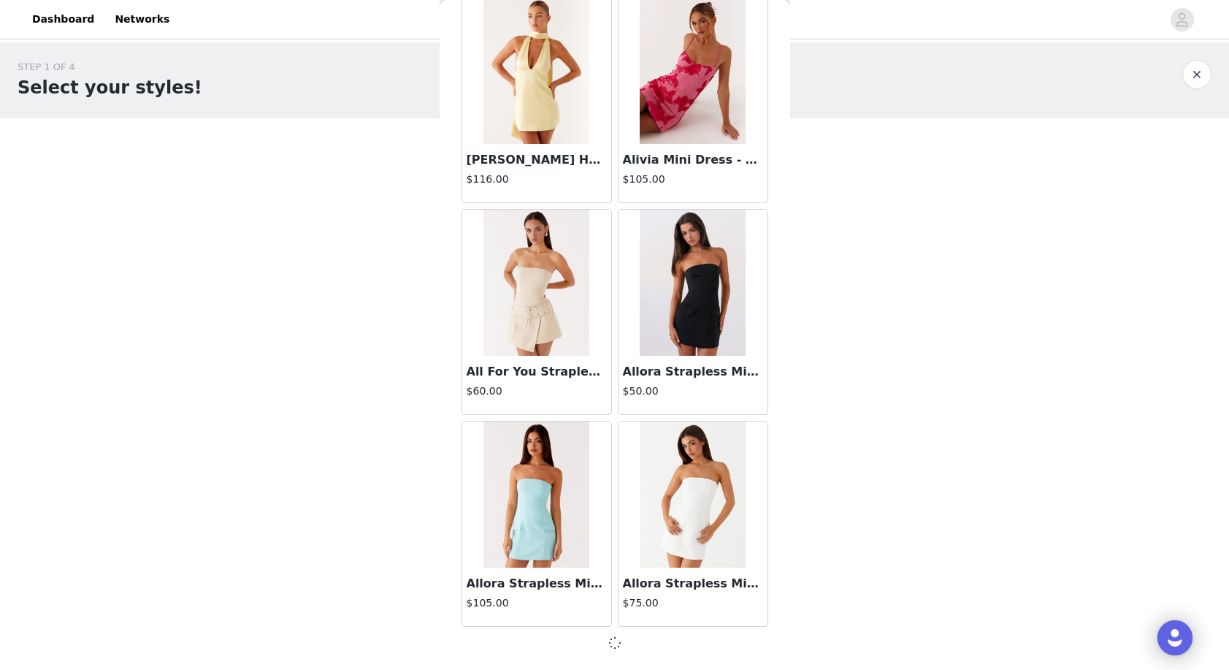
scroll to position [1558, 0]
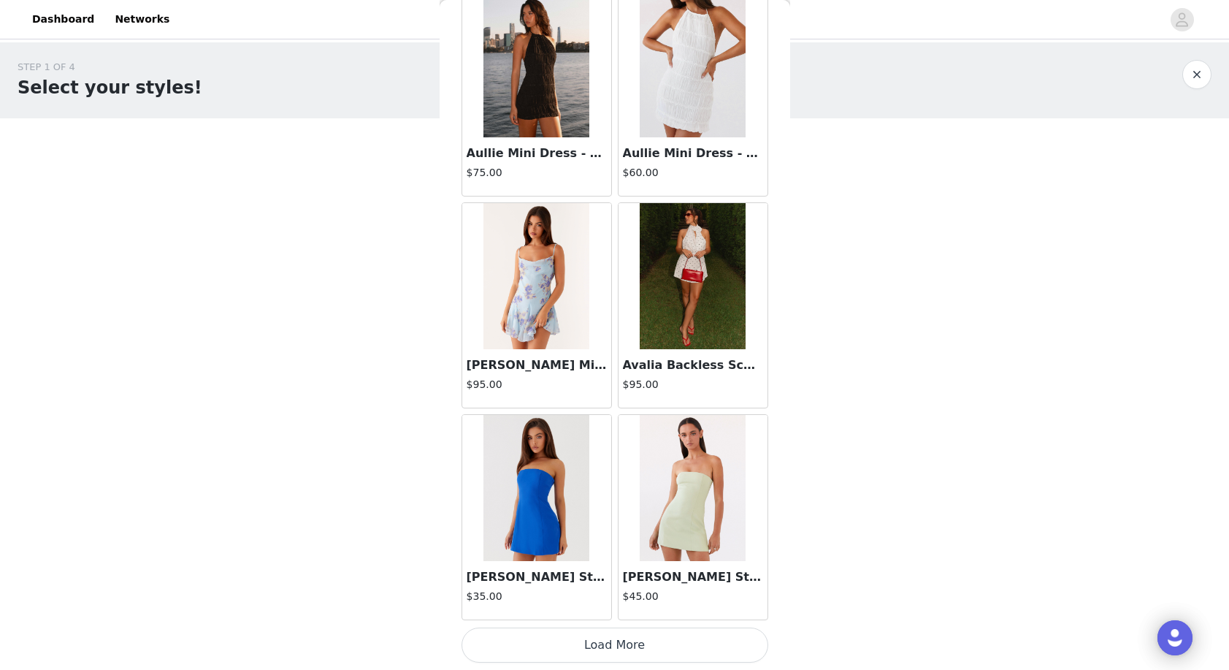
click at [662, 650] on button "Load More" at bounding box center [614, 644] width 307 height 35
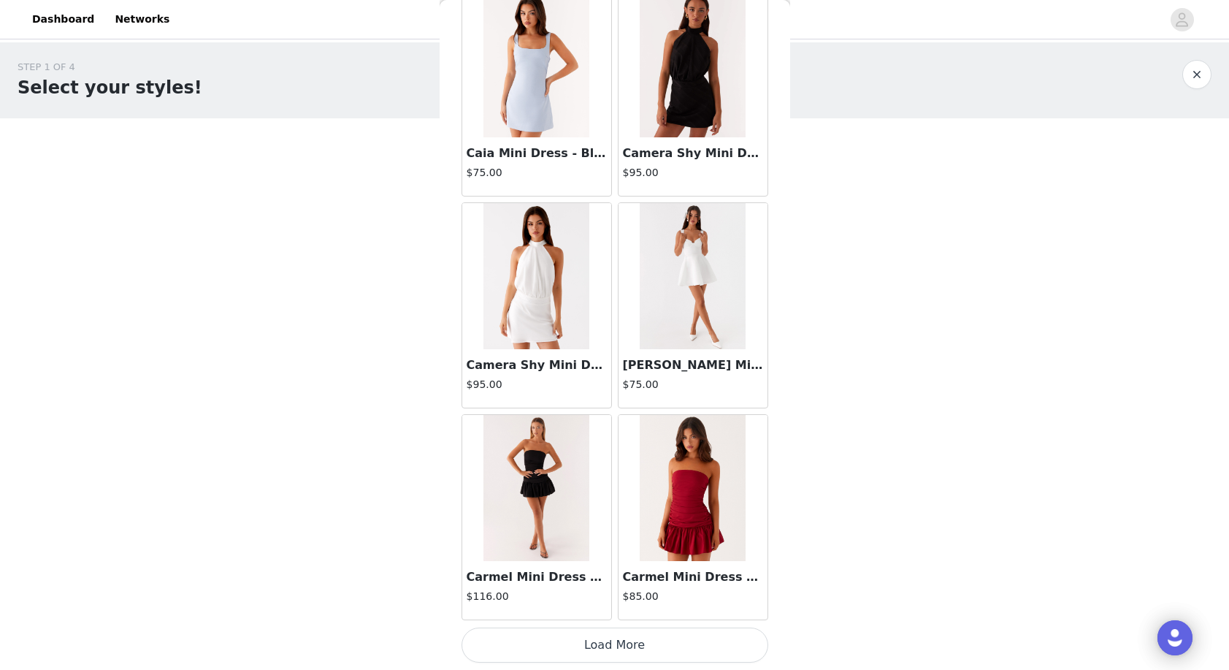
click at [663, 645] on button "Load More" at bounding box center [614, 644] width 307 height 35
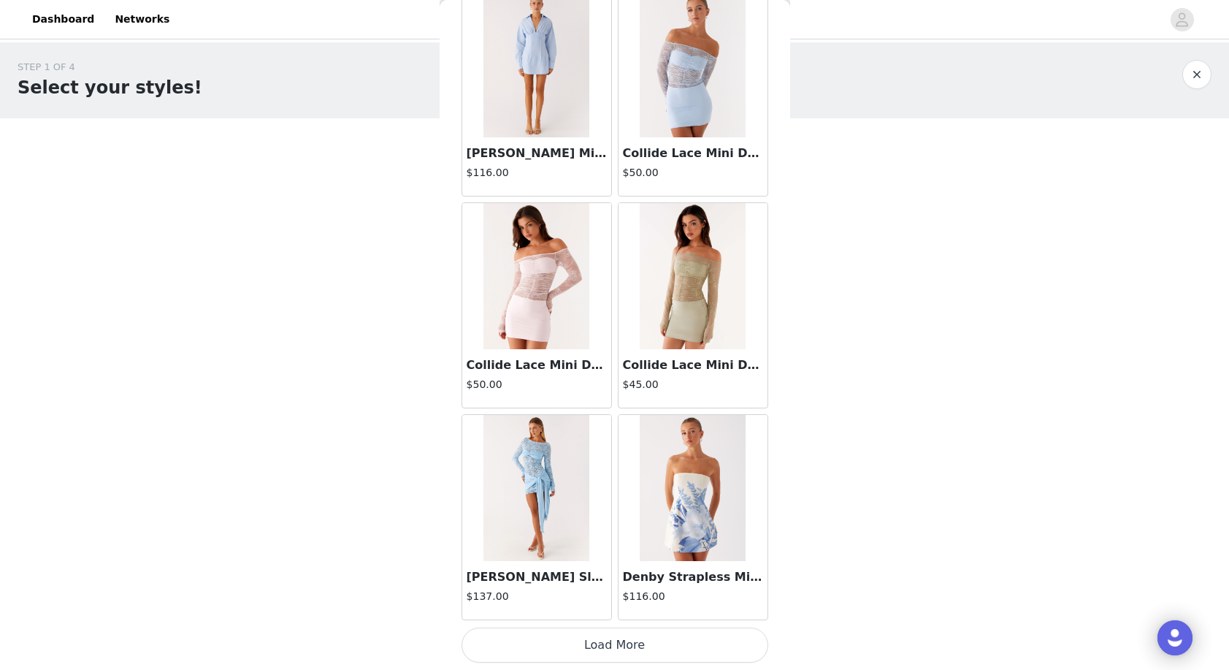
click at [646, 640] on button "Load More" at bounding box center [614, 644] width 307 height 35
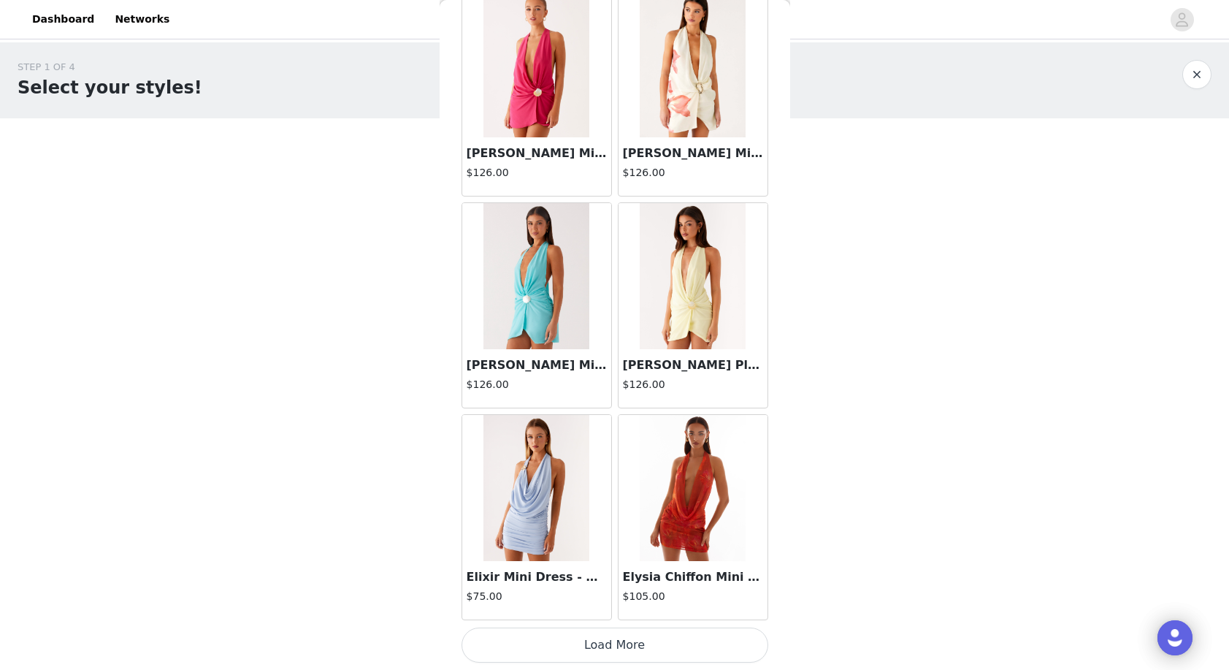
click at [662, 641] on button "Load More" at bounding box center [614, 644] width 307 height 35
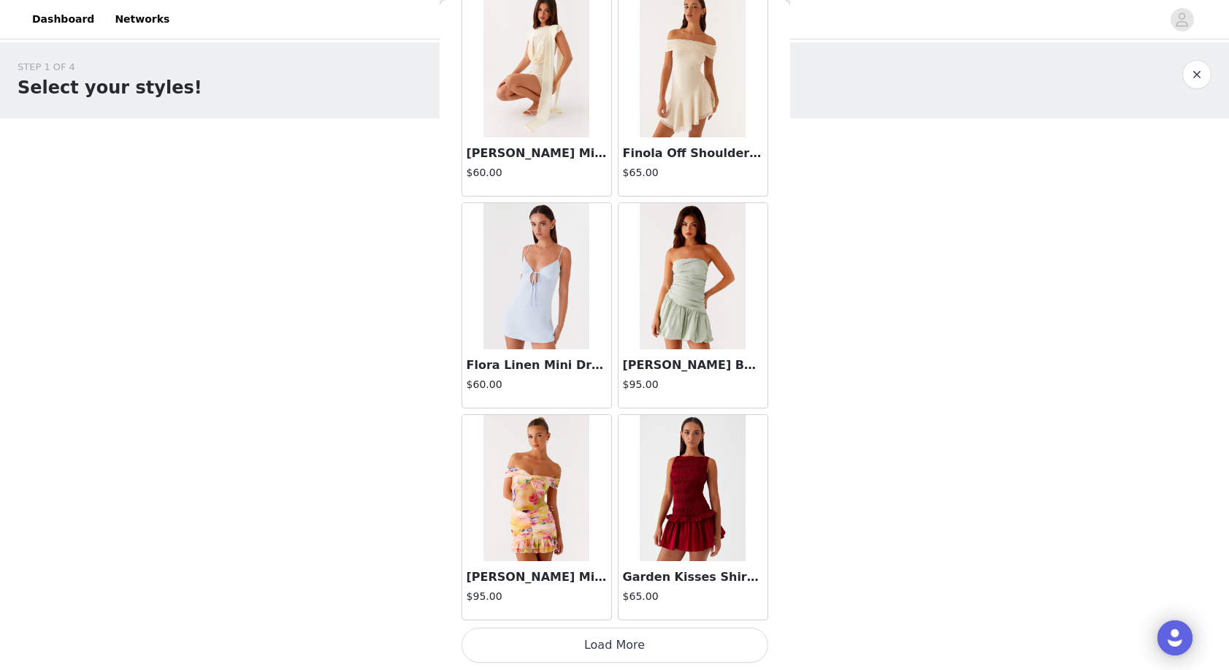
scroll to position [12153, 0]
click at [659, 641] on button "Load More" at bounding box center [614, 644] width 307 height 35
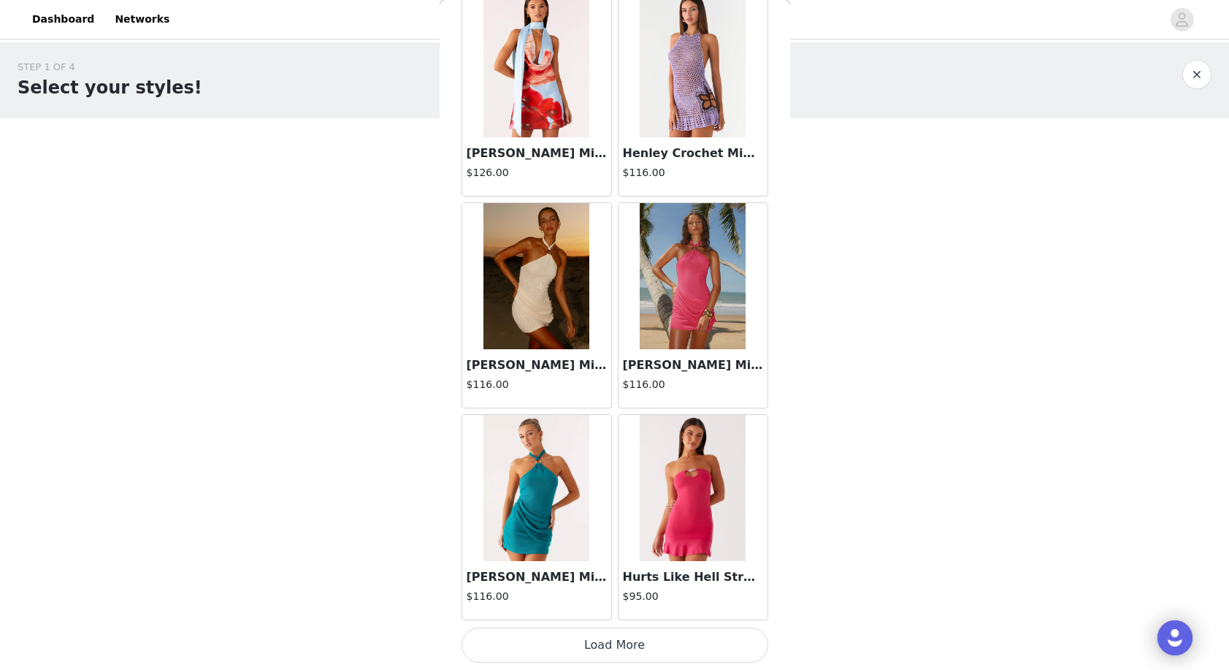
scroll to position [0, 0]
click at [648, 651] on button "Load More" at bounding box center [614, 644] width 307 height 35
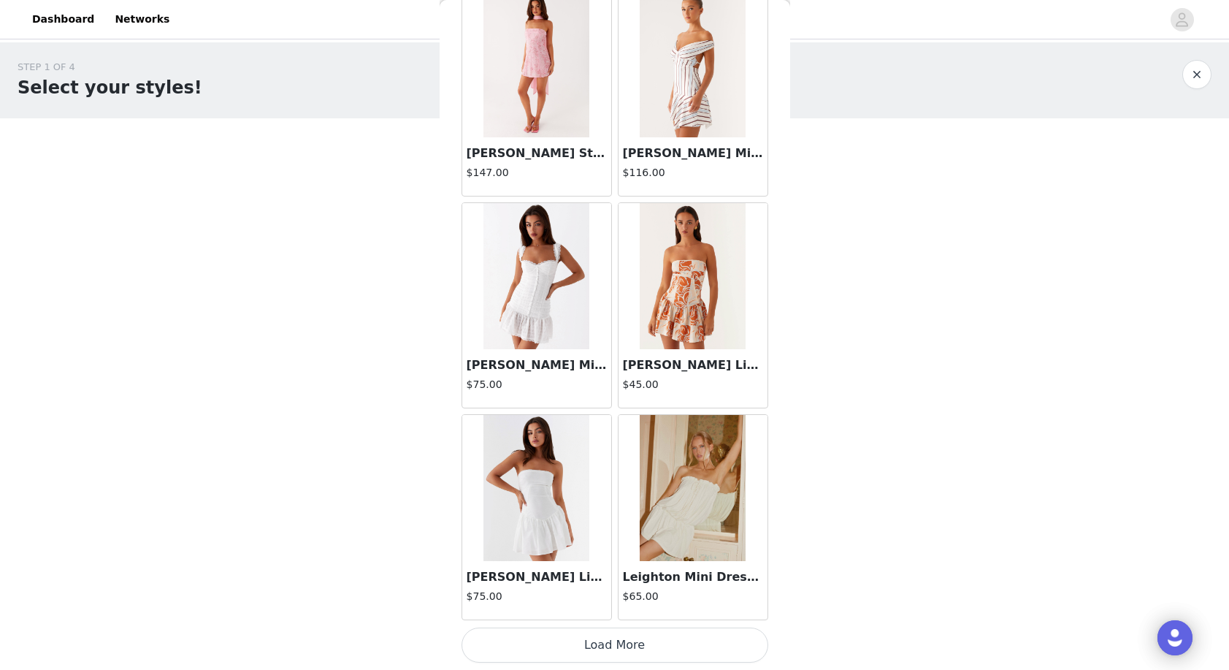
scroll to position [16388, 0]
click at [680, 503] on img at bounding box center [693, 488] width 106 height 146
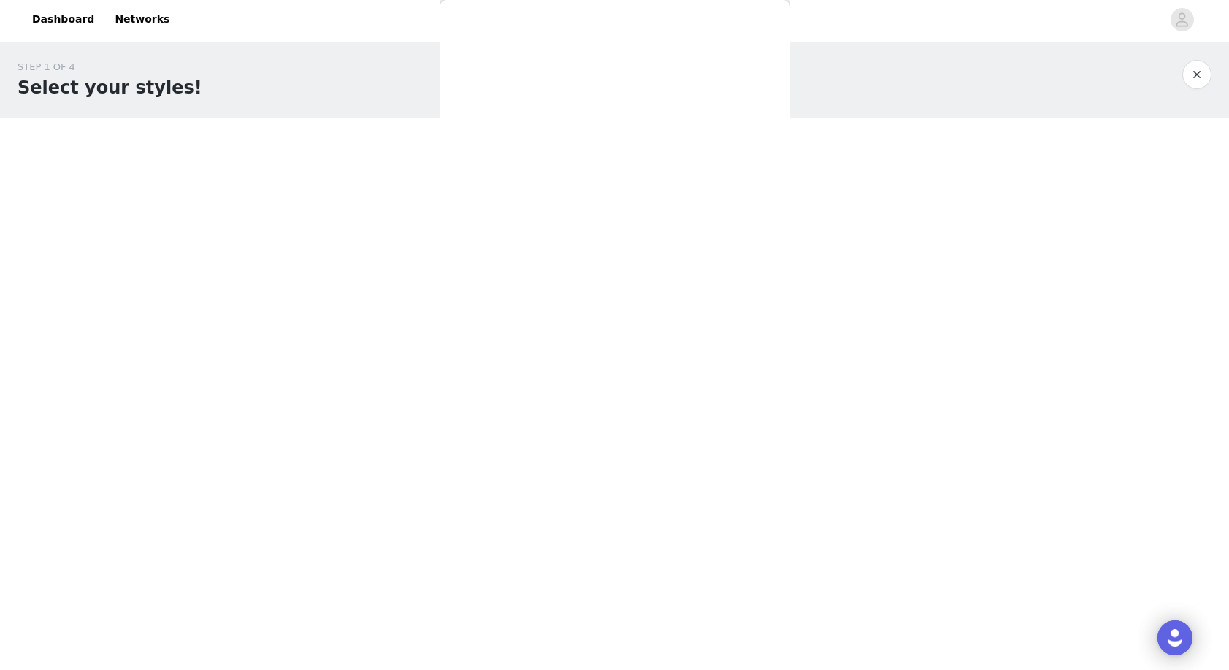
scroll to position [0, 0]
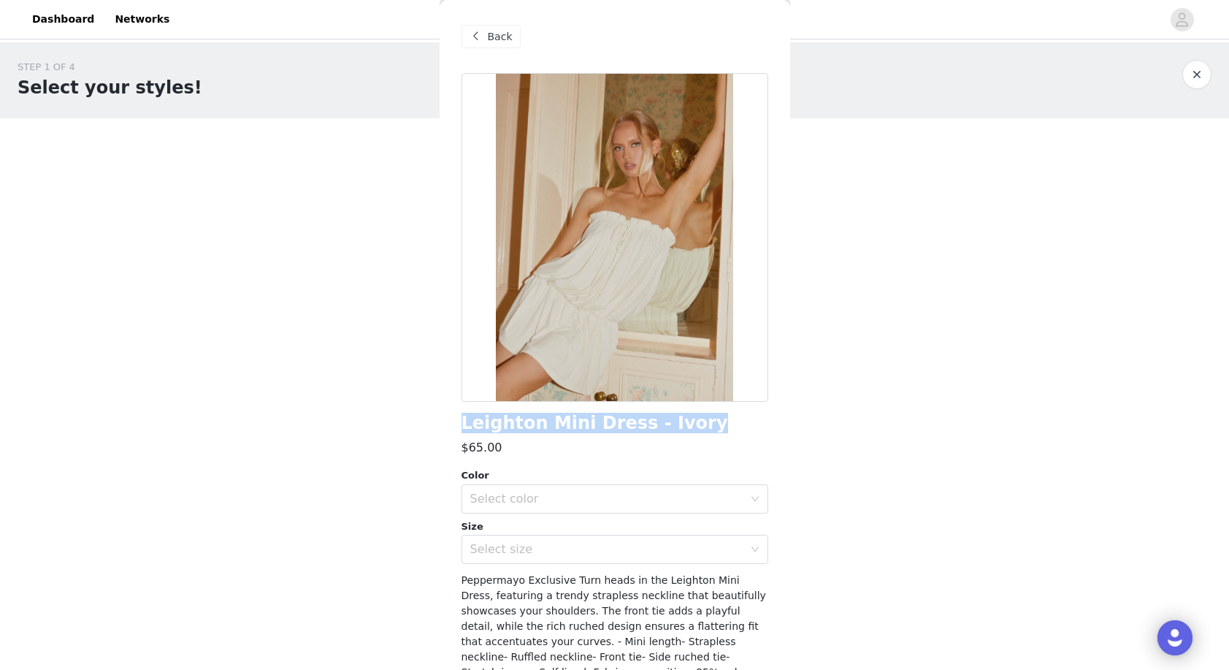
drag, startPoint x: 462, startPoint y: 425, endPoint x: 676, endPoint y: 424, distance: 214.0
click at [676, 424] on div "Leighton Mini Dress - Ivory" at bounding box center [614, 423] width 307 height 20
copy h1 "Leighton Mini Dress - Ivory"
click at [508, 28] on div "Back" at bounding box center [490, 36] width 59 height 23
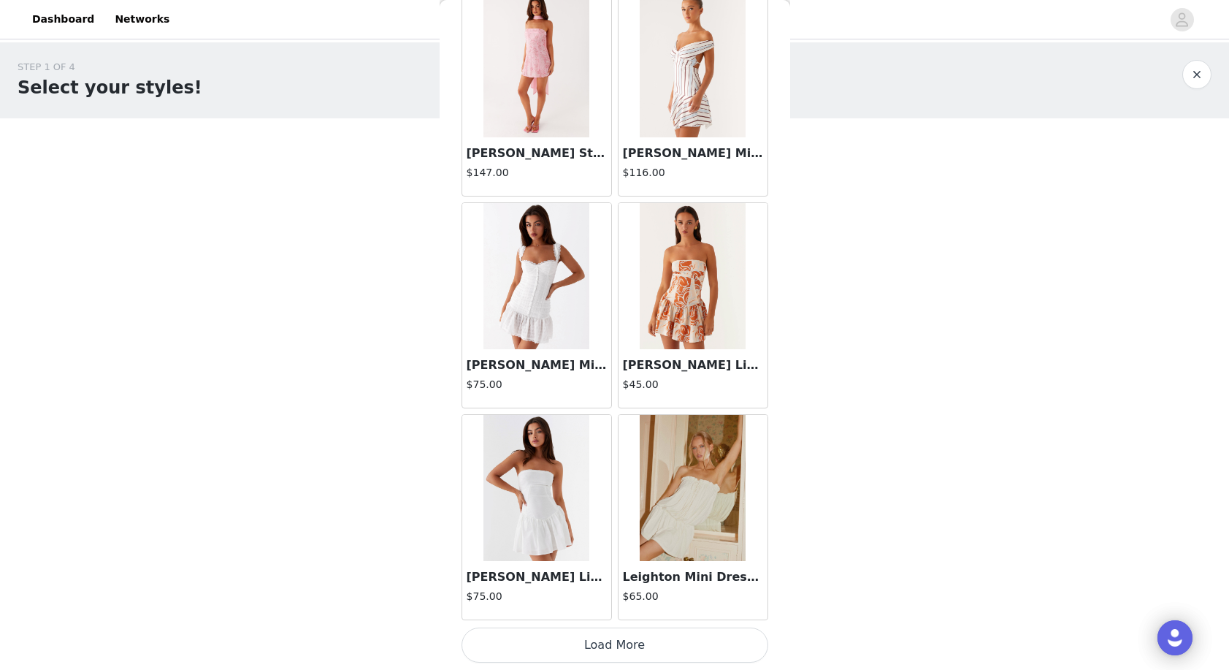
click at [678, 640] on button "Load More" at bounding box center [614, 644] width 307 height 35
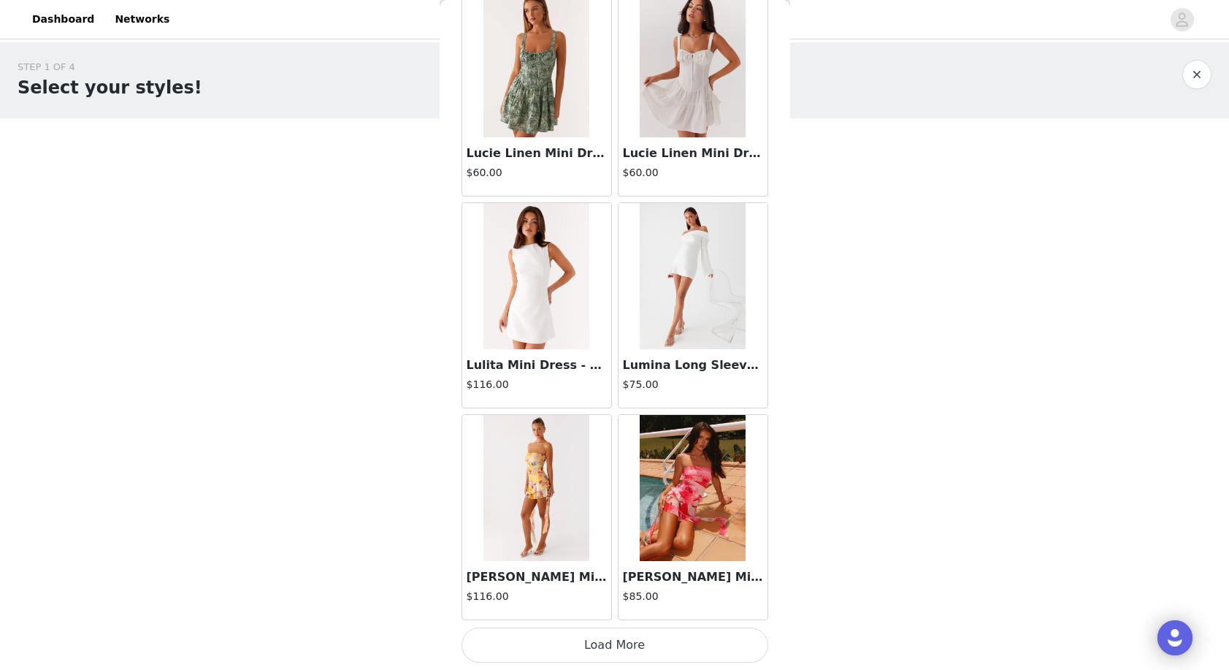
click at [674, 635] on button "Load More" at bounding box center [614, 644] width 307 height 35
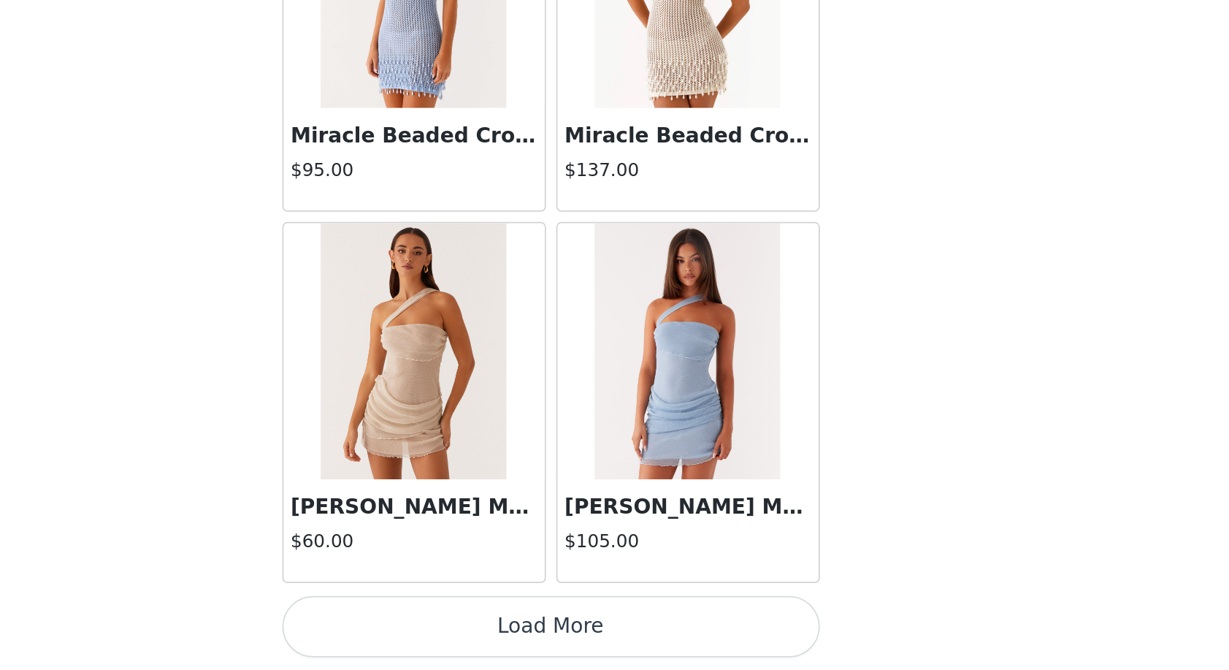
click at [461, 627] on button "Load More" at bounding box center [614, 644] width 307 height 35
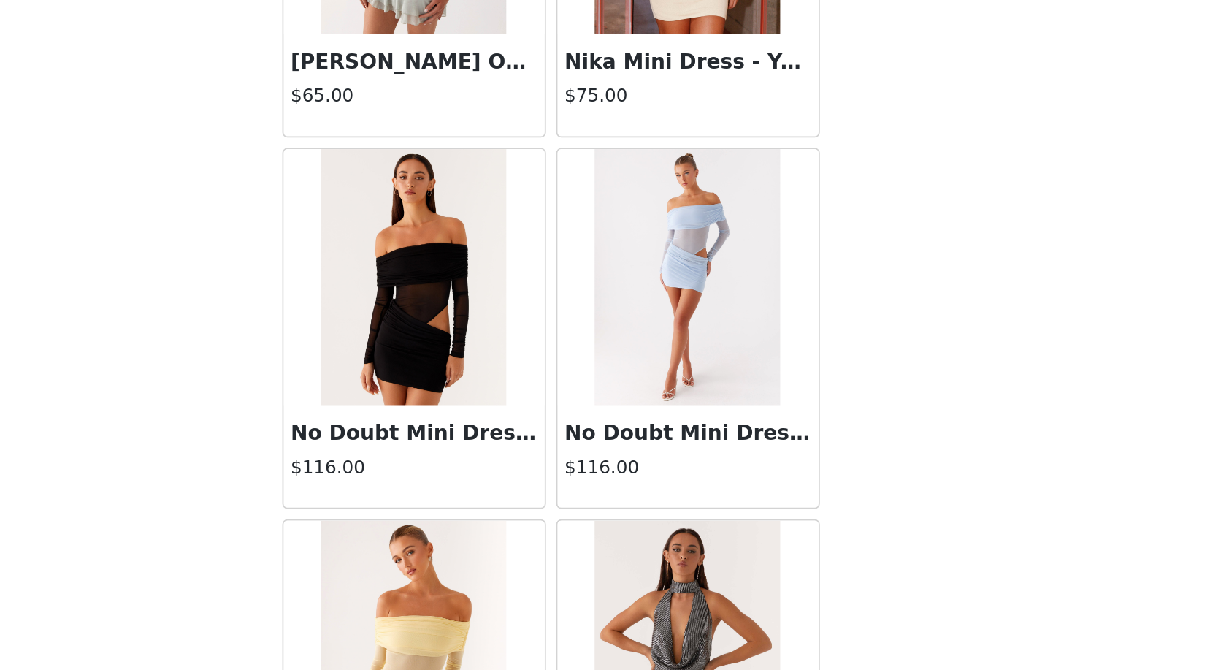
scroll to position [21748, 0]
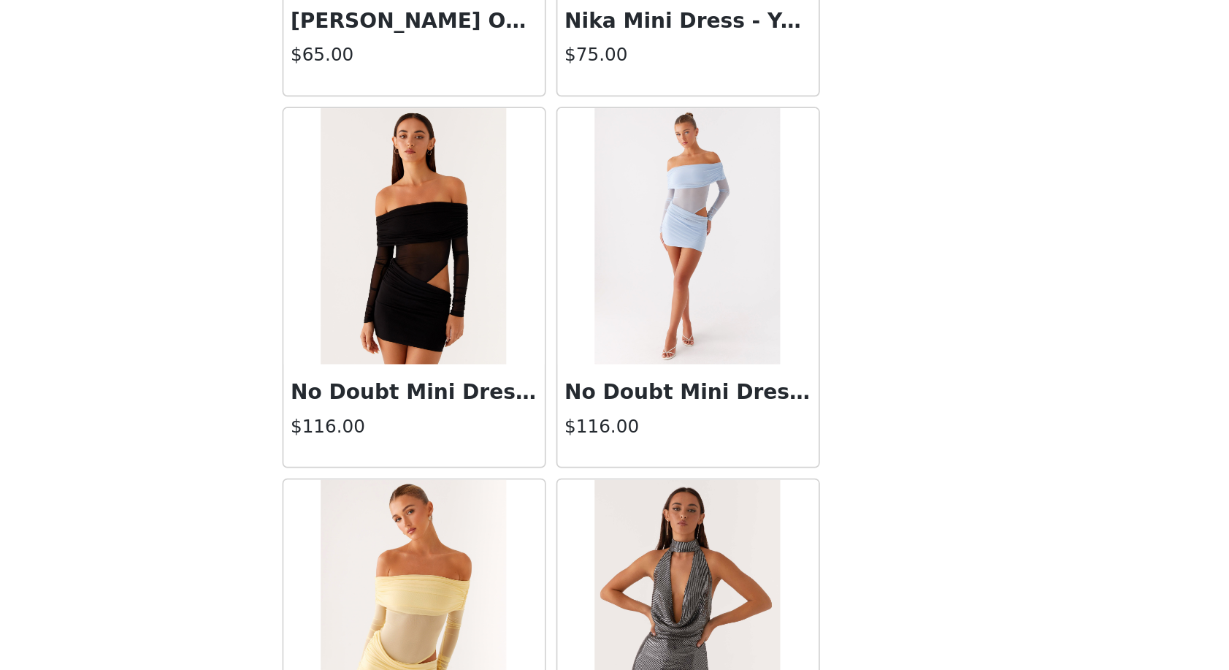
click at [483, 349] on img at bounding box center [536, 422] width 106 height 146
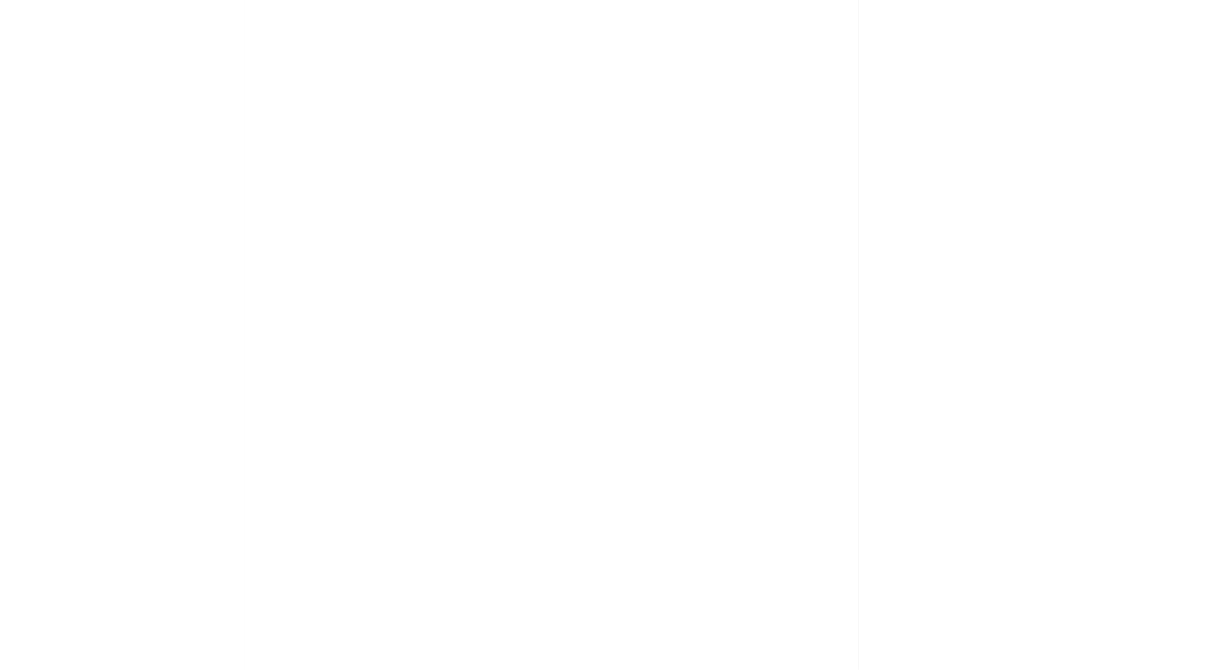
scroll to position [0, 0]
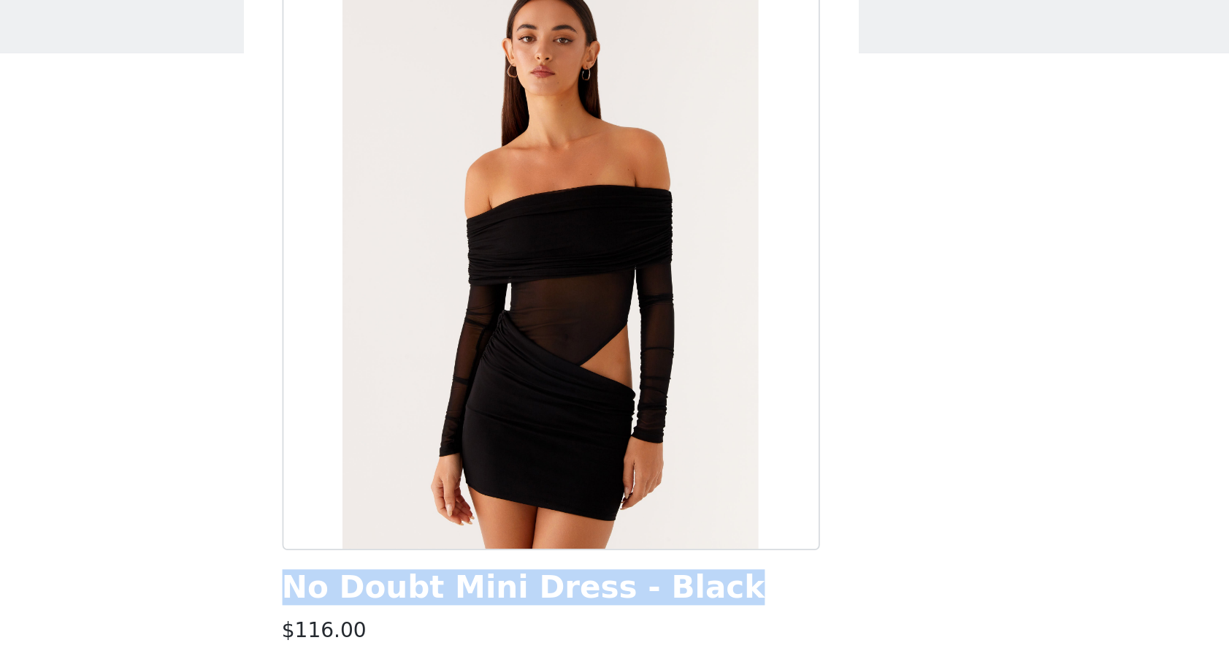
drag, startPoint x: 162, startPoint y: 336, endPoint x: 393, endPoint y: 339, distance: 230.8
click at [461, 413] on div "No Doubt Mini Dress - Black" at bounding box center [614, 423] width 307 height 20
copy h1 "No Doubt Mini Dress - Black"
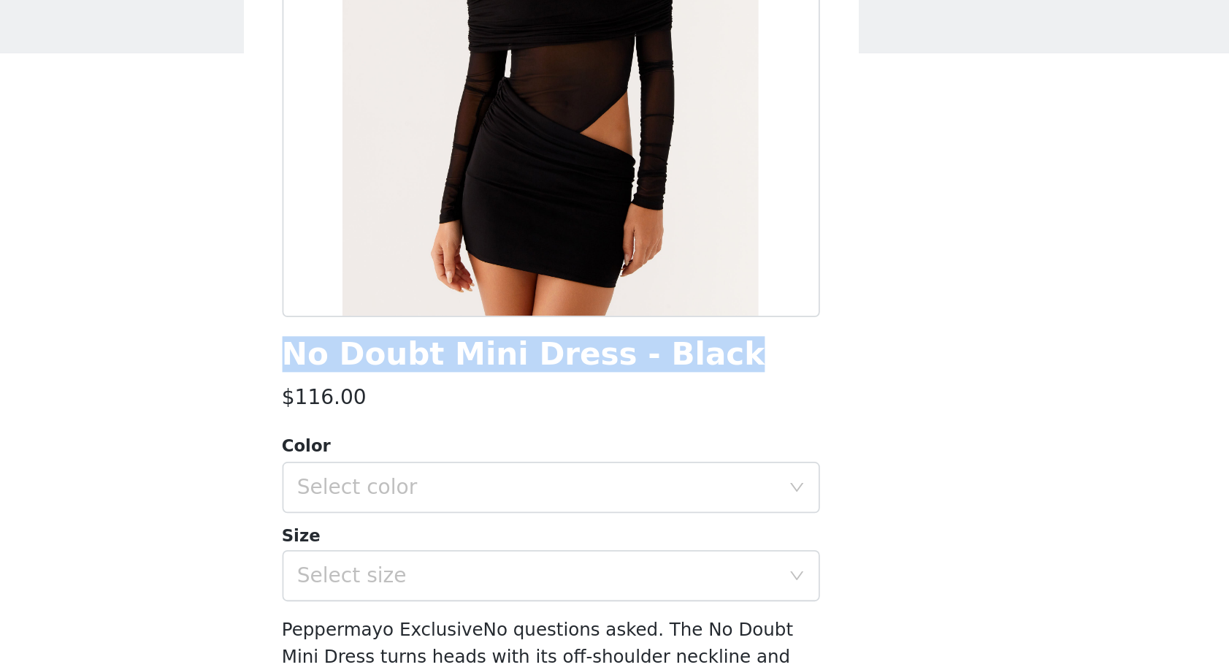
scroll to position [132, 0]
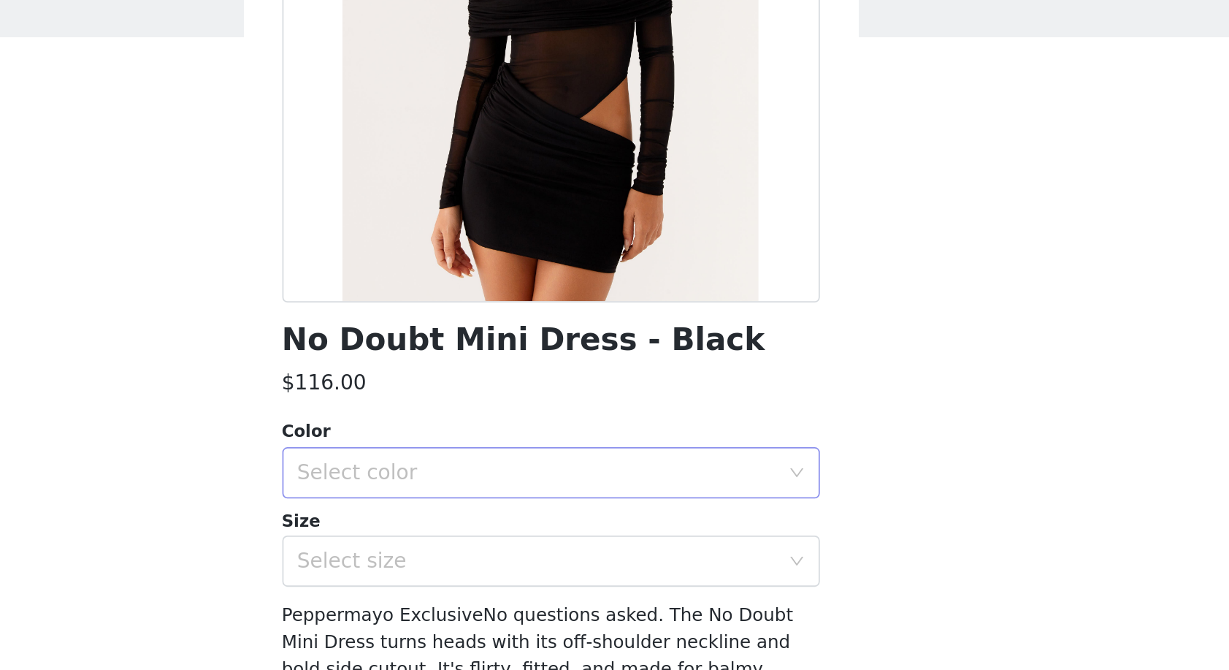
click at [470, 353] on div "Select color" at bounding box center [610, 367] width 280 height 28
click at [461, 386] on li "Black" at bounding box center [614, 397] width 307 height 23
click at [470, 410] on div "Select size" at bounding box center [606, 417] width 273 height 15
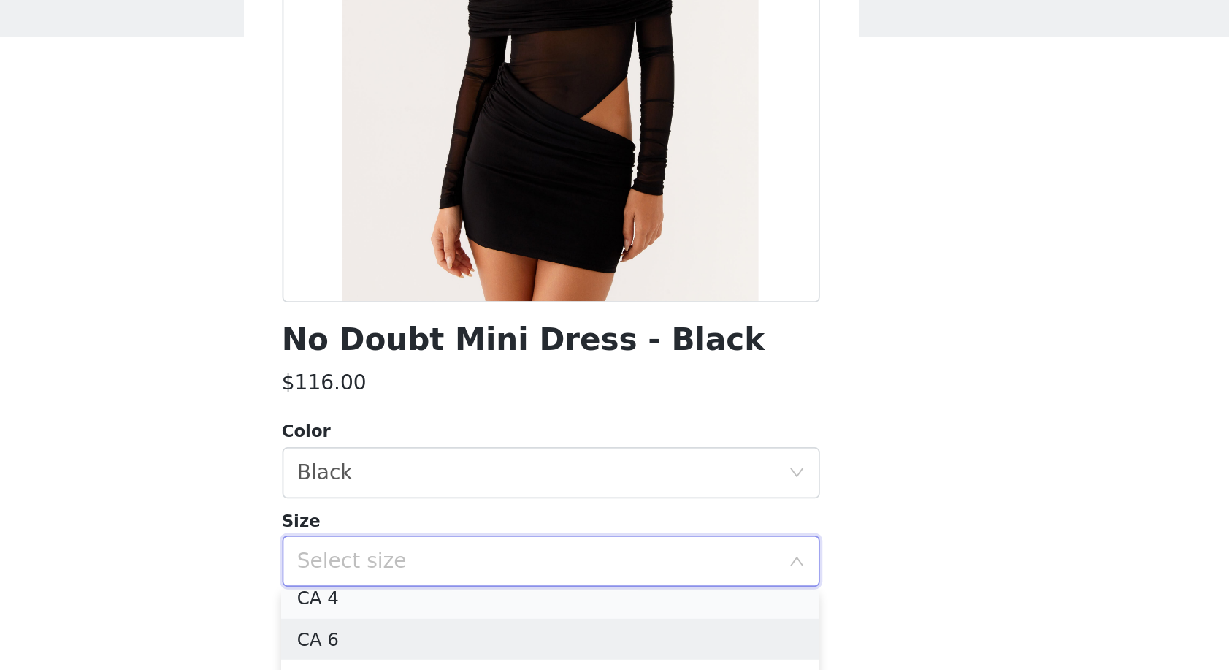
scroll to position [49, 0]
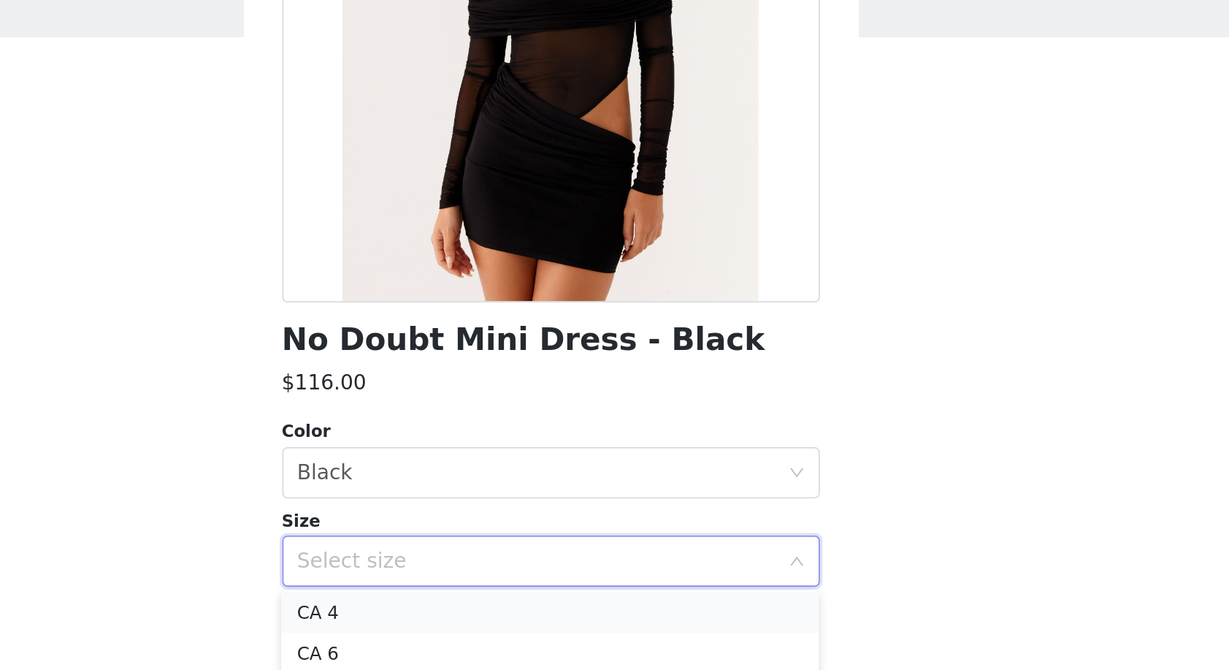
click at [461, 434] on li "CA 4" at bounding box center [614, 445] width 307 height 23
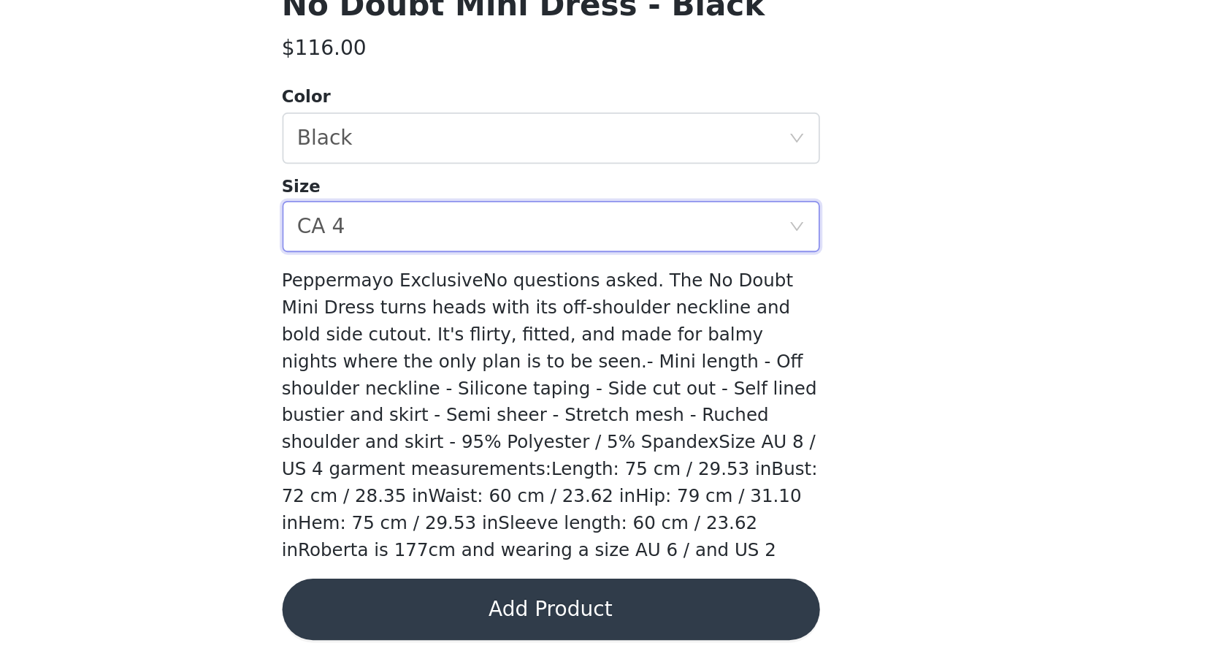
scroll to position [0, 0]
click at [461, 618] on button "Add Product" at bounding box center [614, 635] width 307 height 35
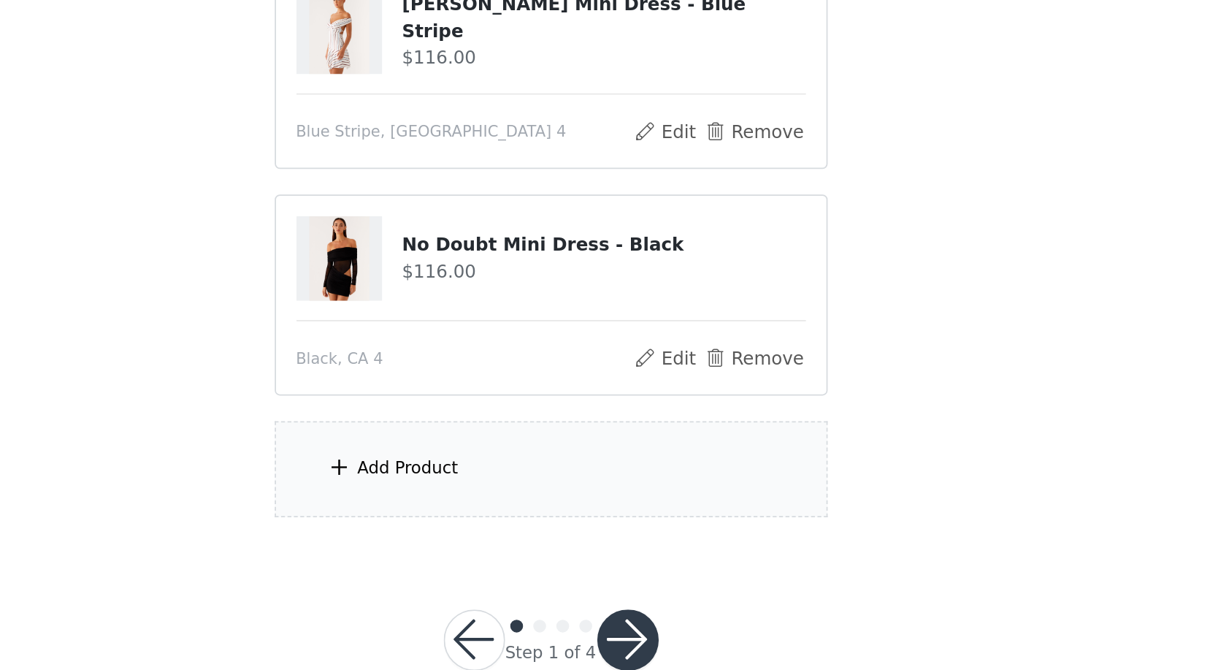
scroll to position [79, 0]
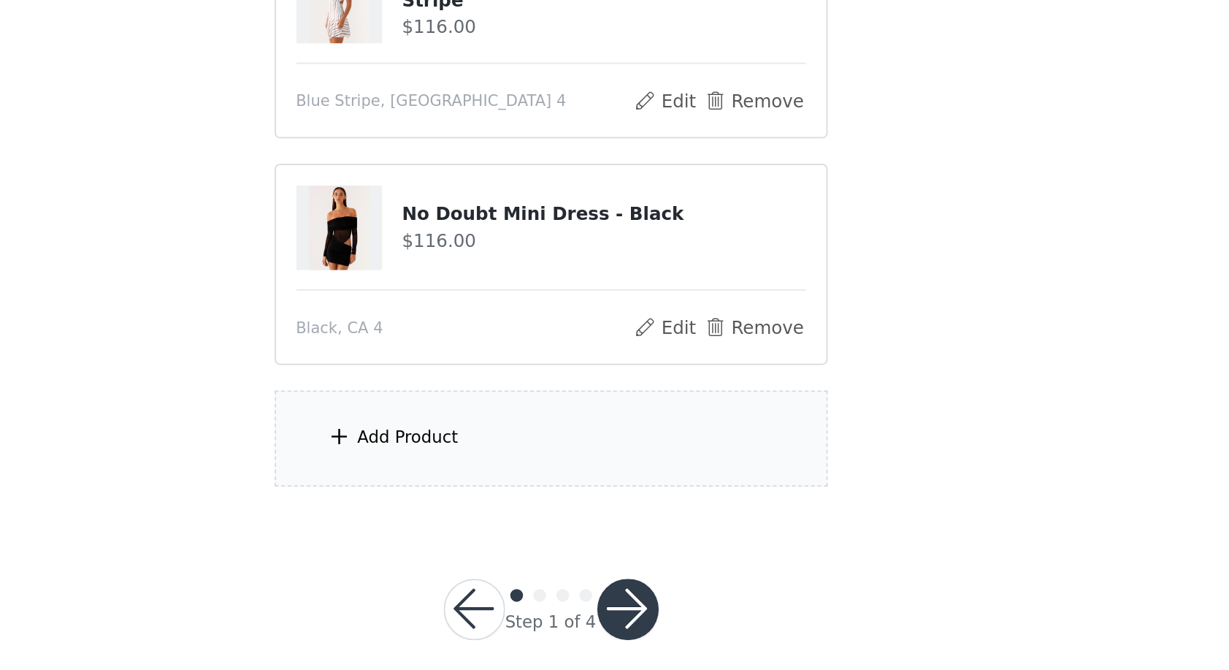
click at [457, 510] on div "Add Product" at bounding box center [614, 537] width 315 height 55
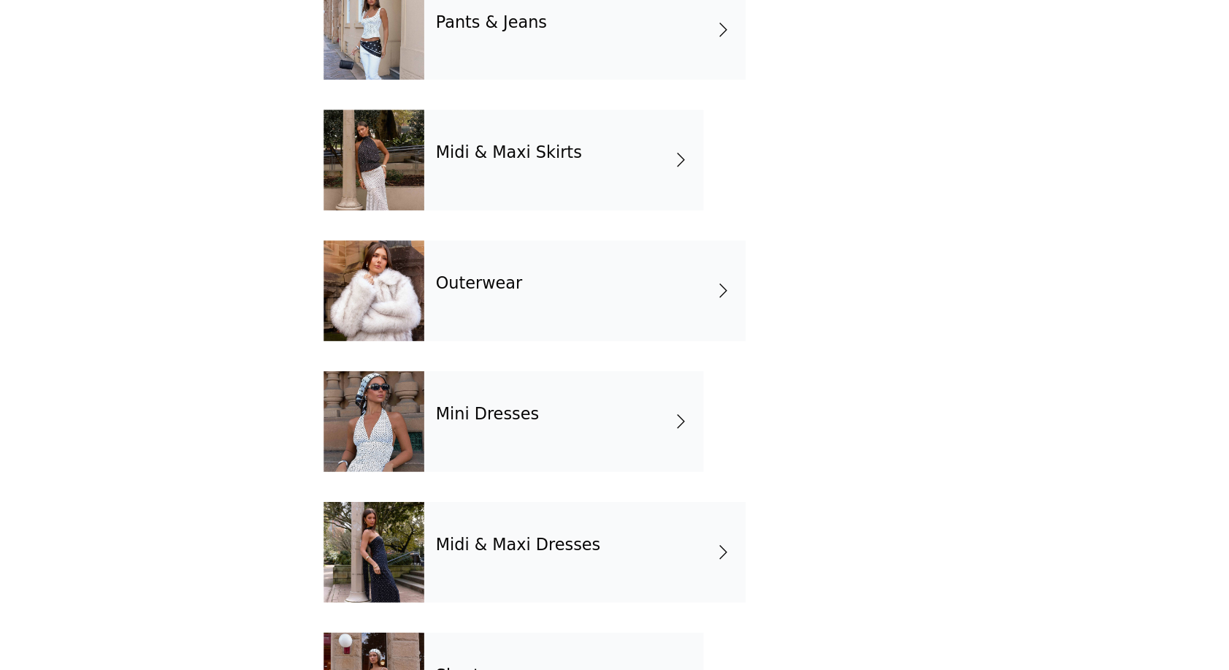
scroll to position [0, 0]
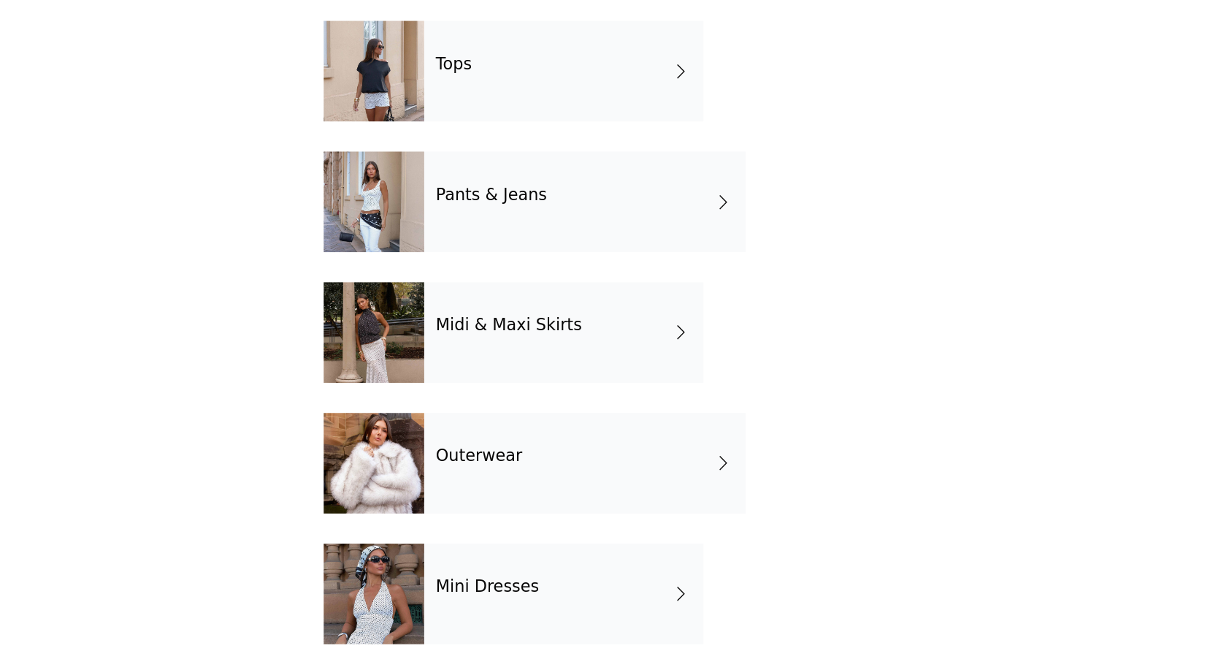
click at [535, 358] on div "Outerwear" at bounding box center [652, 394] width 234 height 73
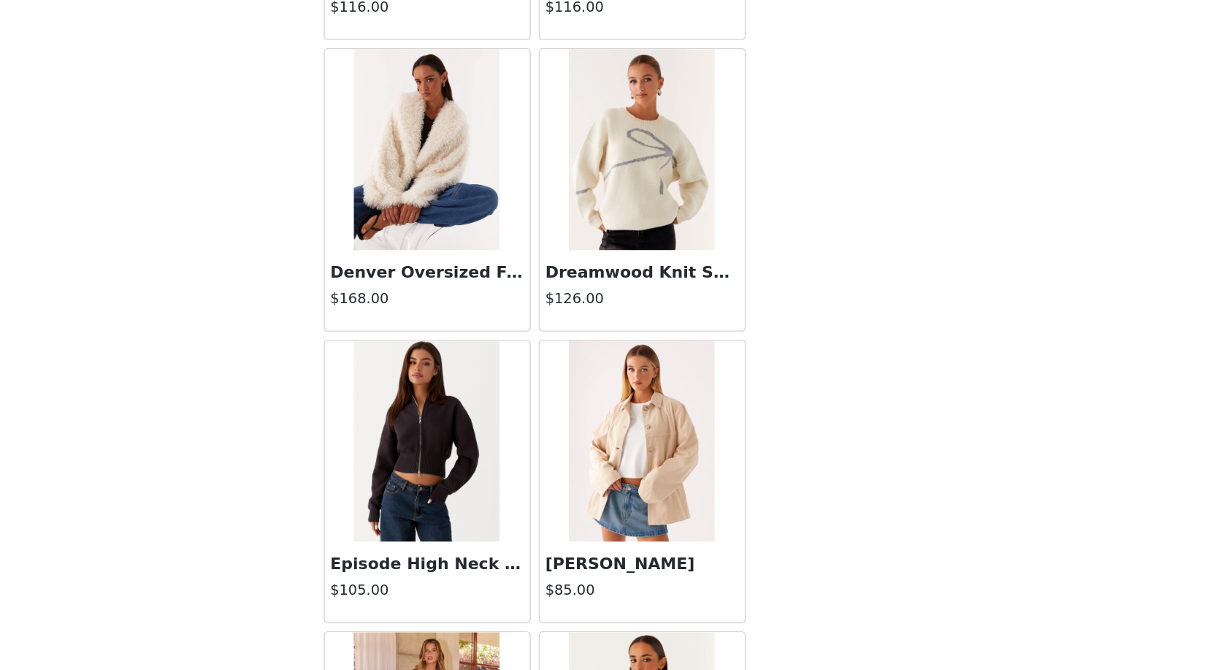
scroll to position [1252, 0]
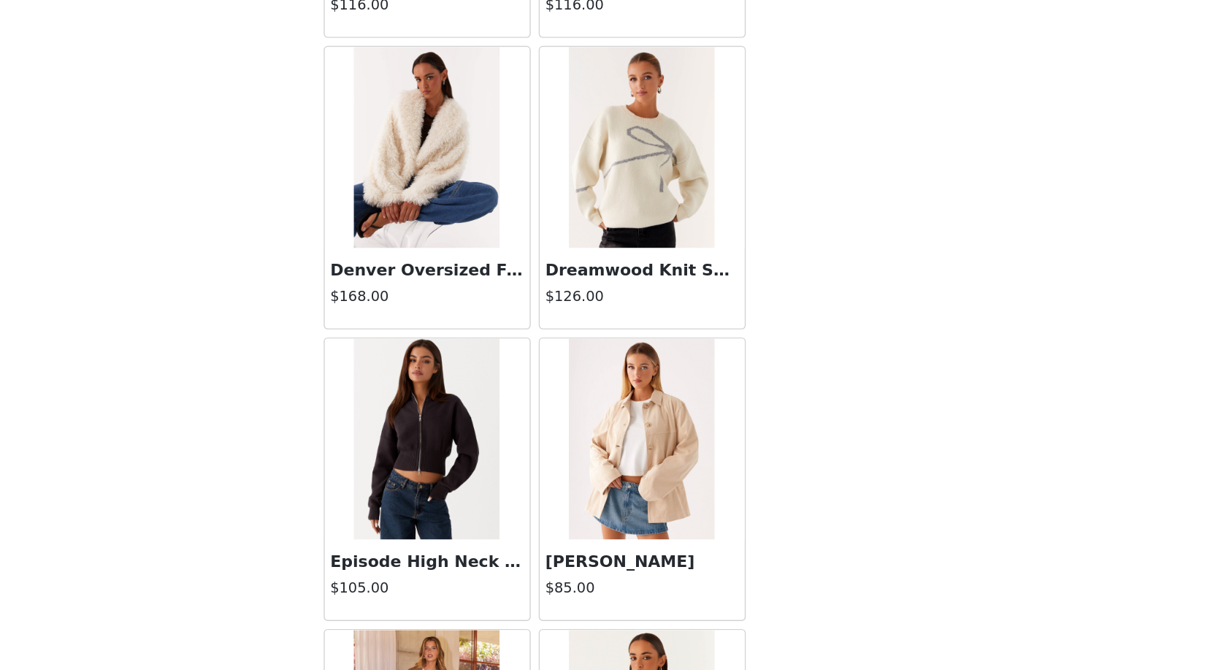
click at [483, 119] on img at bounding box center [536, 165] width 106 height 146
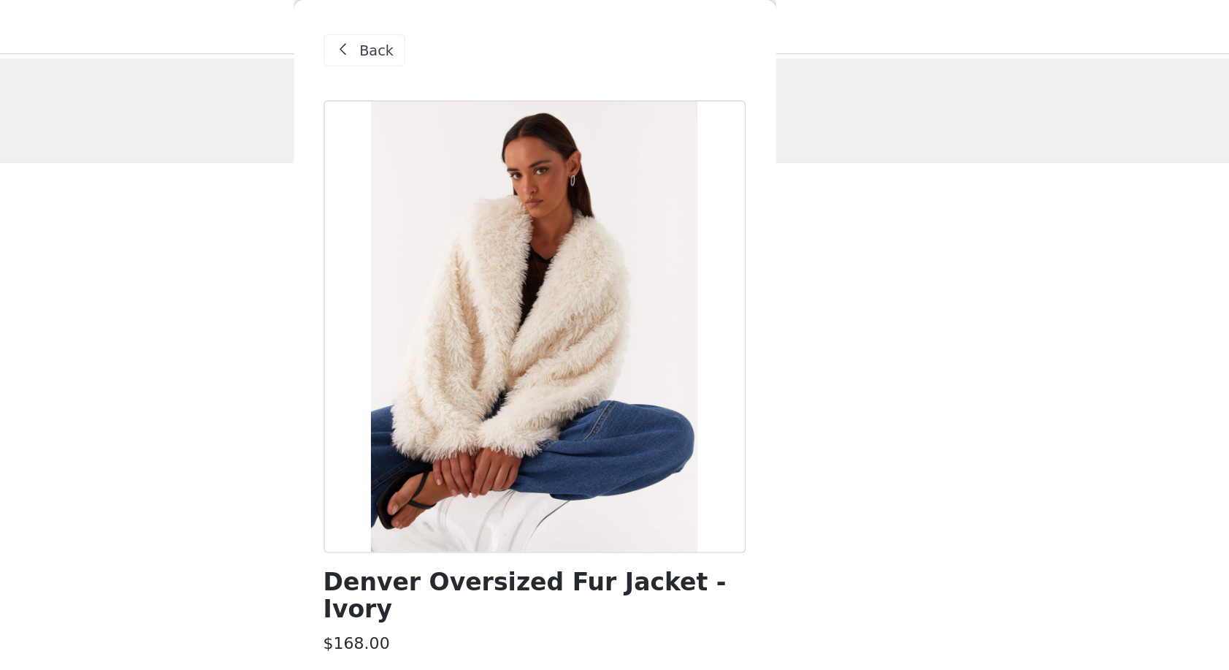
scroll to position [0, 0]
click at [467, 45] on span at bounding box center [476, 37] width 18 height 18
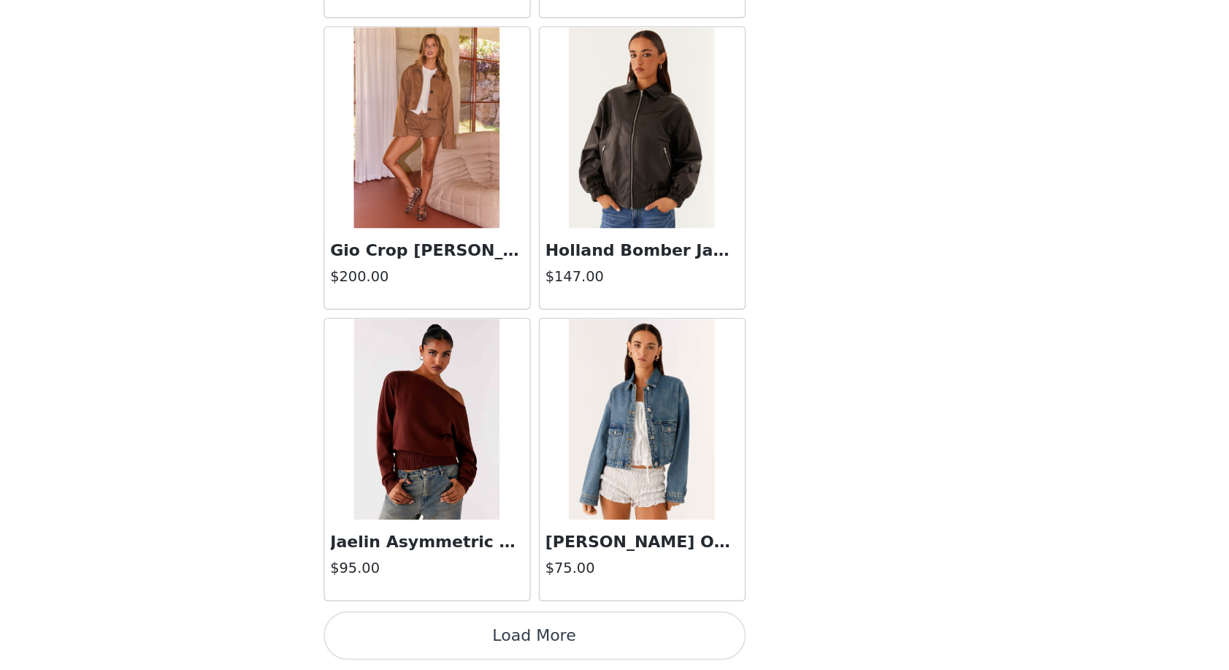
scroll to position [96, 0]
click at [487, 627] on button "Load More" at bounding box center [614, 644] width 307 height 35
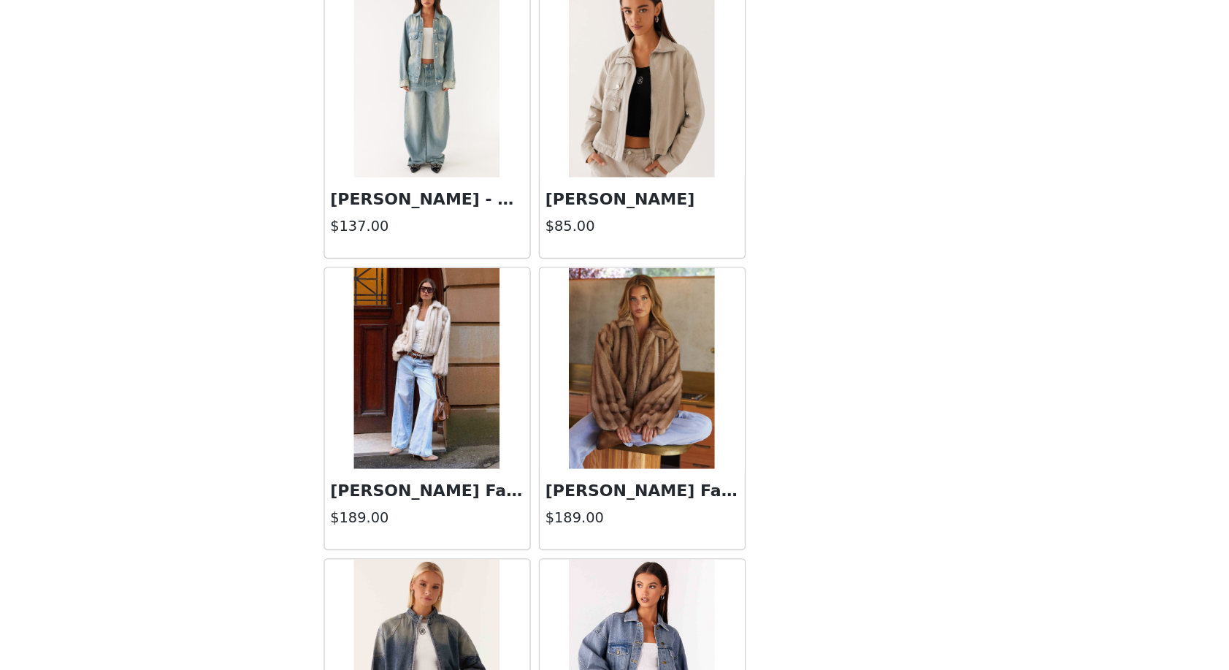
scroll to position [2670, 0]
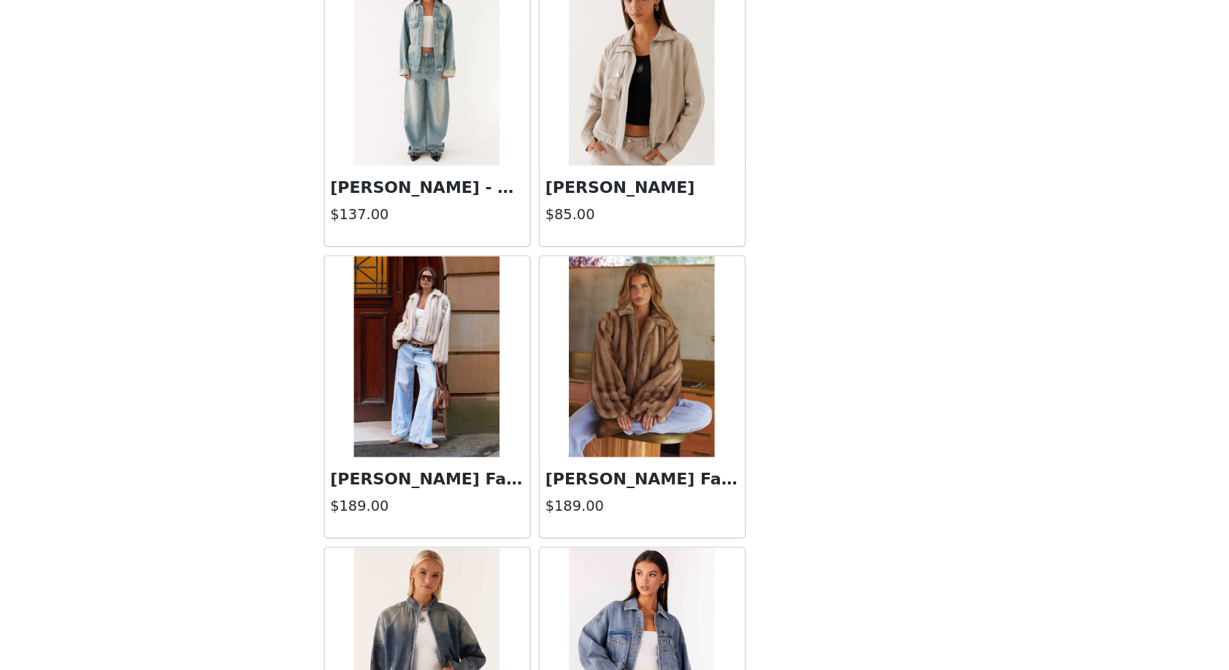
click at [640, 369] on img at bounding box center [693, 442] width 106 height 146
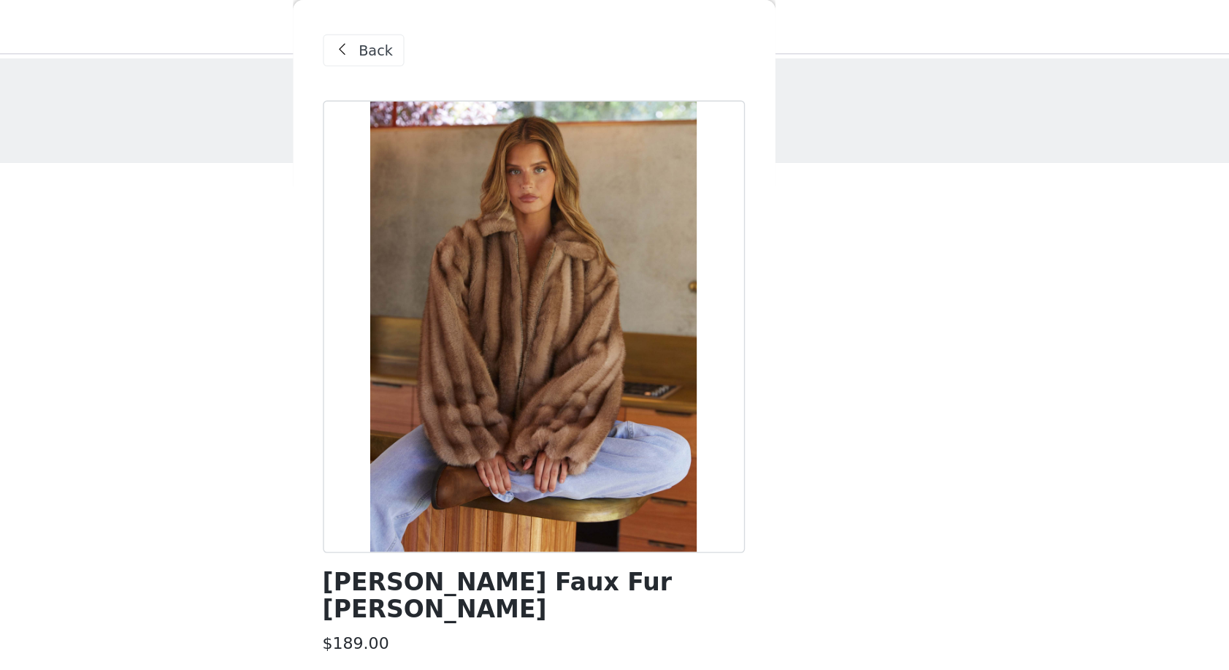
scroll to position [0, 0]
click at [488, 39] on span "Back" at bounding box center [500, 36] width 25 height 15
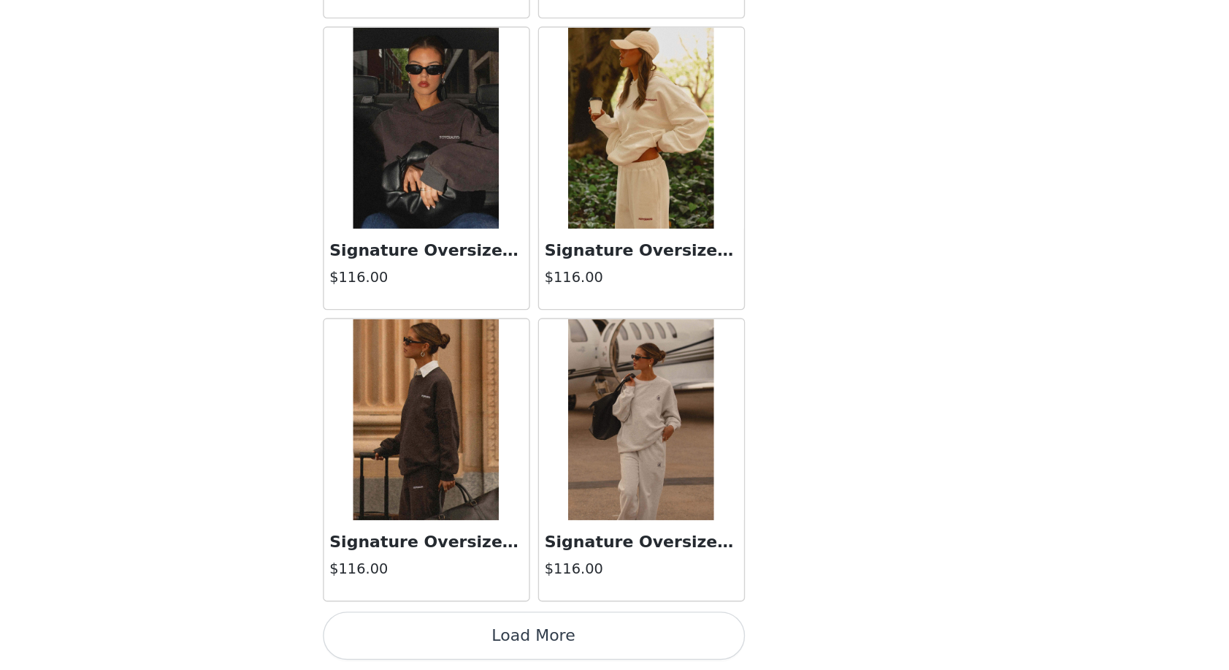
scroll to position [96, 0]
click at [467, 627] on button "Load More" at bounding box center [614, 644] width 307 height 35
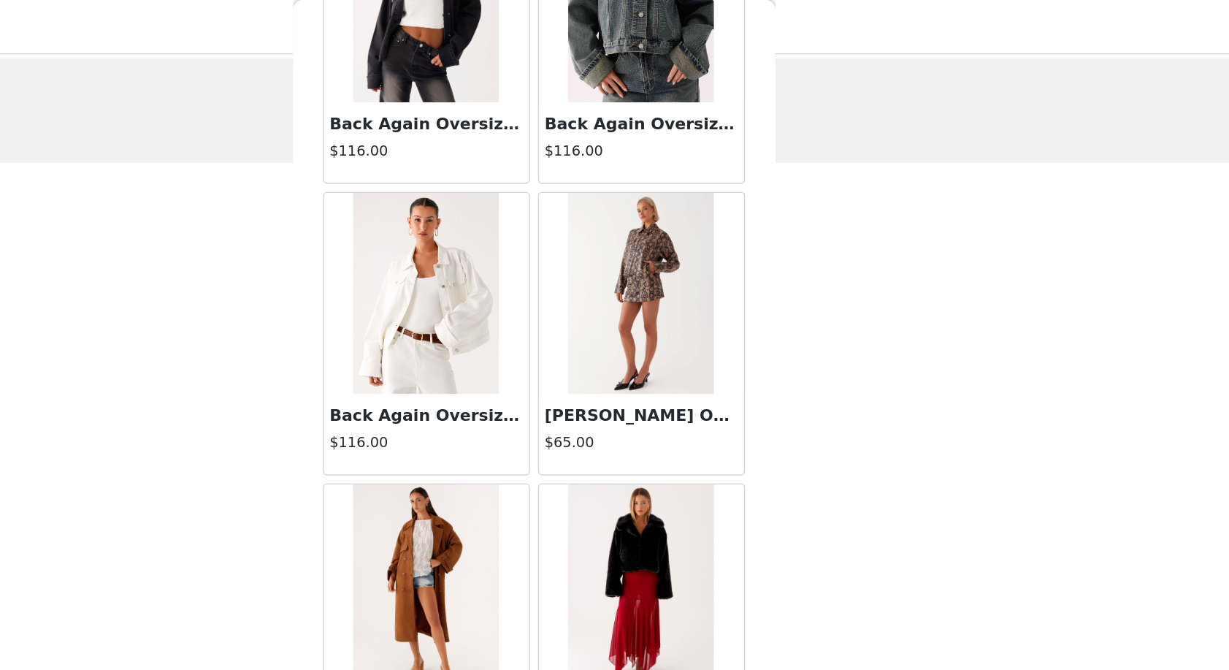
scroll to position [0, 0]
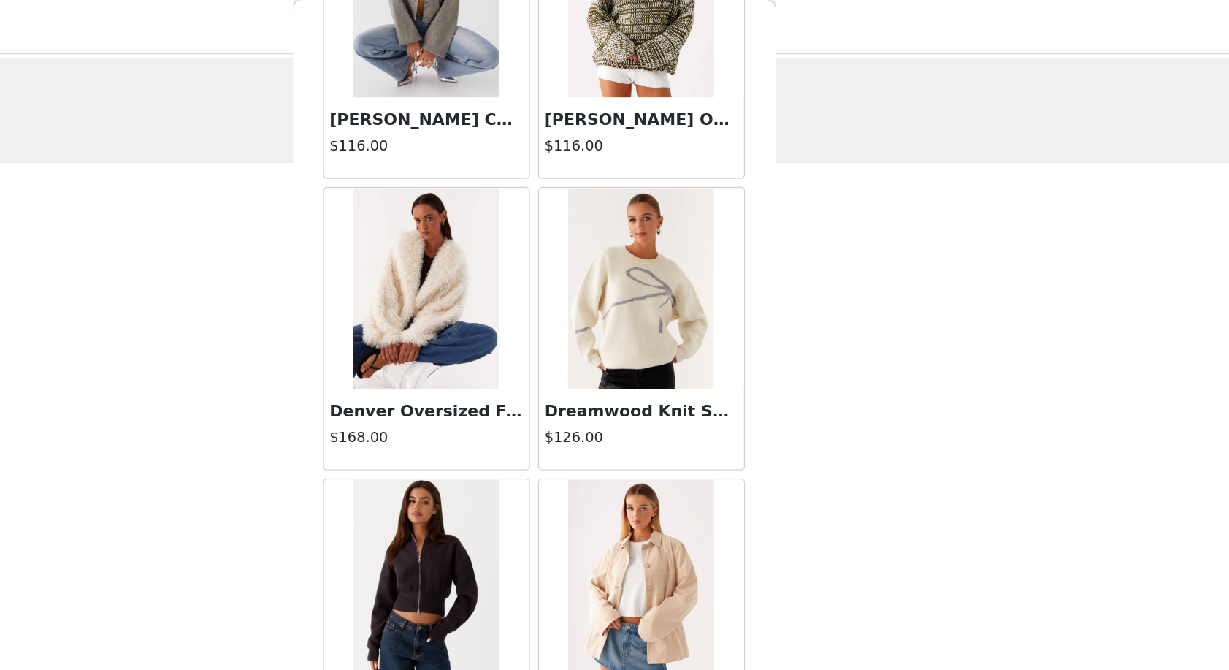
click at [483, 212] on img at bounding box center [536, 210] width 106 height 146
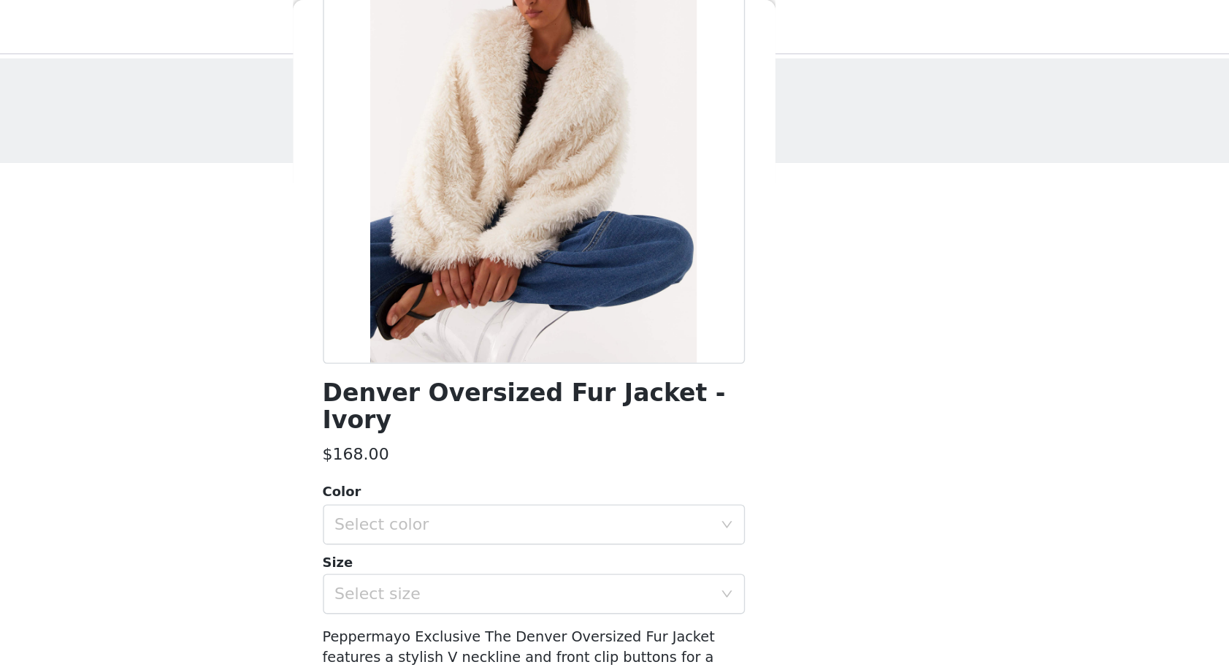
scroll to position [102, 0]
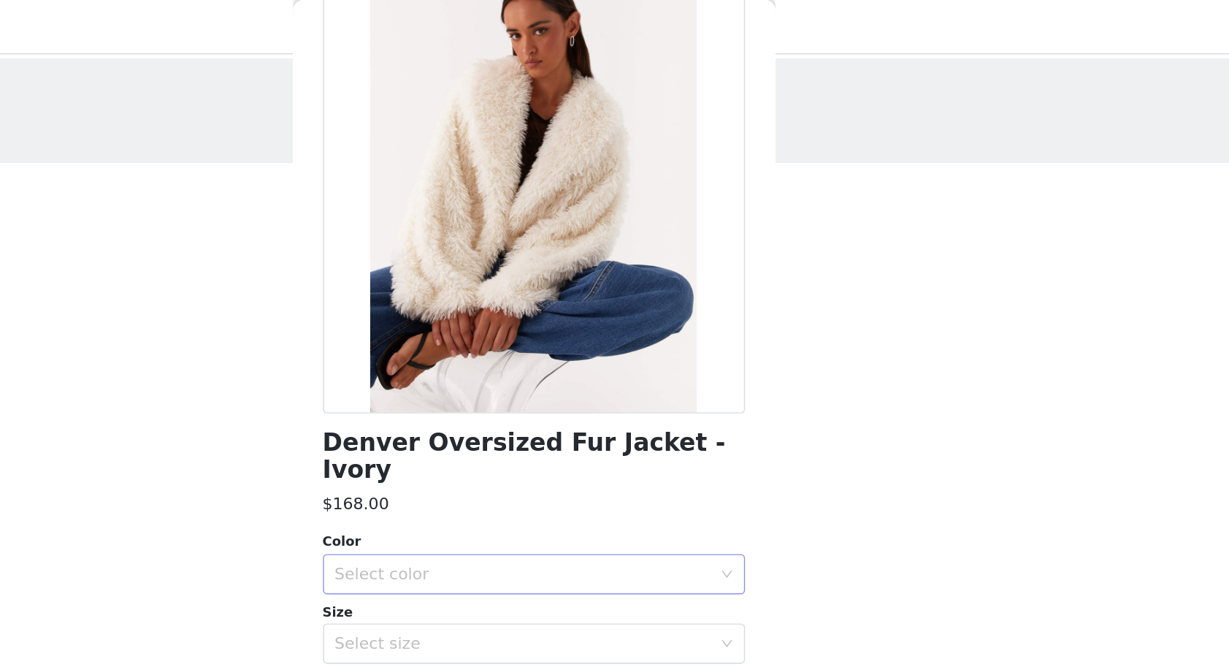
click at [470, 410] on div "Select color" at bounding box center [606, 417] width 273 height 15
click at [461, 425] on li "Ivory" at bounding box center [614, 428] width 307 height 23
click at [470, 460] on div "Select size" at bounding box center [606, 467] width 273 height 15
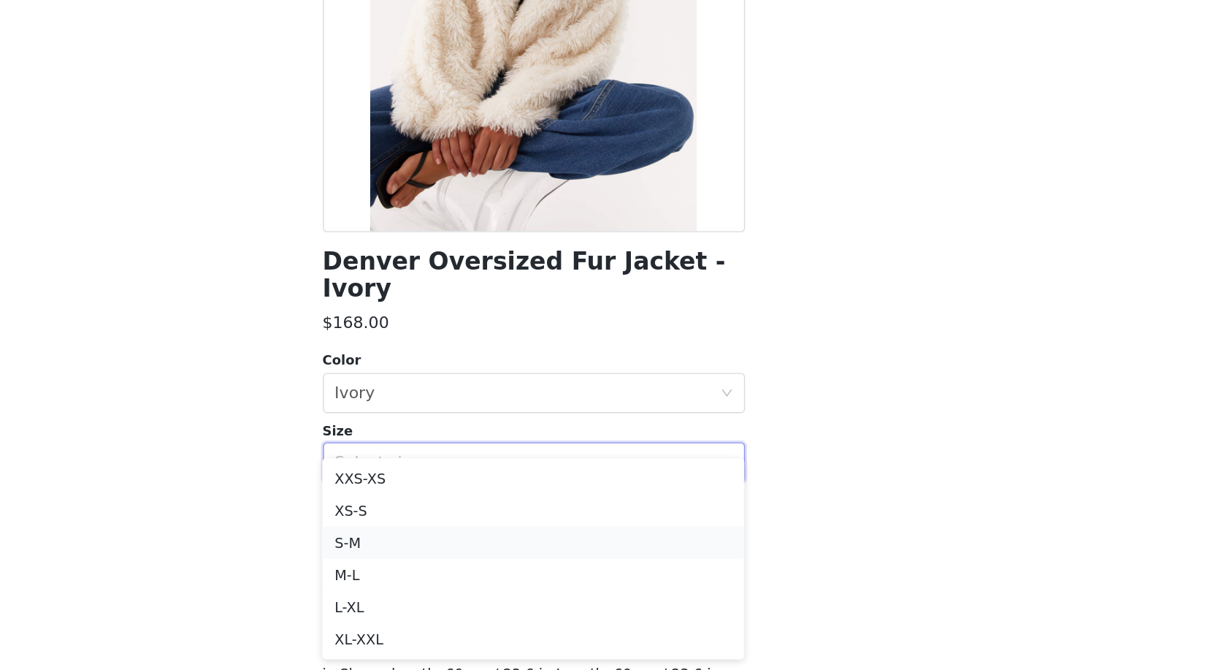
click at [461, 514] on li "S-M" at bounding box center [614, 525] width 307 height 23
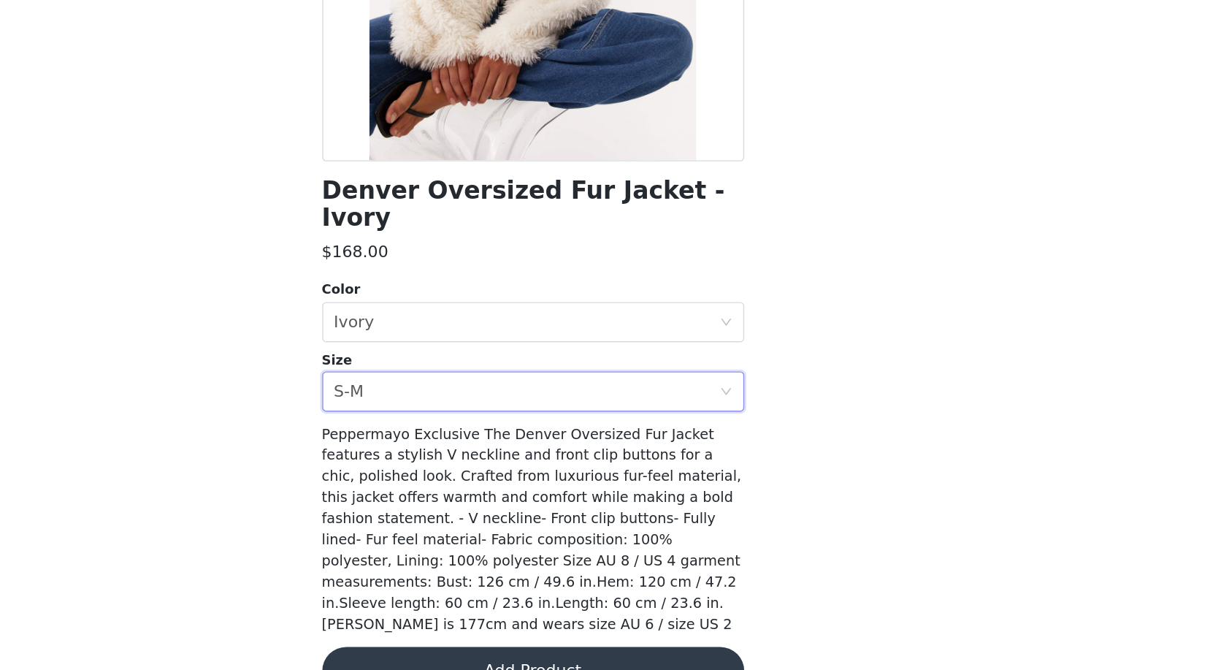
scroll to position [96, 0]
click at [461, 653] on button "Add Product" at bounding box center [614, 670] width 307 height 35
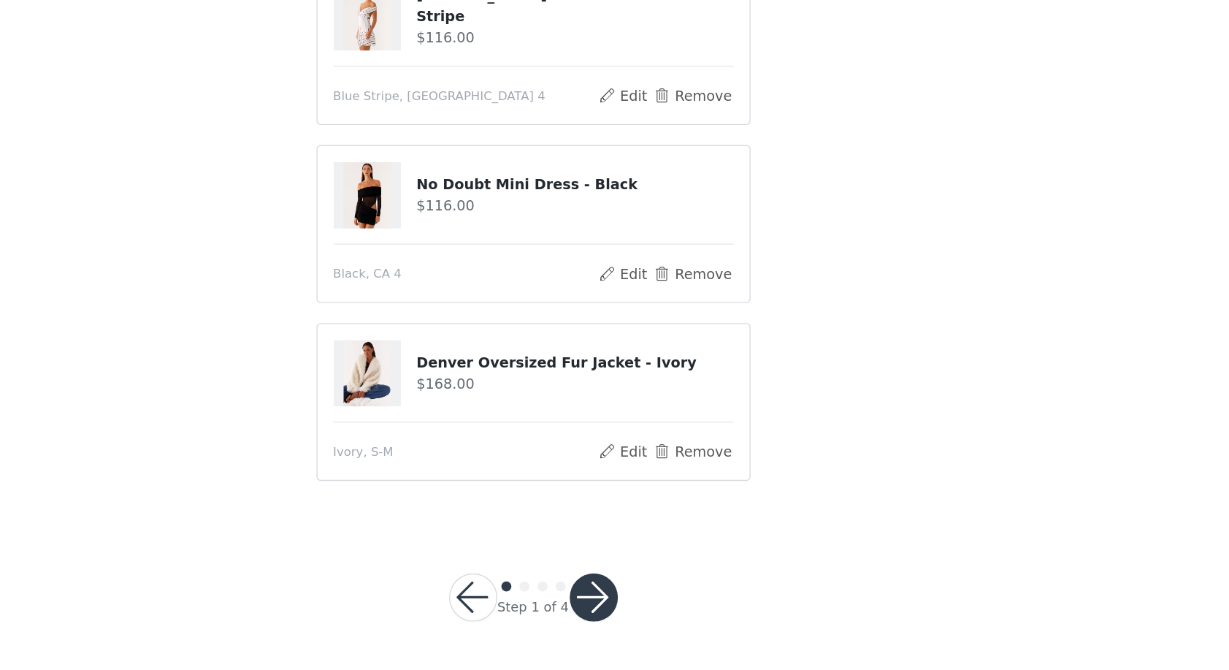
scroll to position [131, 0]
click at [641, 600] on button "button" at bounding box center [658, 617] width 35 height 35
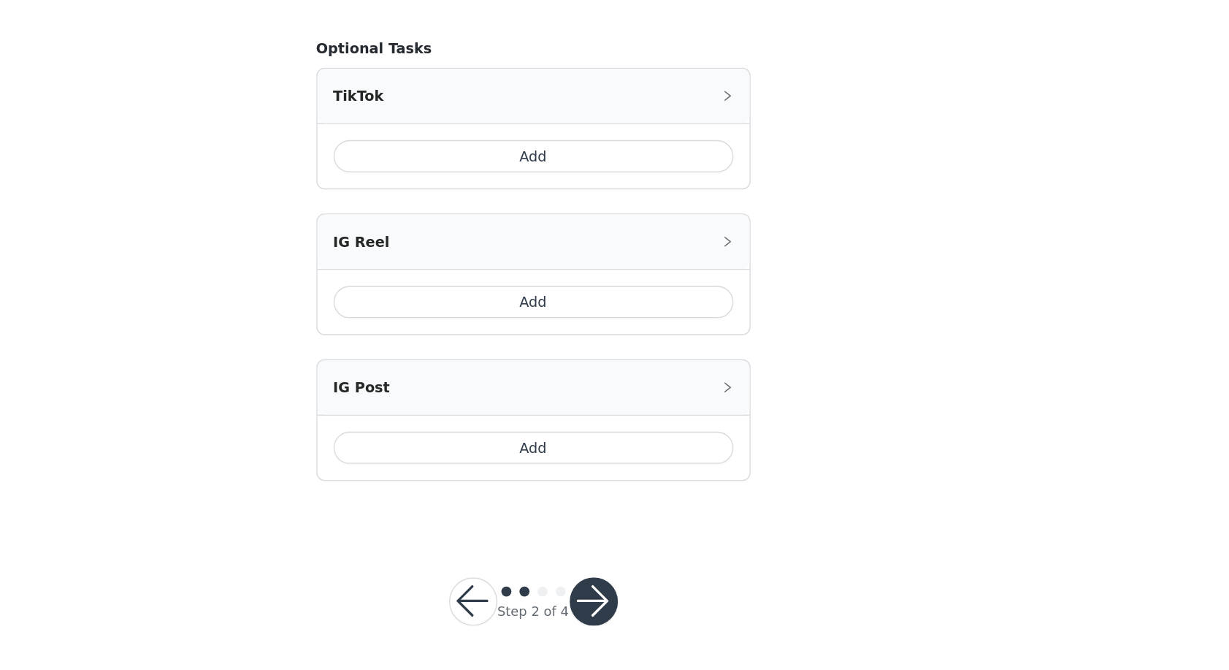
scroll to position [750, 0]
click at [641, 602] on button "button" at bounding box center [658, 619] width 35 height 35
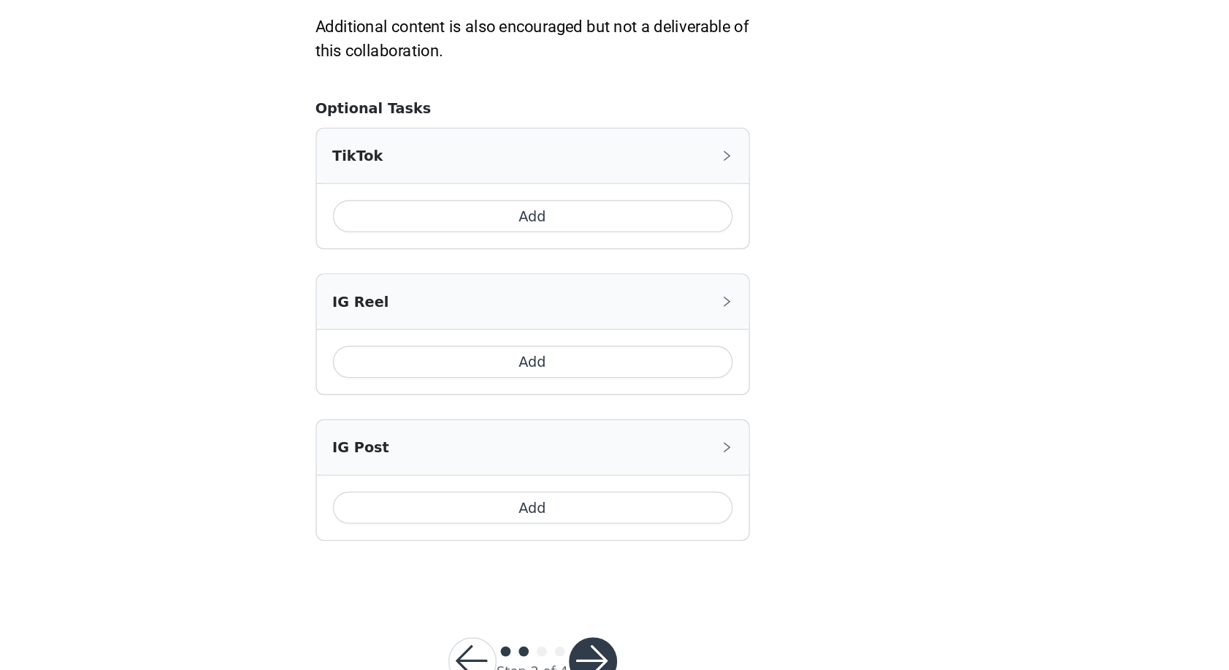
click at [470, 285] on button "Add" at bounding box center [615, 296] width 291 height 23
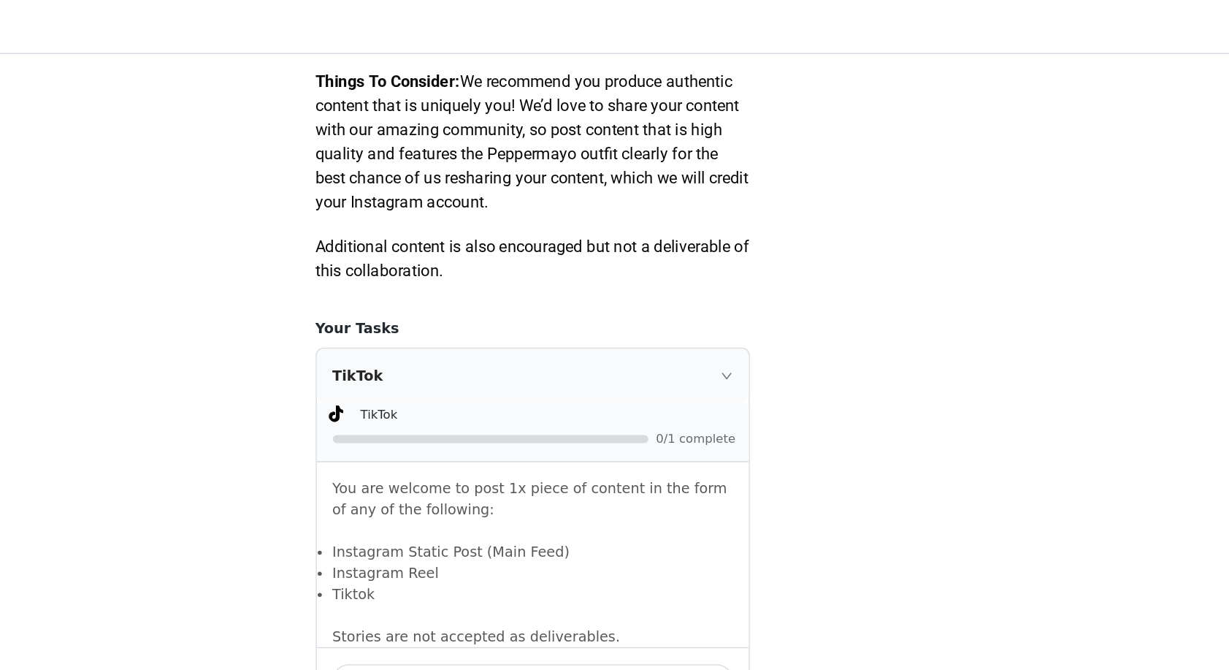
scroll to position [724, 0]
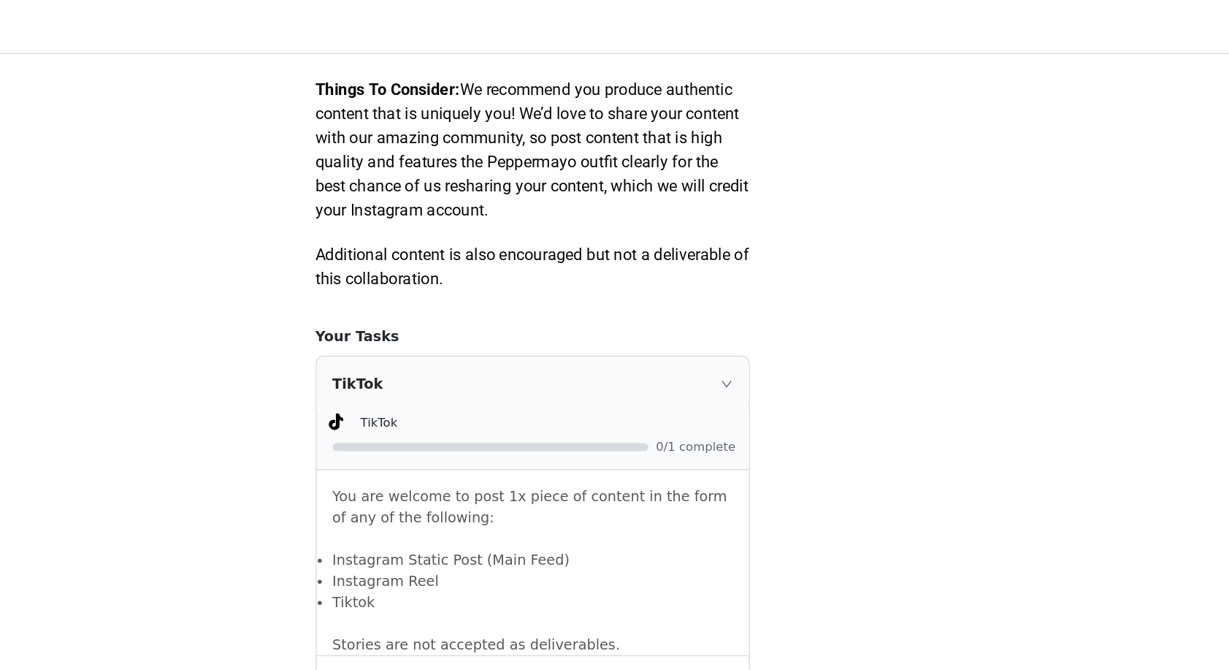
click at [458, 334] on div "TikTok 0/1 complete" at bounding box center [615, 320] width 314 height 42
click at [470, 322] on div at bounding box center [584, 325] width 229 height 6
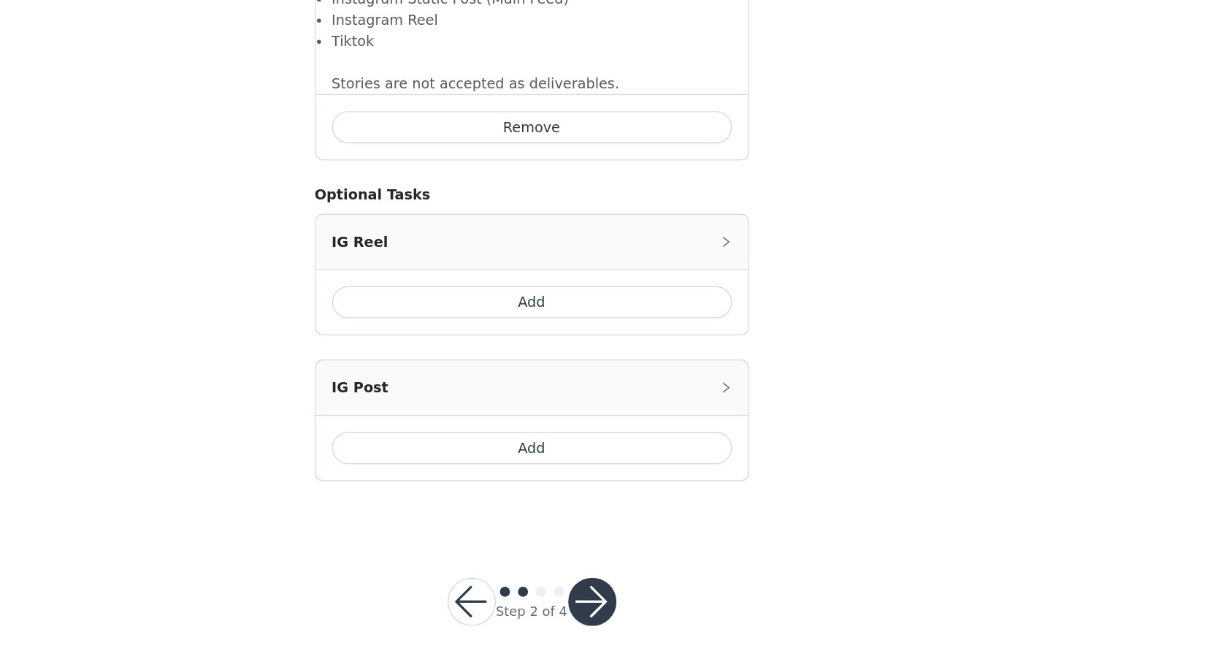
scroll to position [949, 0]
click at [641, 602] on button "button" at bounding box center [658, 619] width 35 height 35
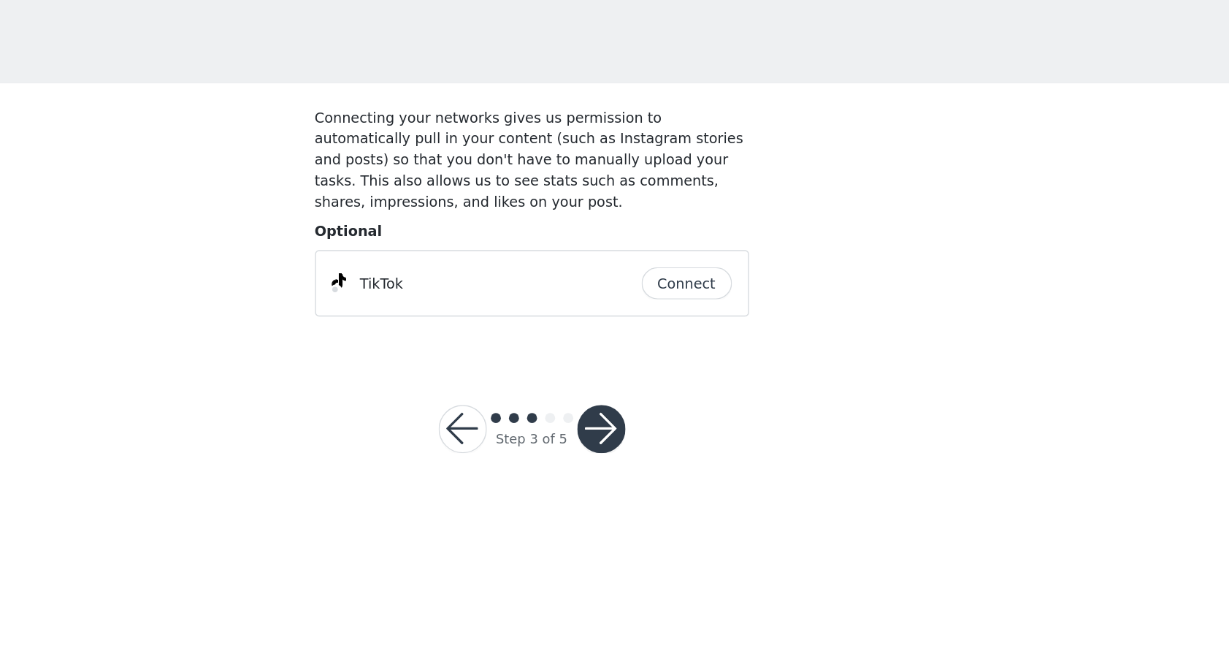
click at [694, 252] on button "Connect" at bounding box center [727, 263] width 66 height 23
click at [648, 352] on button "button" at bounding box center [665, 369] width 35 height 35
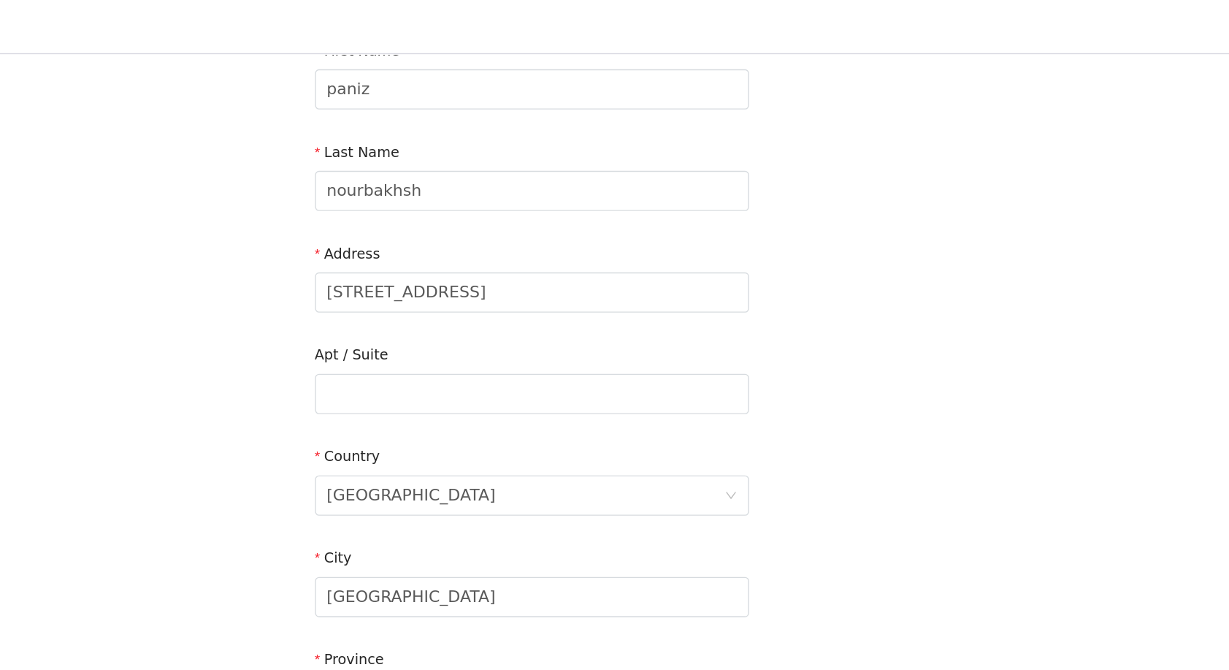
scroll to position [172, 0]
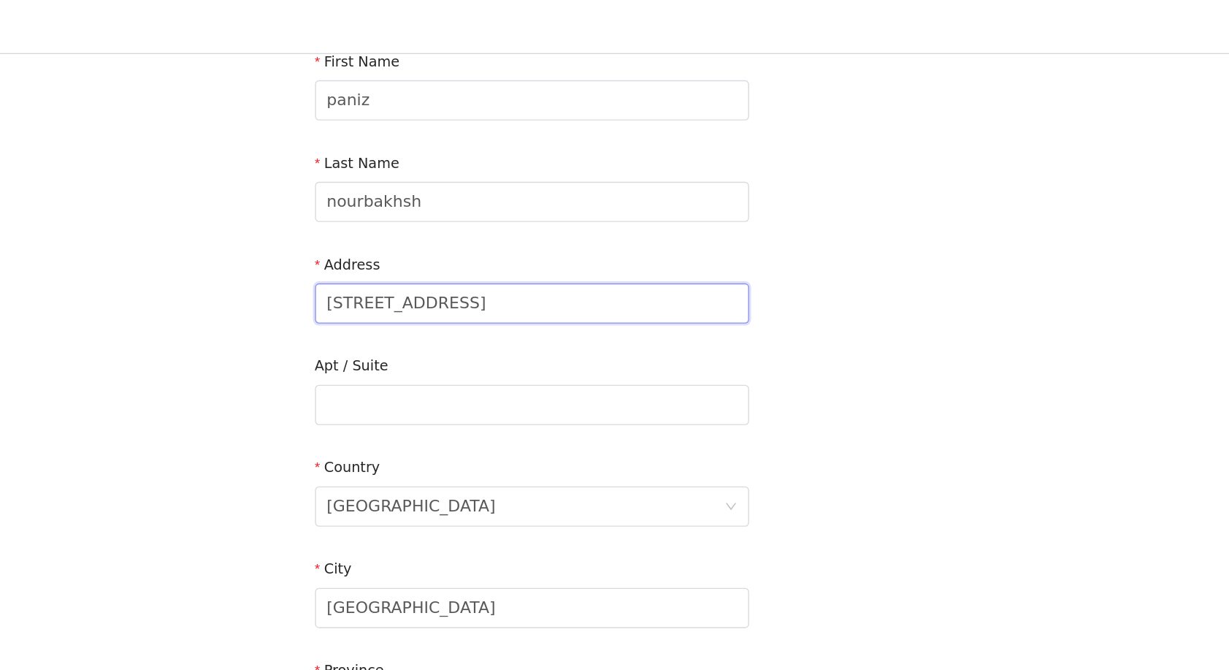
click at [457, 222] on input "[STREET_ADDRESS]" at bounding box center [614, 220] width 315 height 29
paste input "[STREET_ADDRESS]"
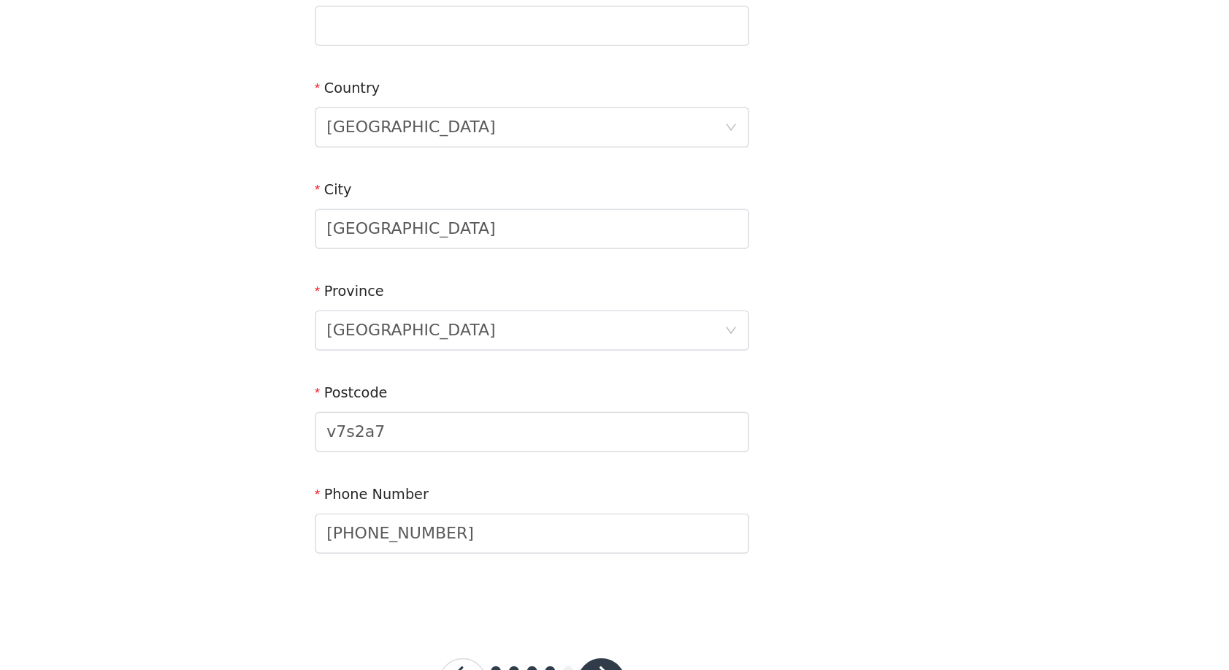
scroll to position [281, 0]
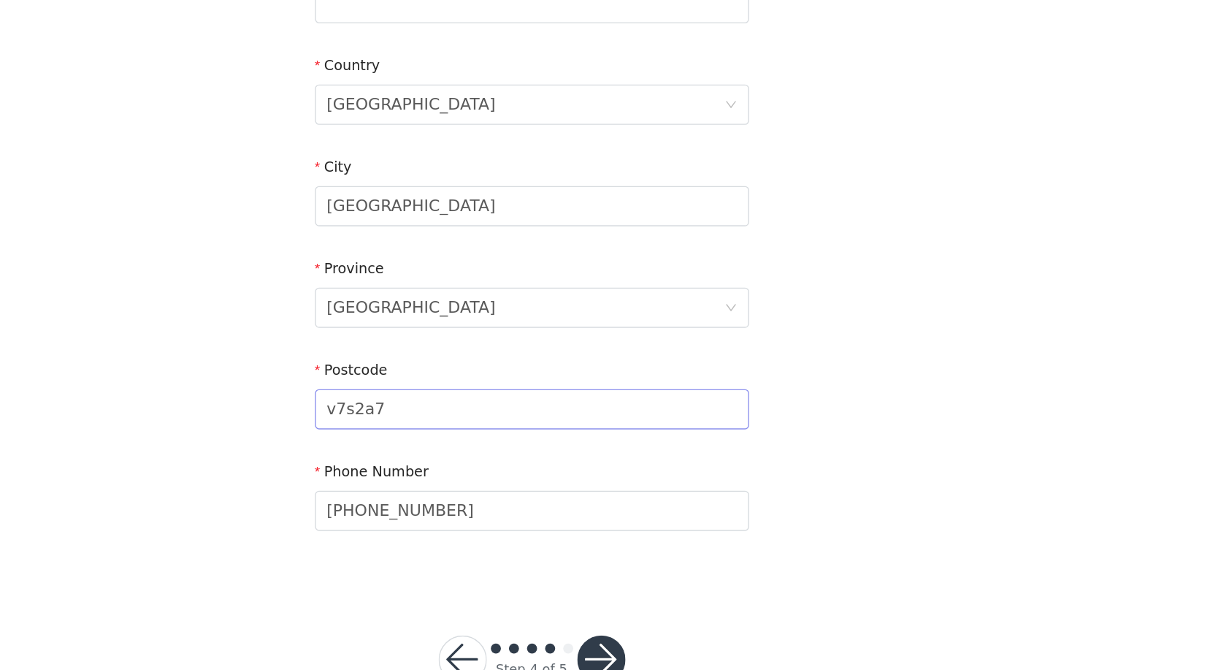
type input "[STREET_ADDRESS]"
click at [457, 466] on input "v7s2a7" at bounding box center [614, 480] width 315 height 29
paste input "V7S 2E5"
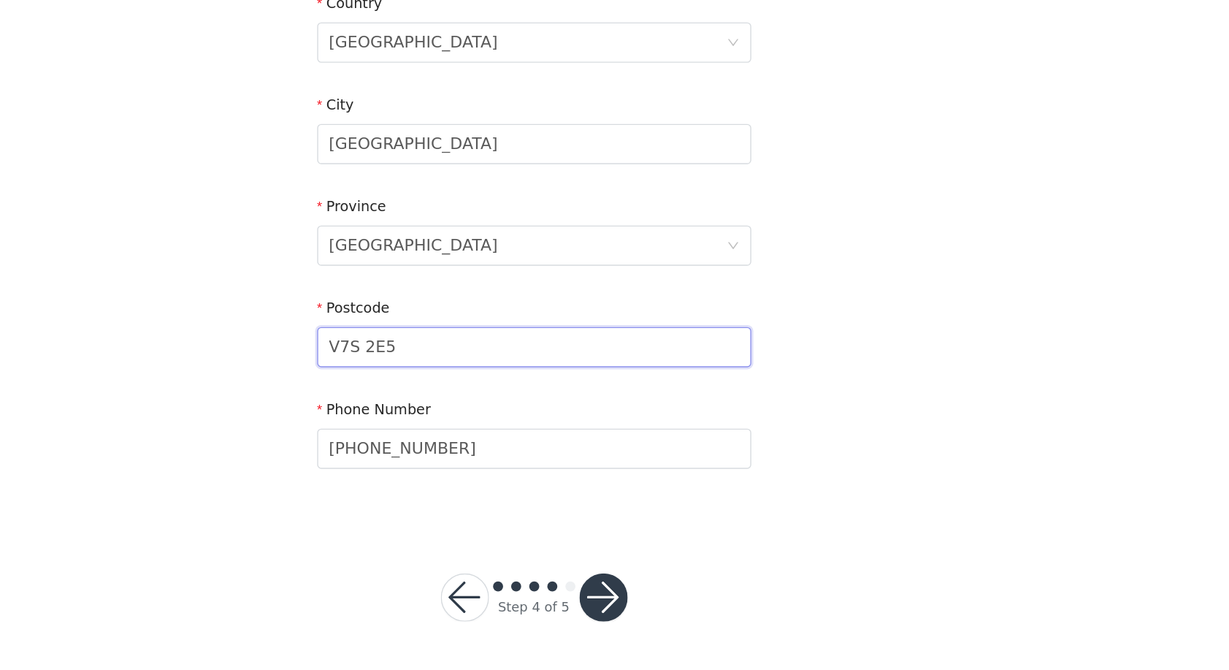
scroll to position [326, 0]
type input "V7S 2E5"
click at [648, 600] on button "button" at bounding box center [665, 617] width 35 height 35
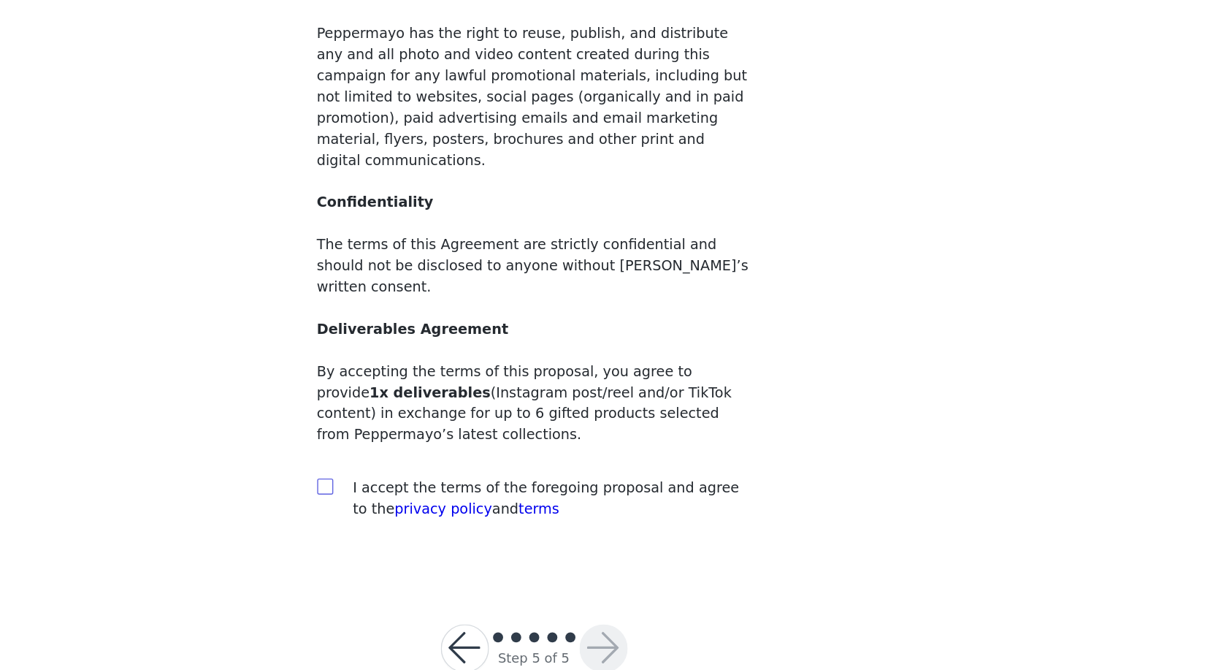
click at [457, 530] on input "checkbox" at bounding box center [462, 535] width 10 height 10
checkbox input "true"
click at [648, 636] on button "button" at bounding box center [665, 653] width 35 height 35
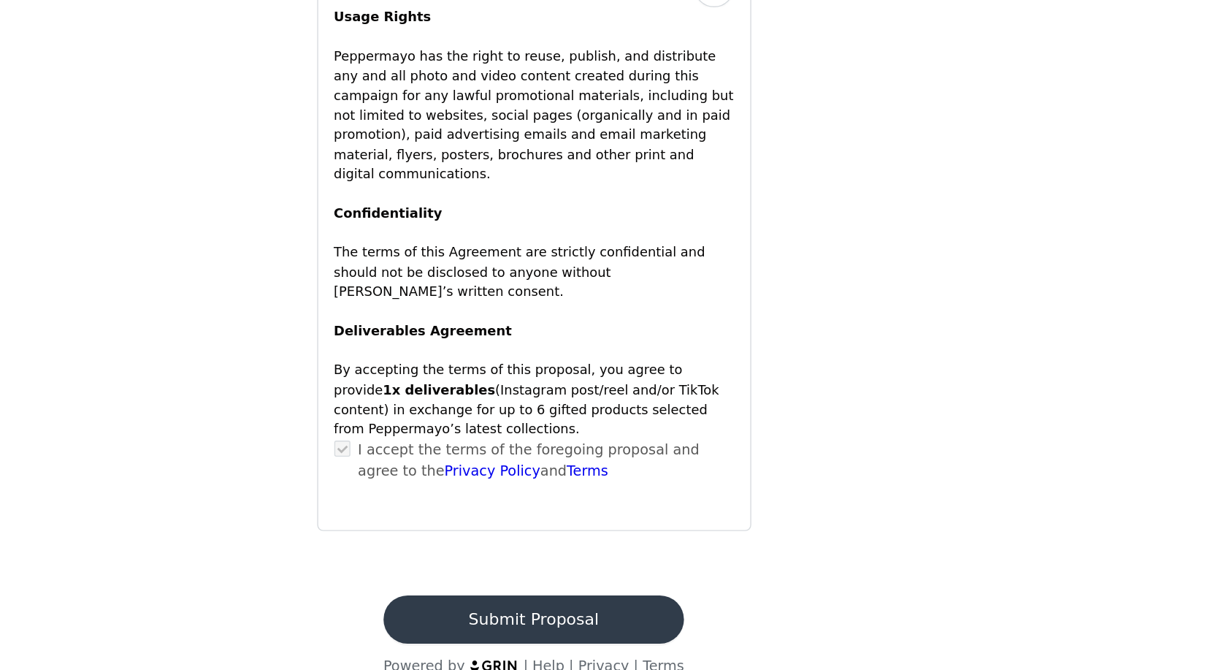
scroll to position [1060, 0]
click at [505, 616] on button "Submit Proposal" at bounding box center [614, 633] width 218 height 35
